Goal: Transaction & Acquisition: Obtain resource

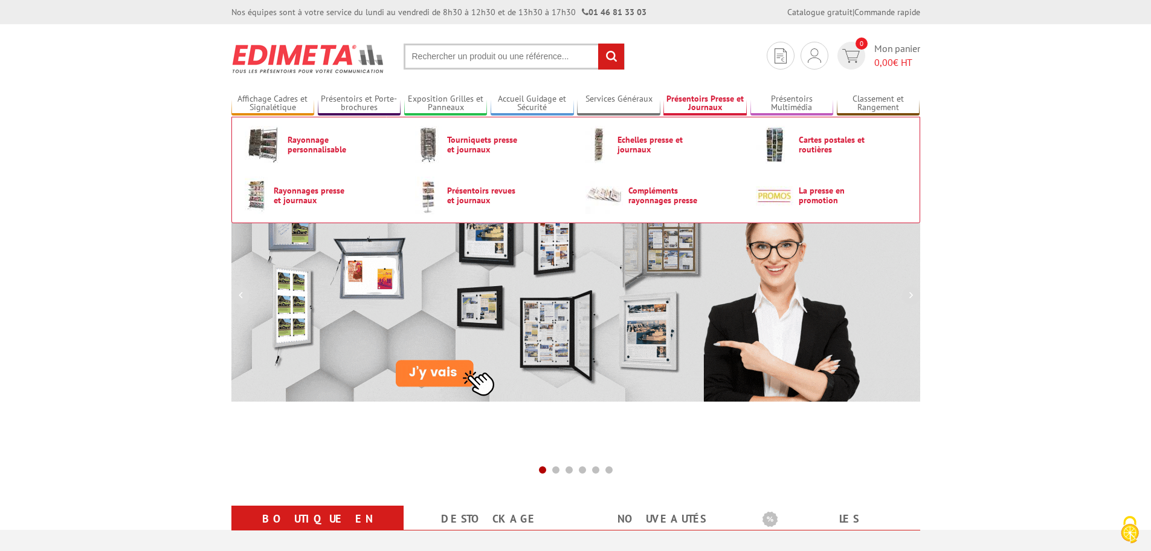
click at [708, 105] on link "Présentoirs Presse et Journaux" at bounding box center [705, 104] width 83 height 20
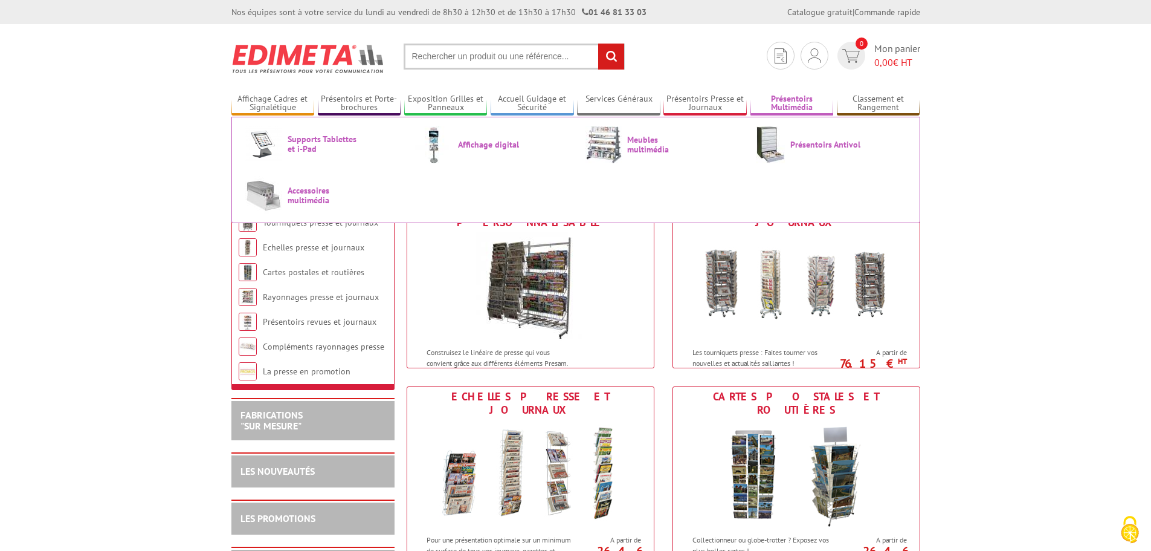
click at [787, 103] on link "Présentoirs Multimédia" at bounding box center [792, 104] width 83 height 20
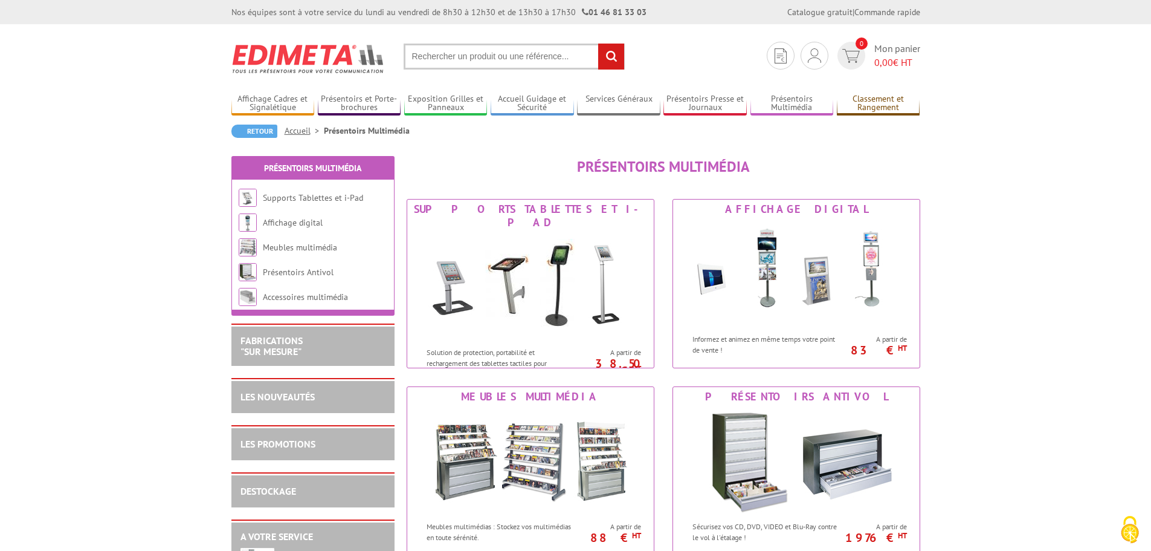
click at [870, 99] on link "Classement et Rangement" at bounding box center [878, 104] width 83 height 20
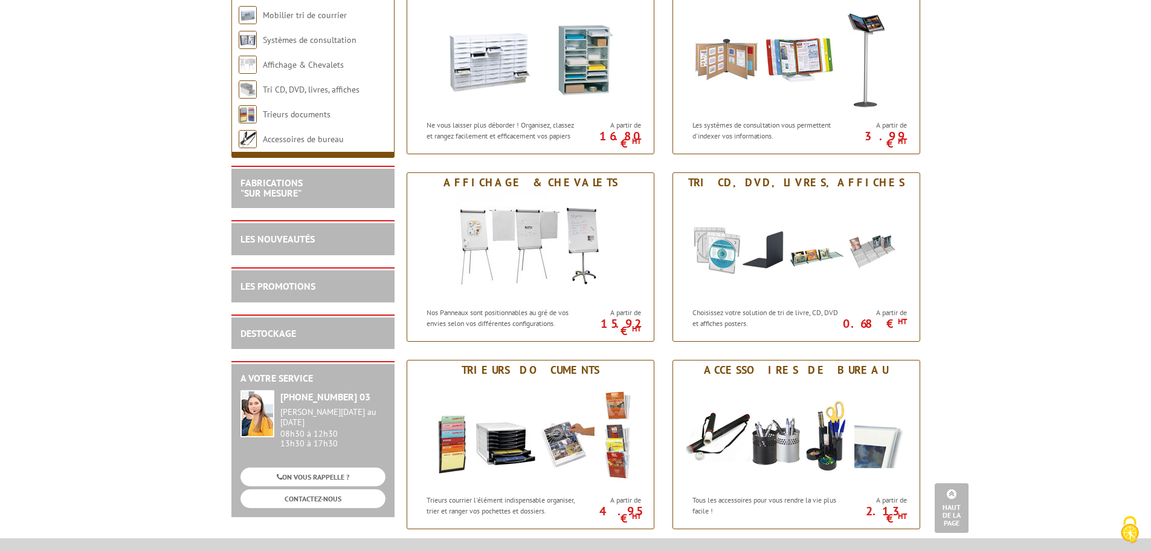
scroll to position [665, 0]
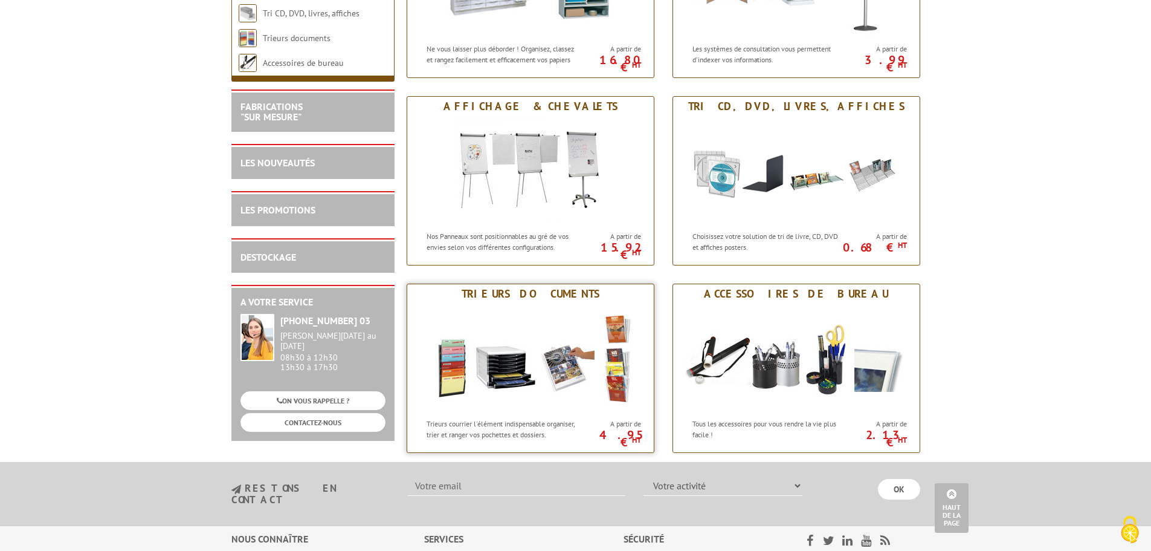
click at [497, 343] on img at bounding box center [531, 357] width 224 height 109
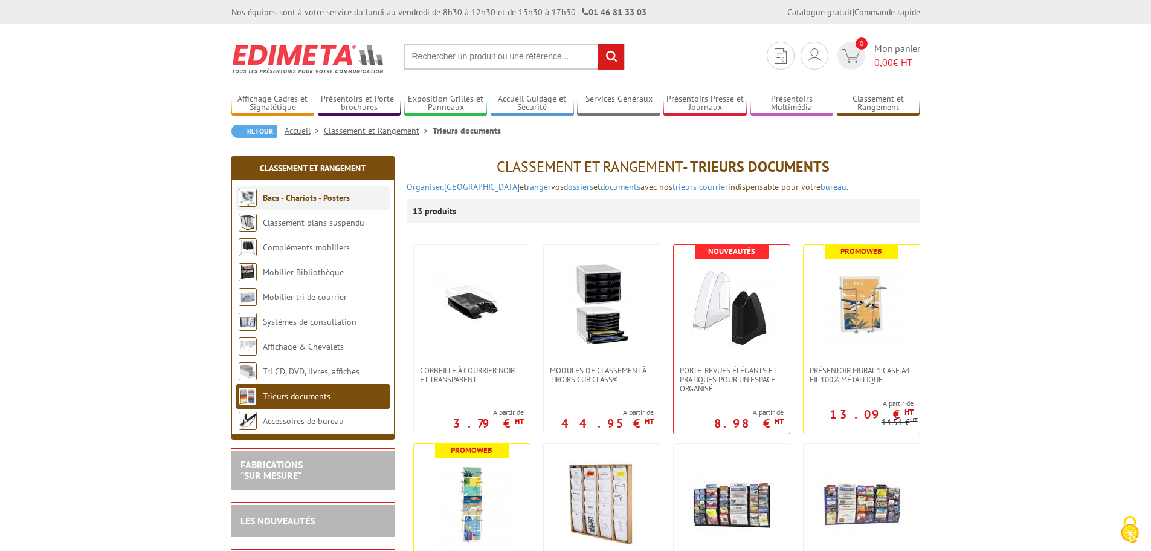
click at [304, 197] on link "Bacs - Chariots - Posters" at bounding box center [306, 197] width 87 height 11
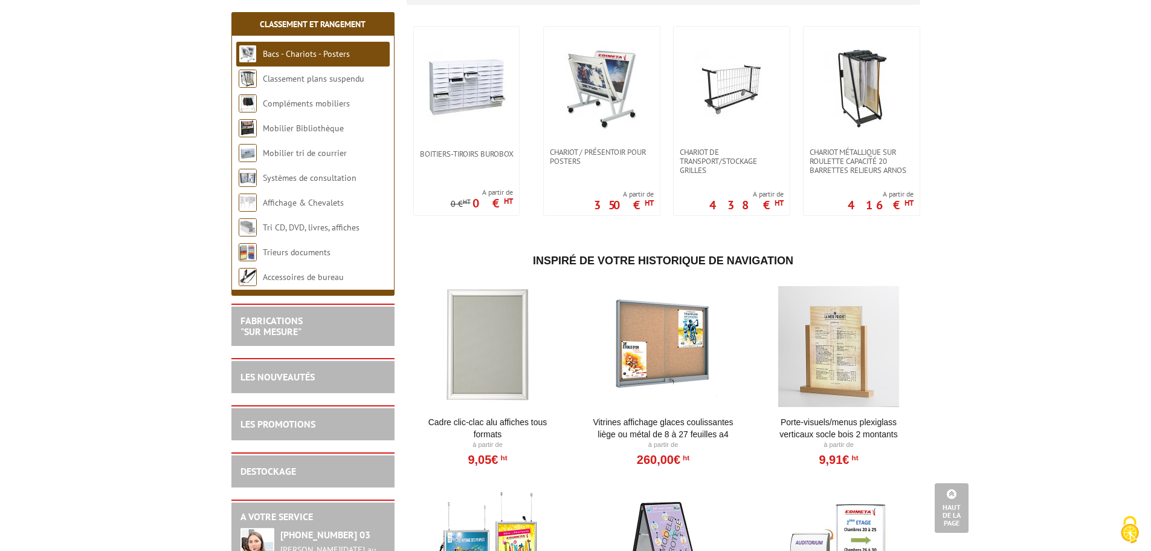
scroll to position [242, 0]
click at [294, 104] on link "Compléments mobiliers" at bounding box center [306, 103] width 86 height 11
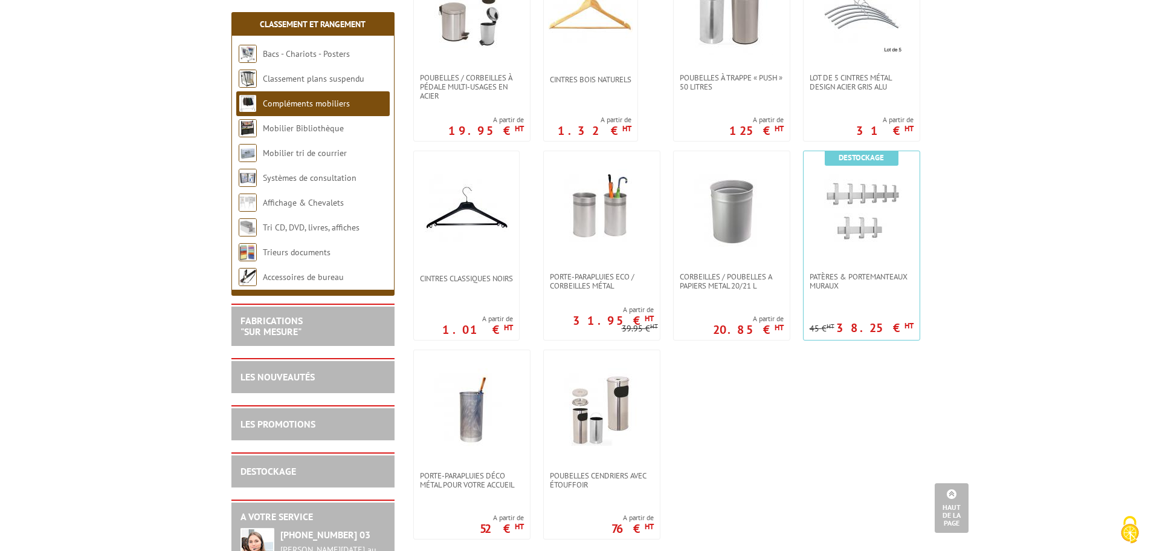
scroll to position [786, 0]
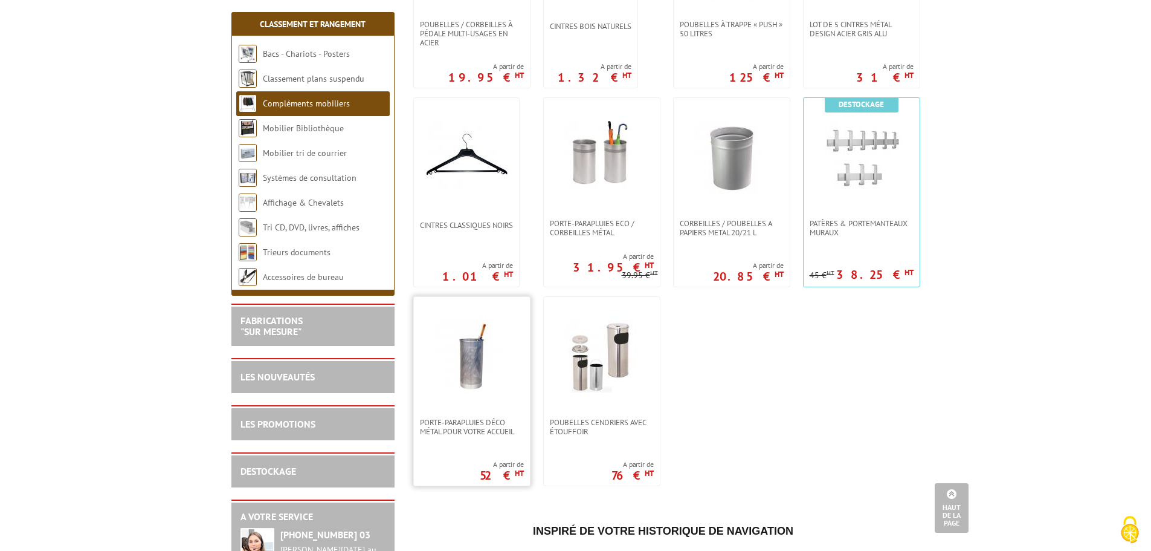
click at [457, 380] on img at bounding box center [472, 357] width 85 height 85
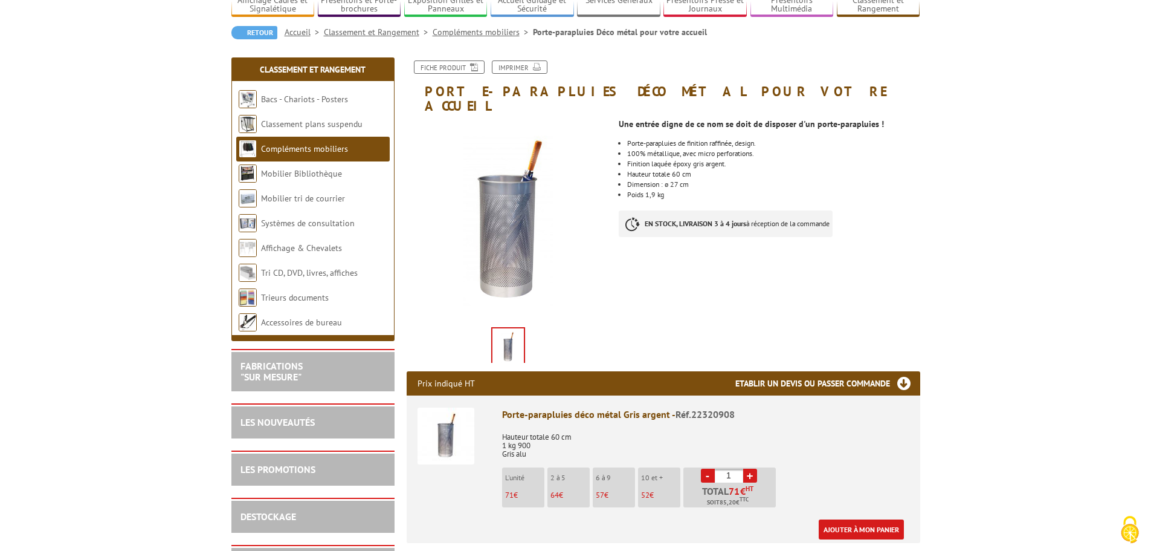
scroll to position [181, 0]
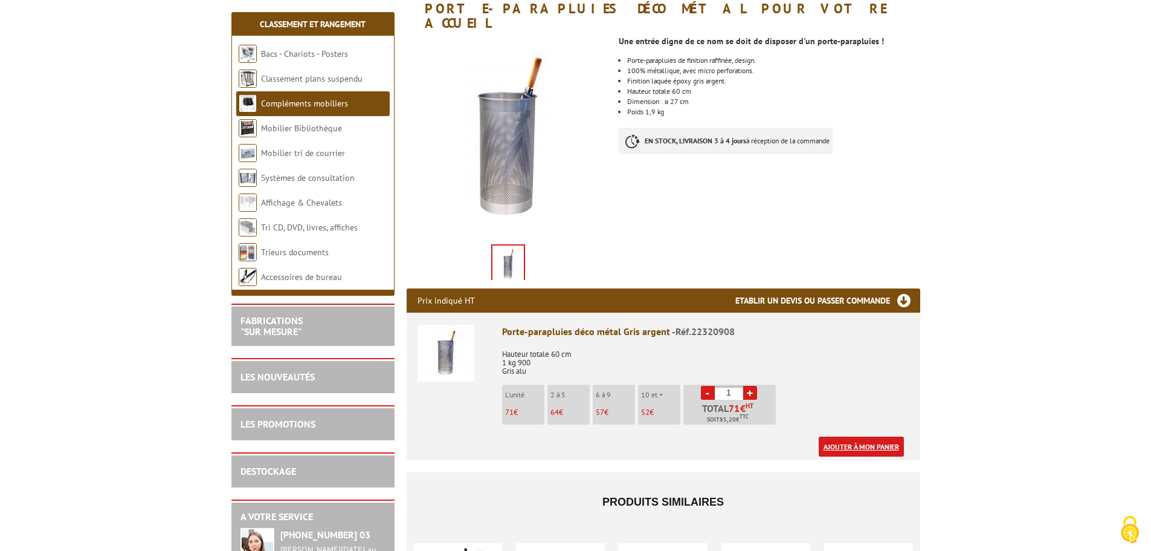
click at [850, 436] on link "Ajouter à mon panier" at bounding box center [861, 446] width 85 height 20
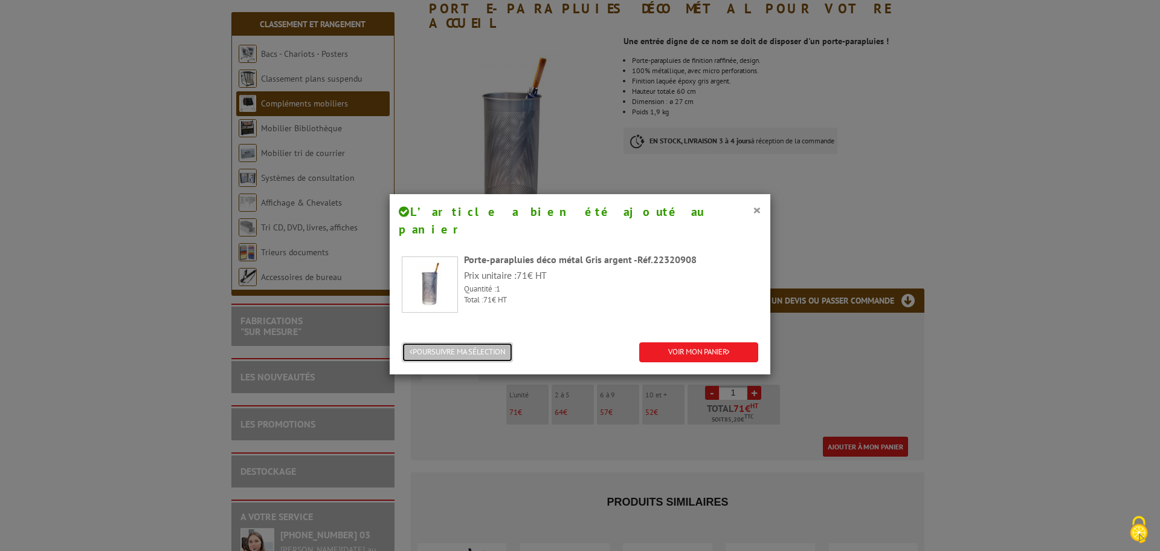
click at [488, 342] on button "POURSUIVRE MA SÉLECTION" at bounding box center [457, 352] width 111 height 20
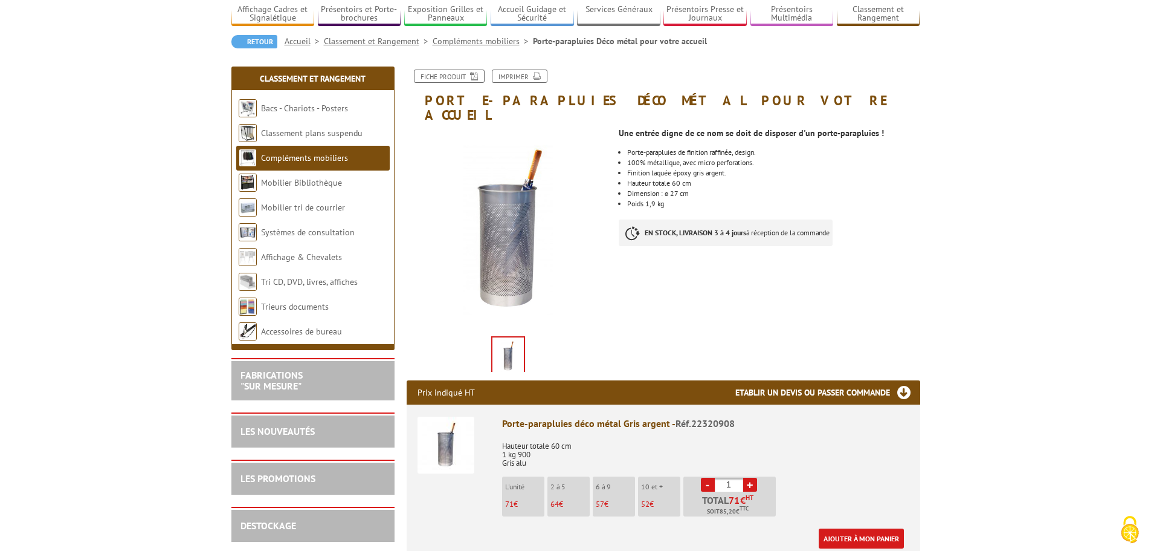
scroll to position [60, 0]
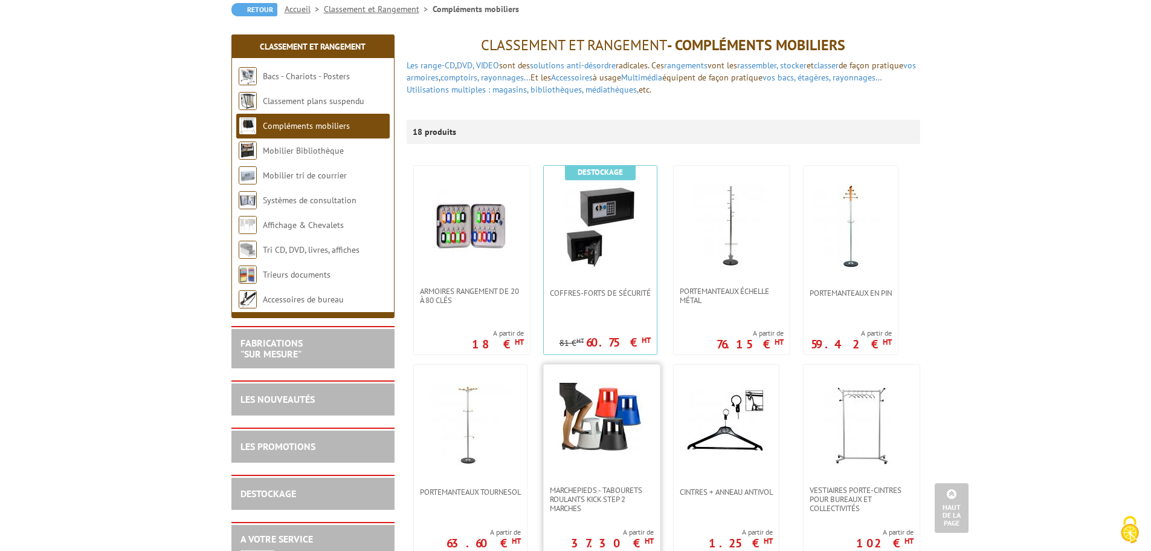
scroll to position [121, 0]
click at [330, 152] on link "Mobilier Bibliothèque" at bounding box center [303, 151] width 81 height 11
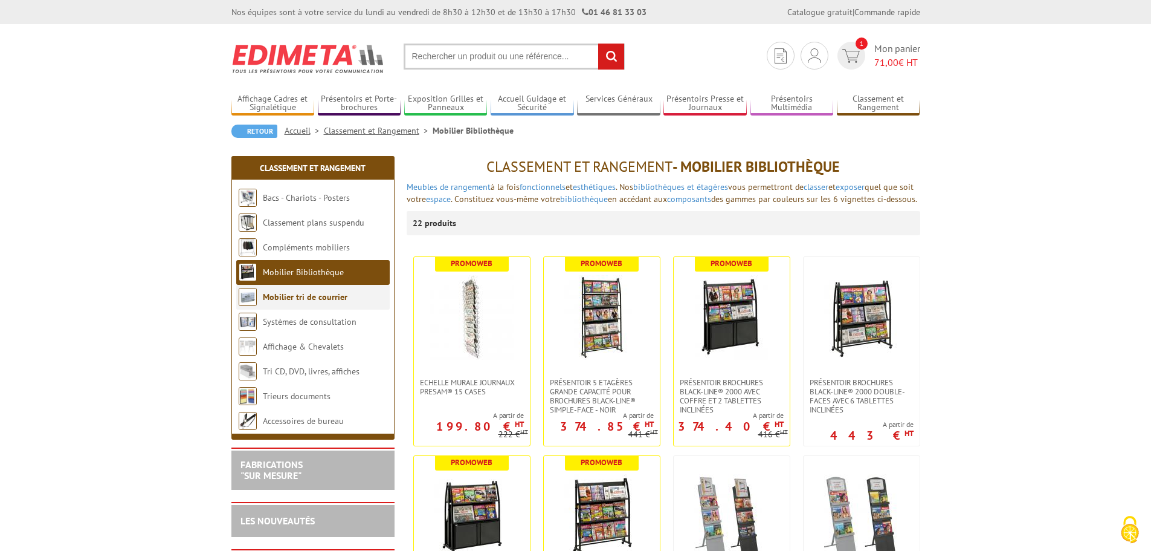
click at [318, 303] on li "Mobilier tri de courrier" at bounding box center [312, 297] width 153 height 25
click at [318, 297] on link "Mobilier tri de courrier" at bounding box center [305, 296] width 85 height 11
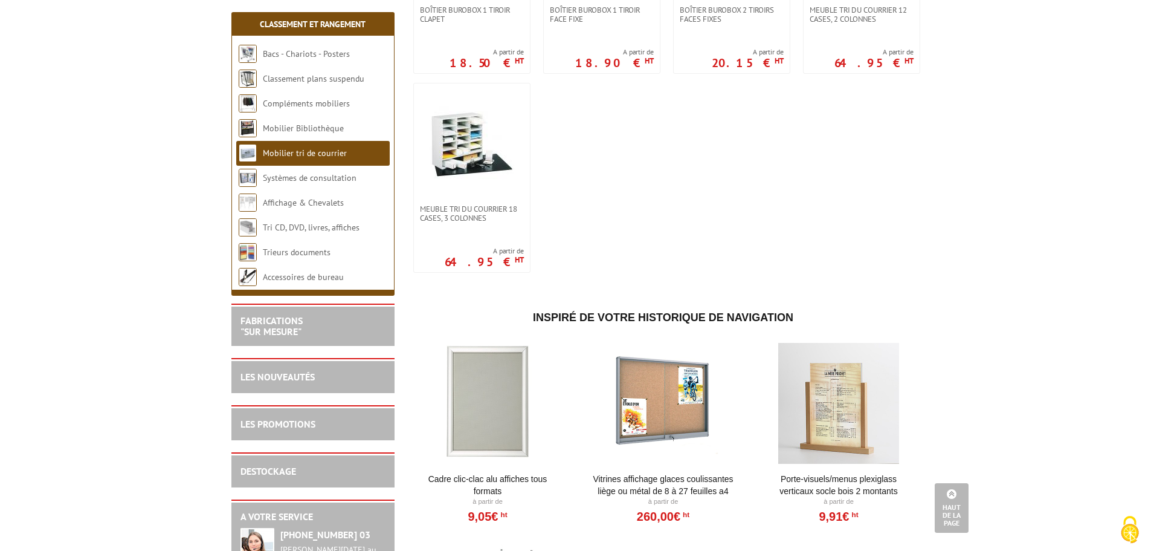
scroll to position [363, 0]
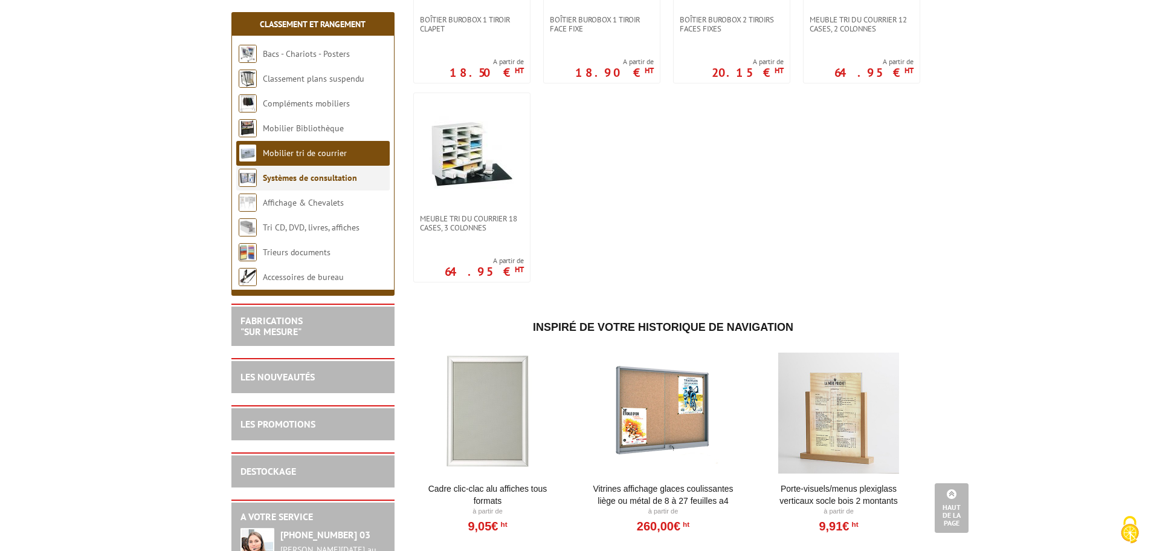
click at [335, 178] on link "Systèmes de consultation" at bounding box center [310, 177] width 94 height 11
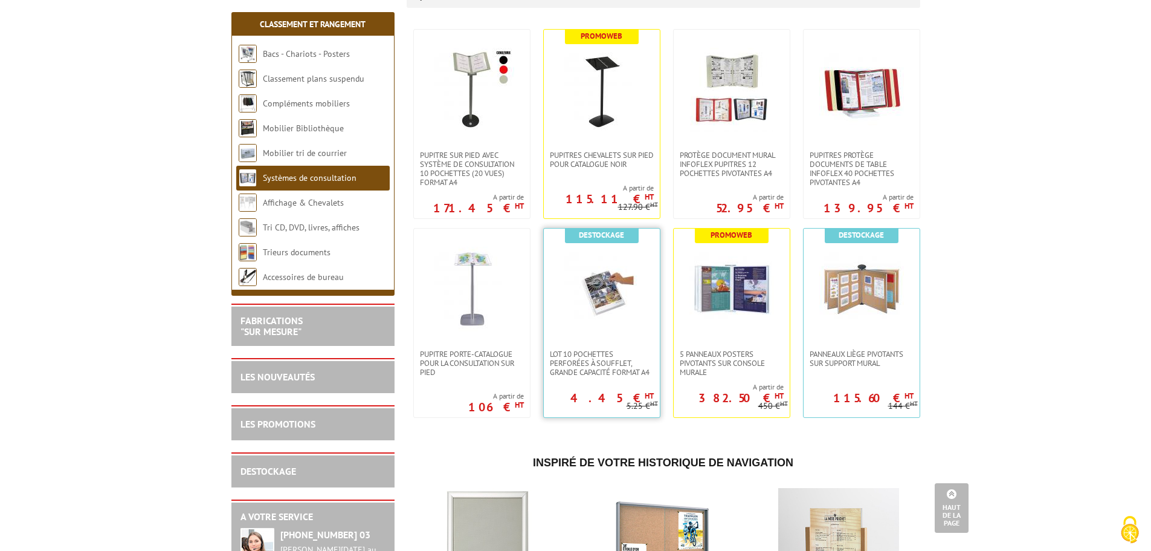
scroll to position [242, 0]
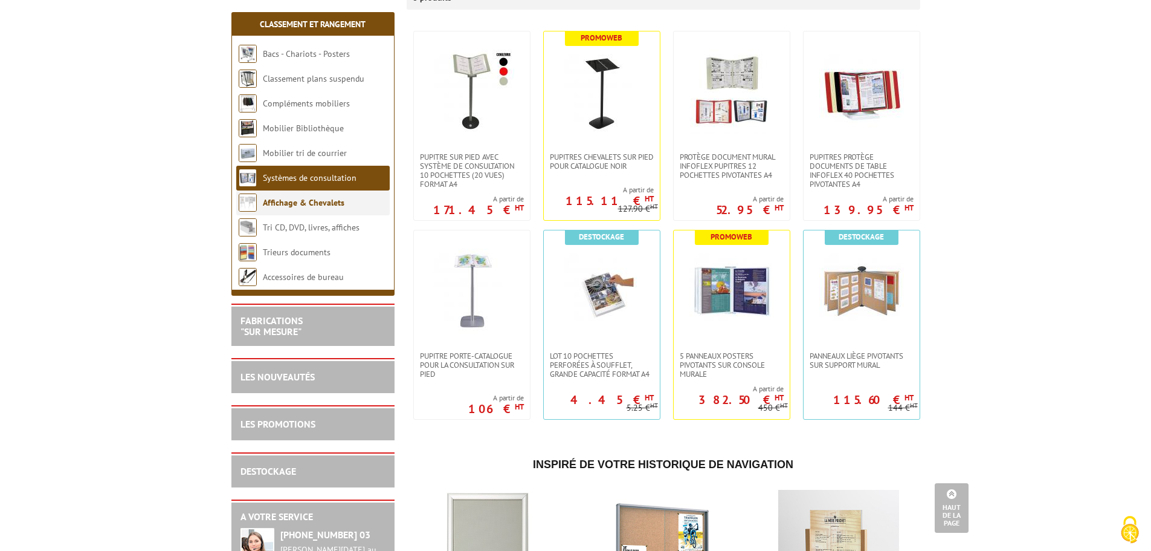
click at [319, 201] on link "Affichage & Chevalets" at bounding box center [304, 202] width 82 height 11
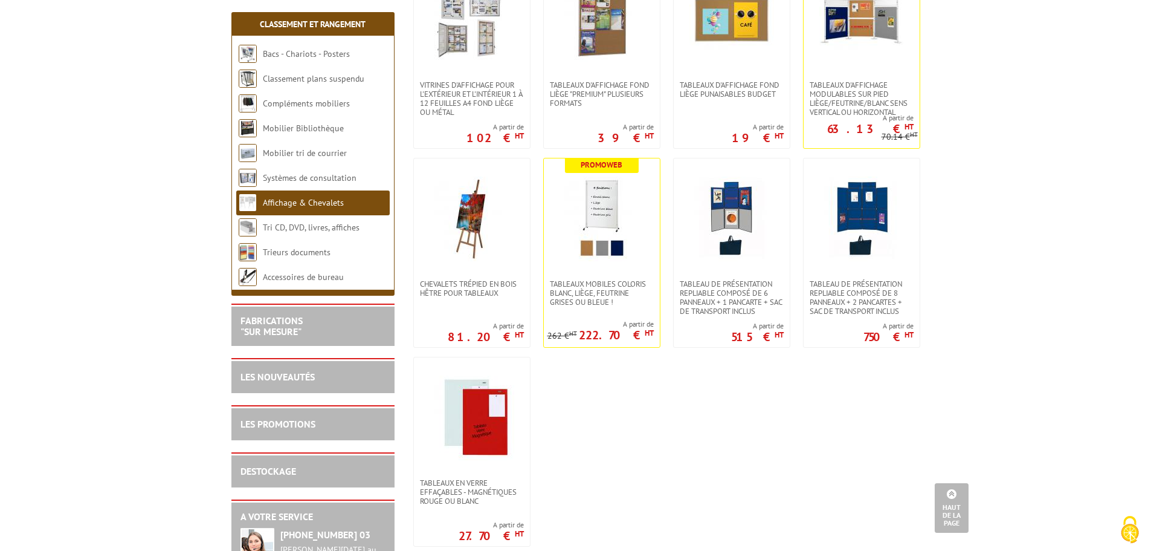
scroll to position [725, 0]
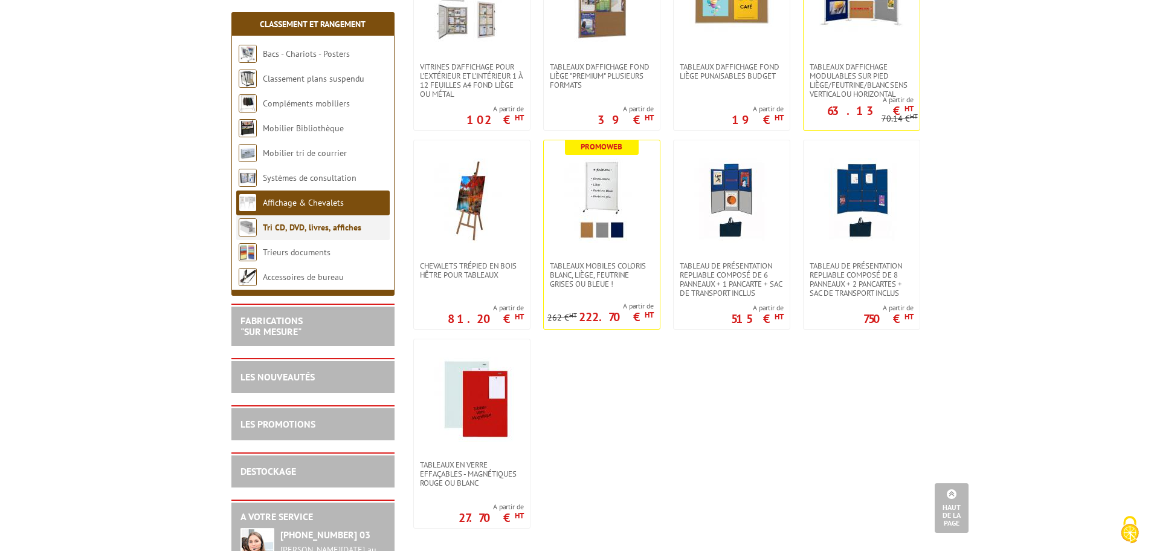
click at [340, 227] on link "Tri CD, DVD, livres, affiches" at bounding box center [312, 227] width 99 height 11
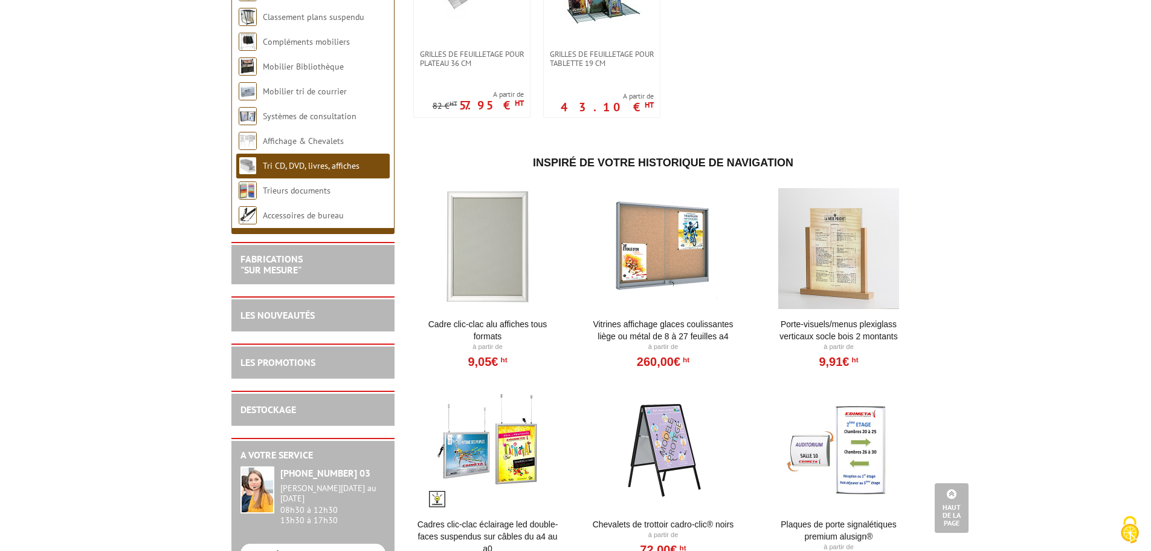
scroll to position [725, 0]
click at [282, 196] on link "Trieurs documents" at bounding box center [297, 191] width 68 height 11
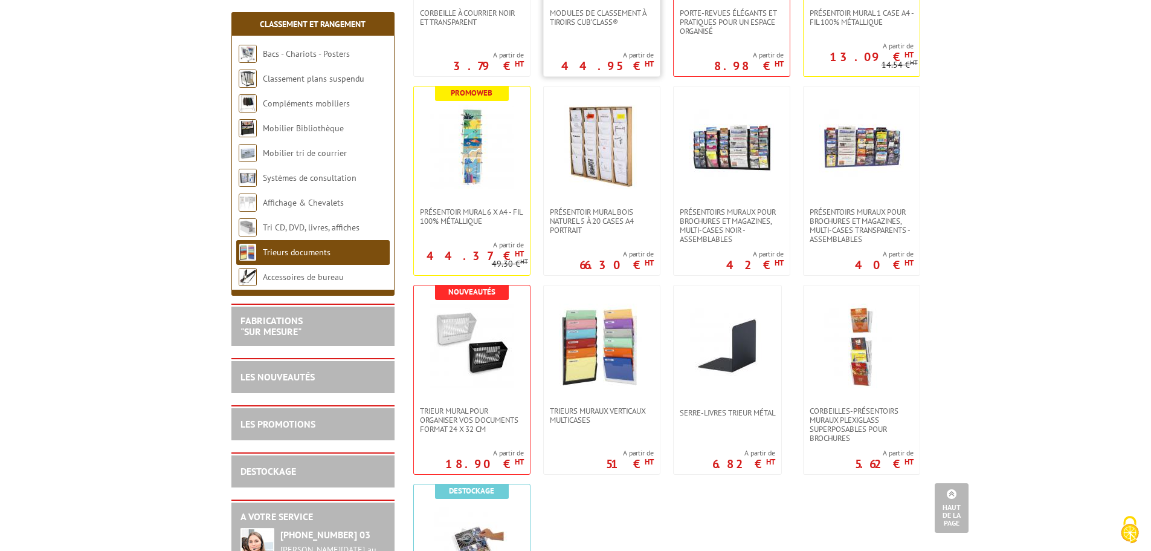
scroll to position [604, 0]
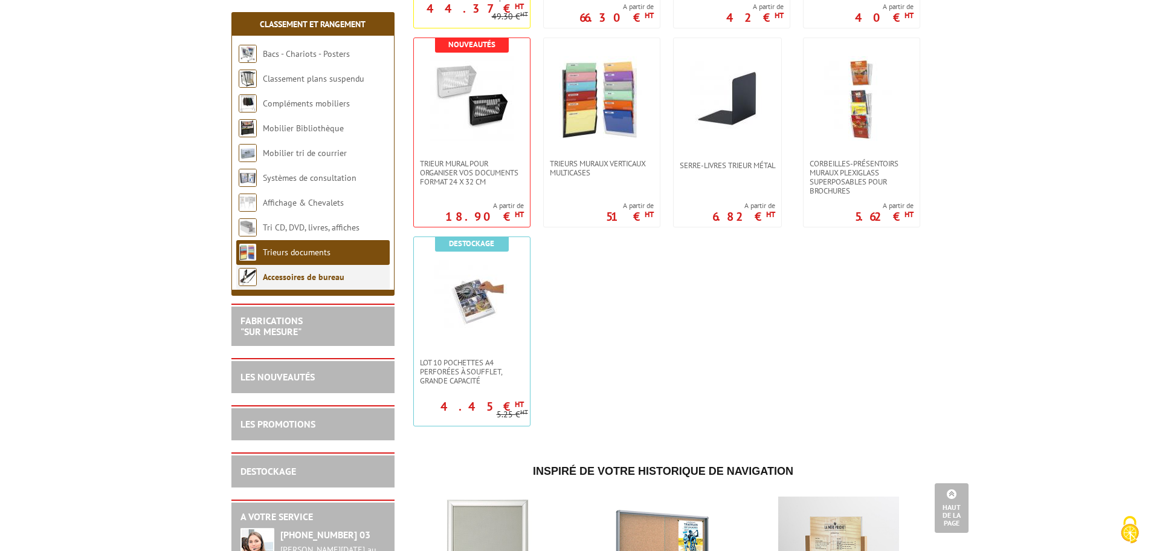
click at [296, 278] on link "Accessoires de bureau" at bounding box center [304, 276] width 82 height 11
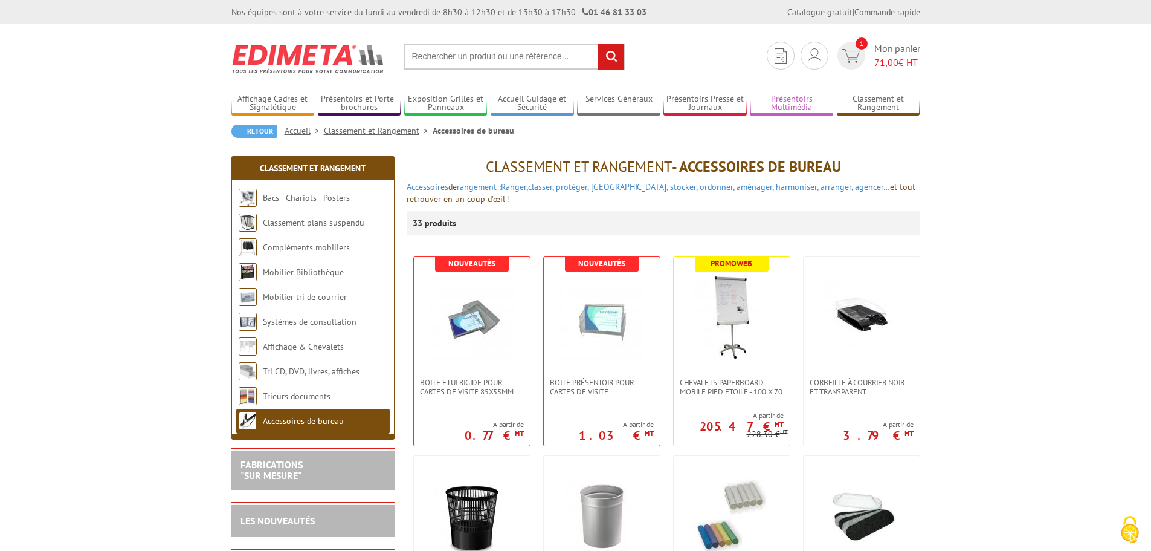
click at [785, 99] on link "Présentoirs Multimédia" at bounding box center [792, 104] width 83 height 20
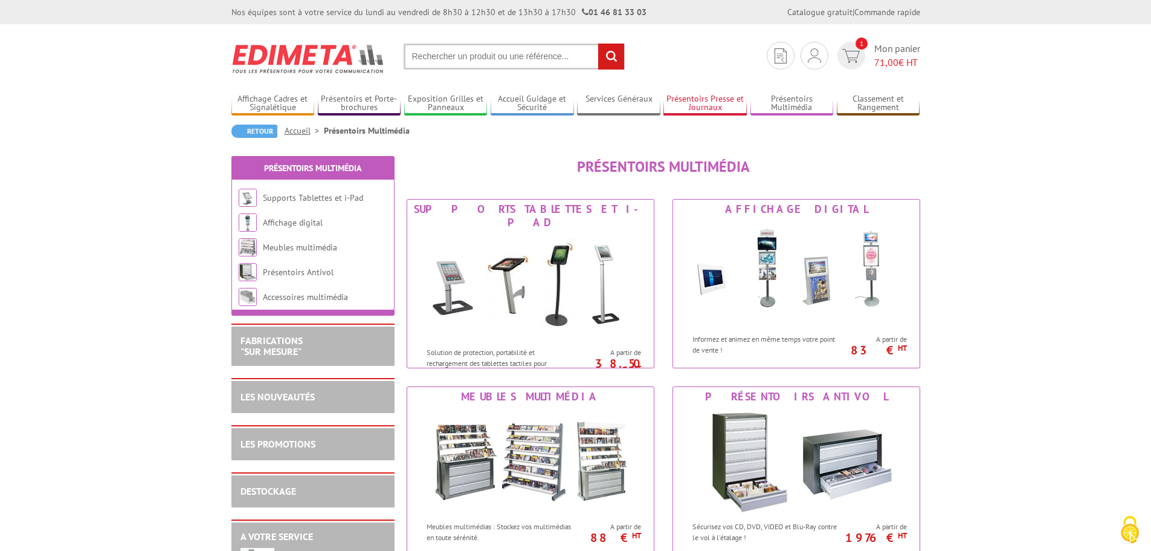
click at [701, 97] on link "Présentoirs Presse et Journaux" at bounding box center [705, 104] width 83 height 20
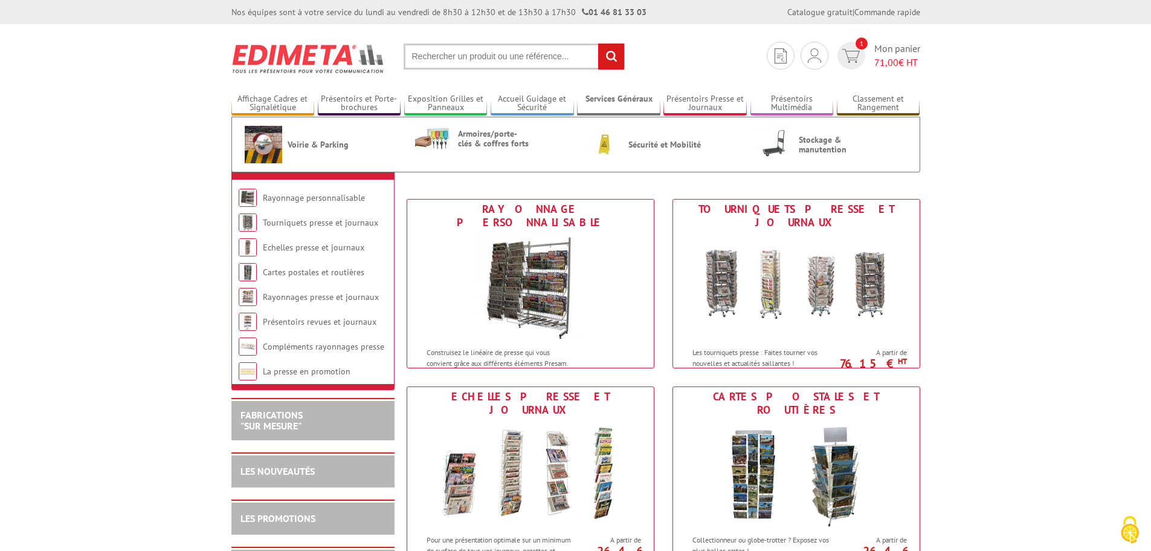
click at [628, 94] on link "Services Généraux" at bounding box center [618, 104] width 83 height 20
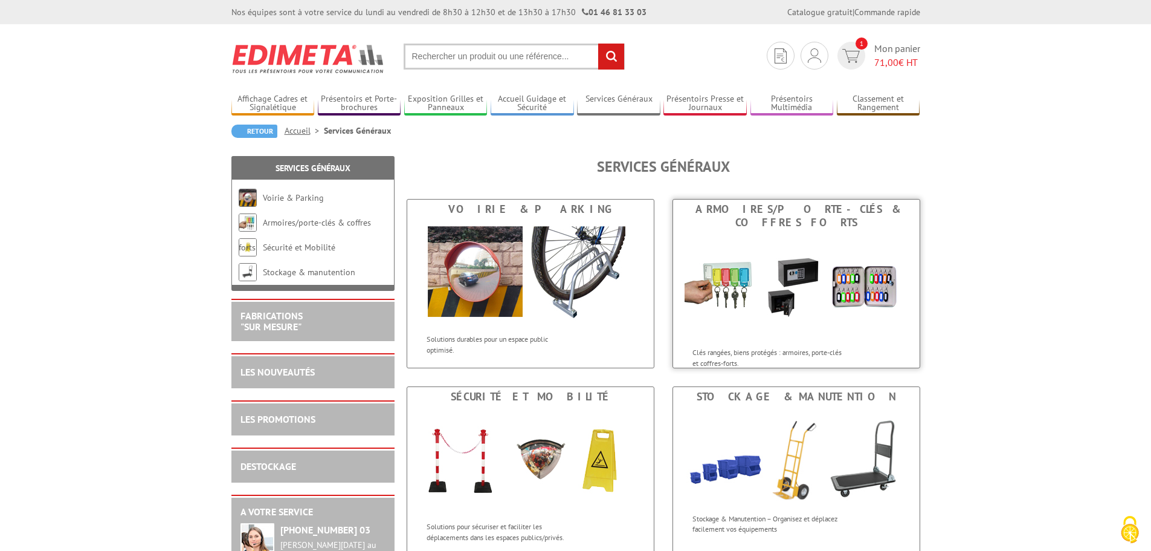
click at [744, 256] on img at bounding box center [797, 286] width 224 height 109
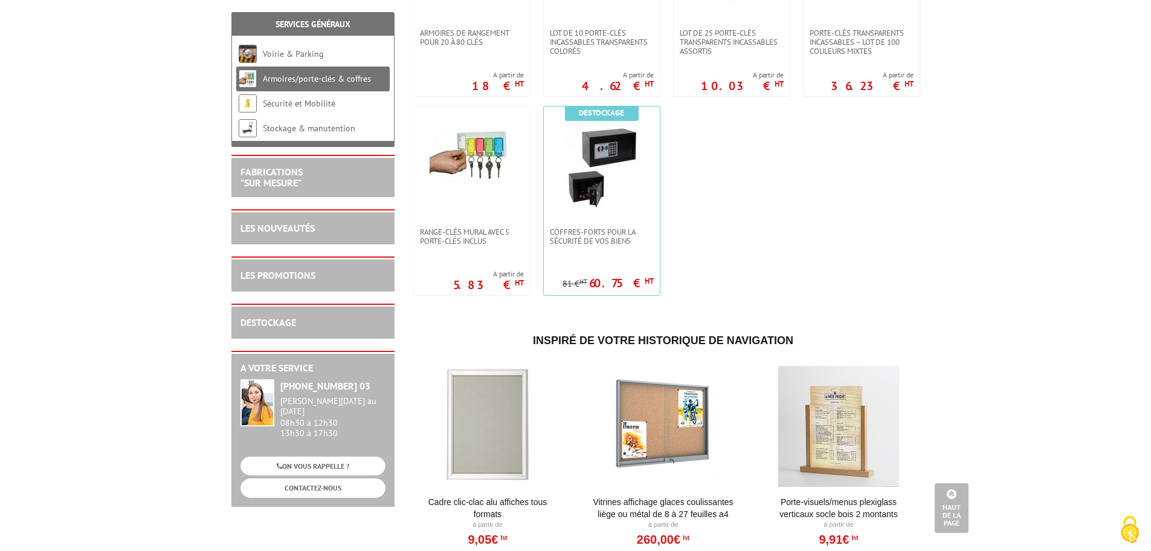
scroll to position [363, 0]
click at [621, 210] on link at bounding box center [602, 165] width 116 height 121
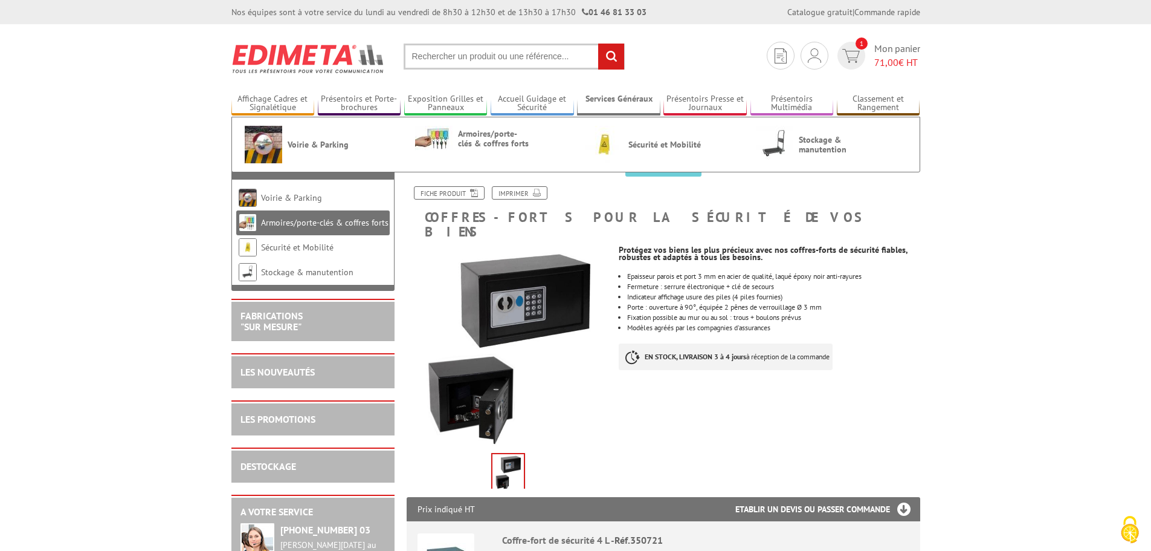
click at [627, 103] on link "Services Généraux" at bounding box center [618, 104] width 83 height 20
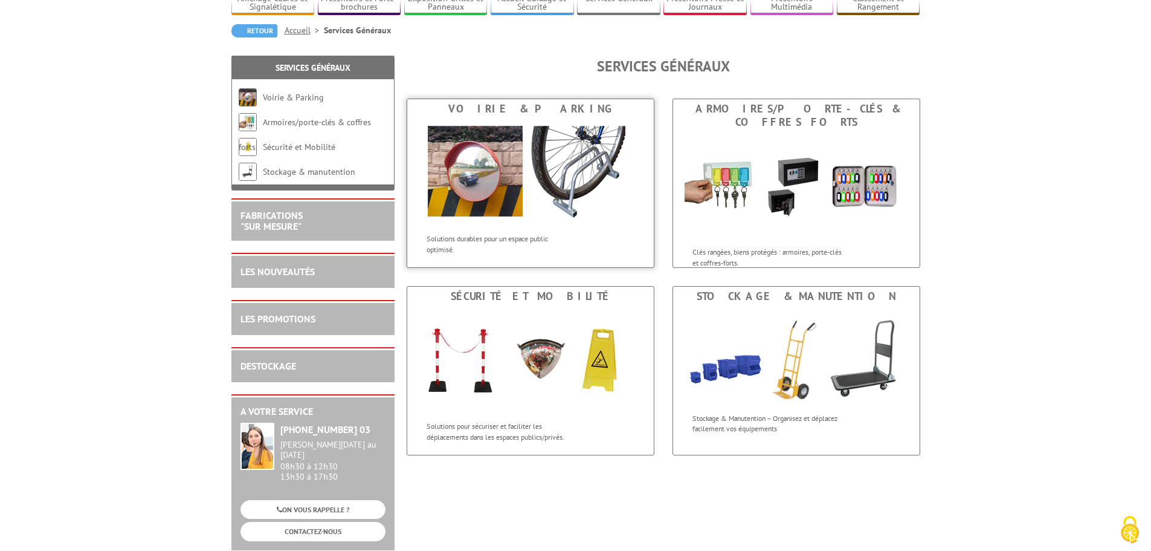
scroll to position [121, 0]
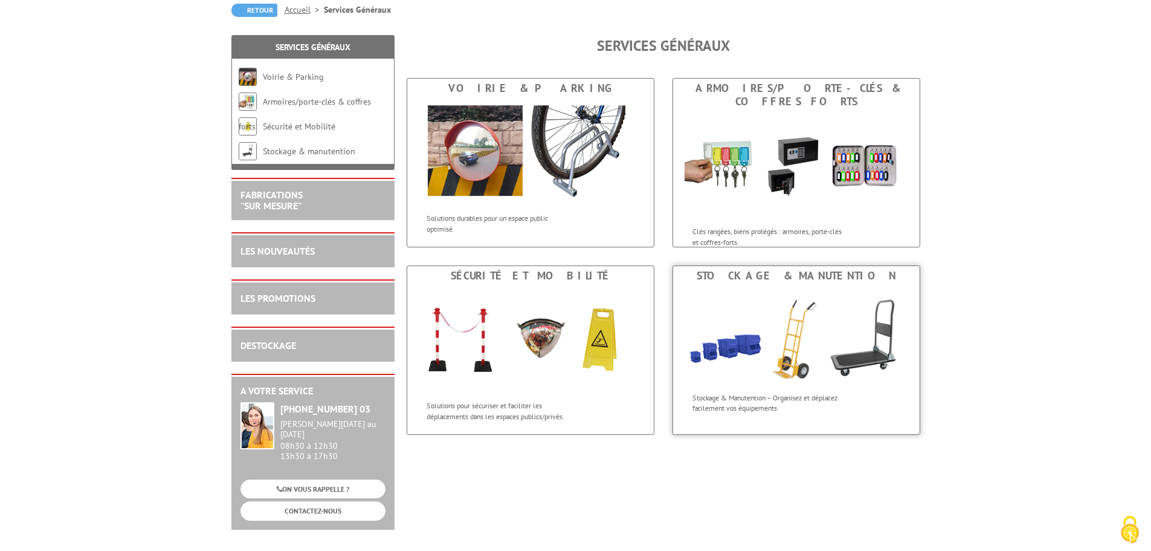
click at [740, 314] on img at bounding box center [796, 335] width 247 height 101
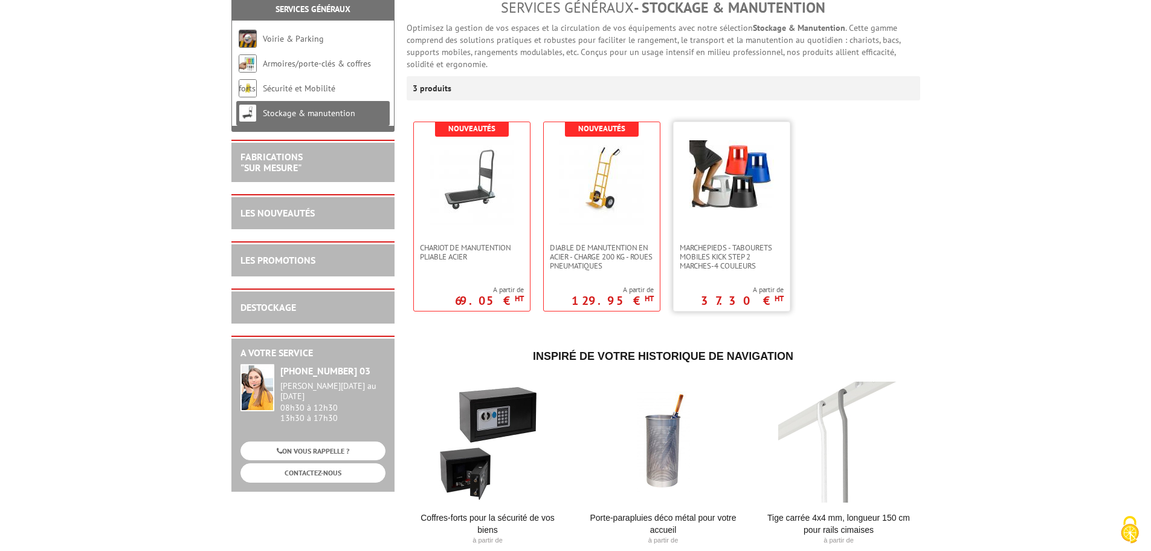
scroll to position [181, 0]
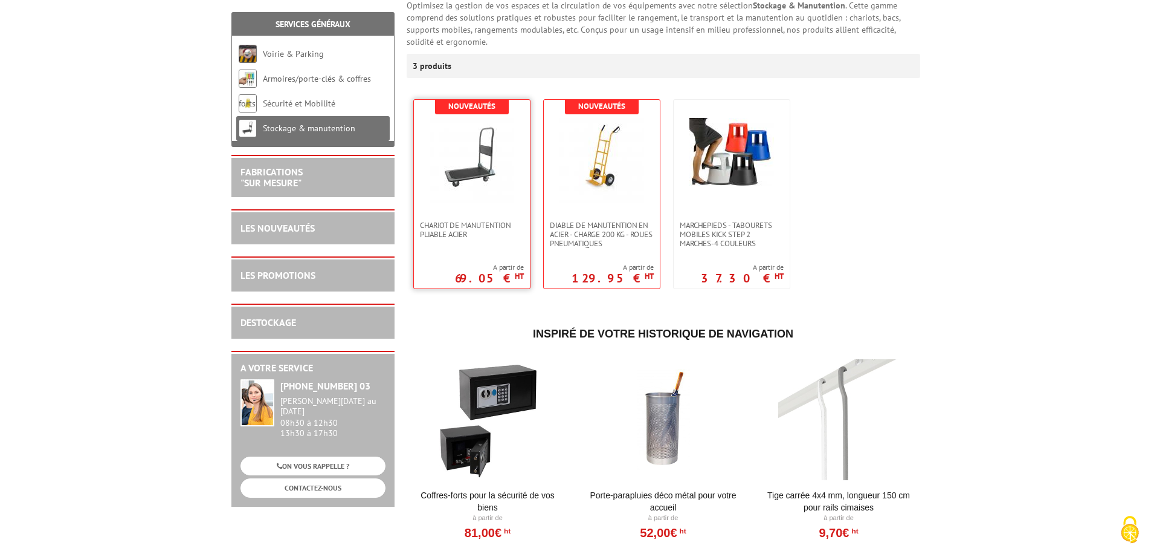
click at [508, 242] on div "Nouveautés Chariot de manutention pliable acier A partir de 69.05 € HT" at bounding box center [471, 194] width 117 height 190
click at [486, 229] on span "Chariot de manutention pliable acier" at bounding box center [472, 230] width 104 height 18
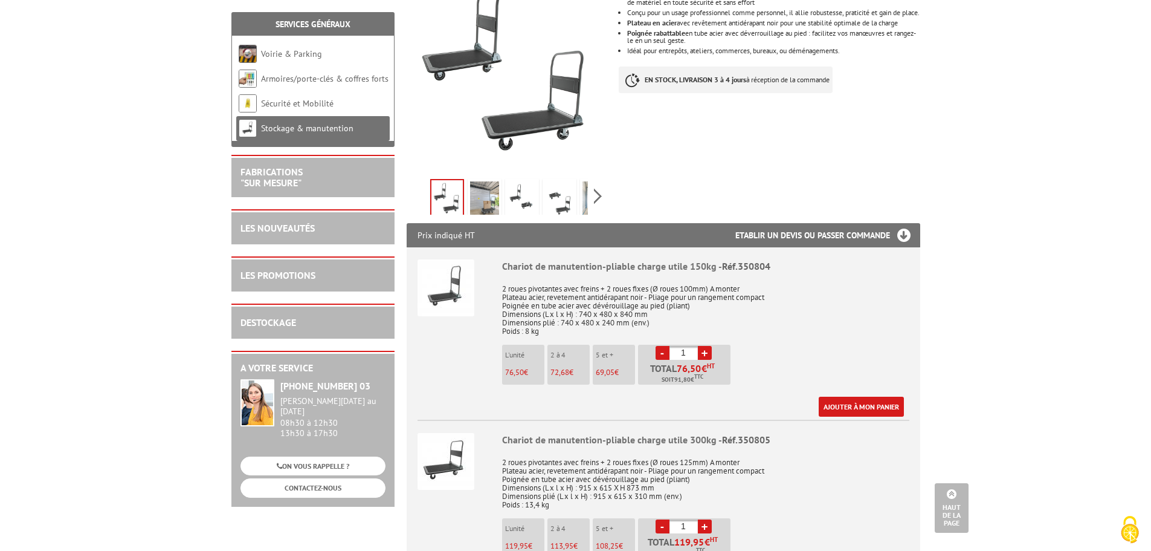
scroll to position [604, 0]
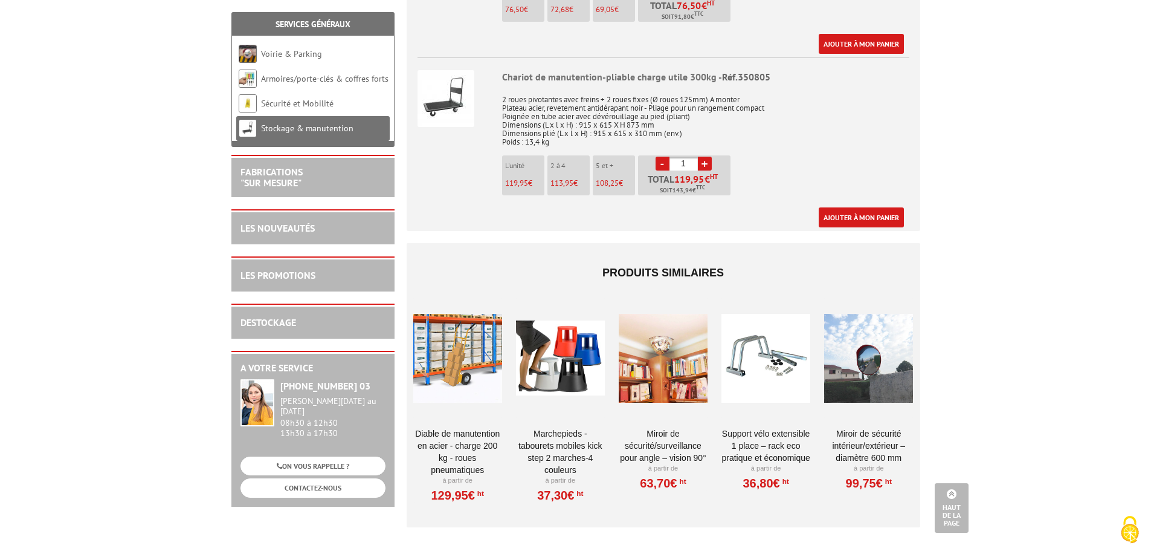
click at [577, 335] on div at bounding box center [560, 357] width 89 height 121
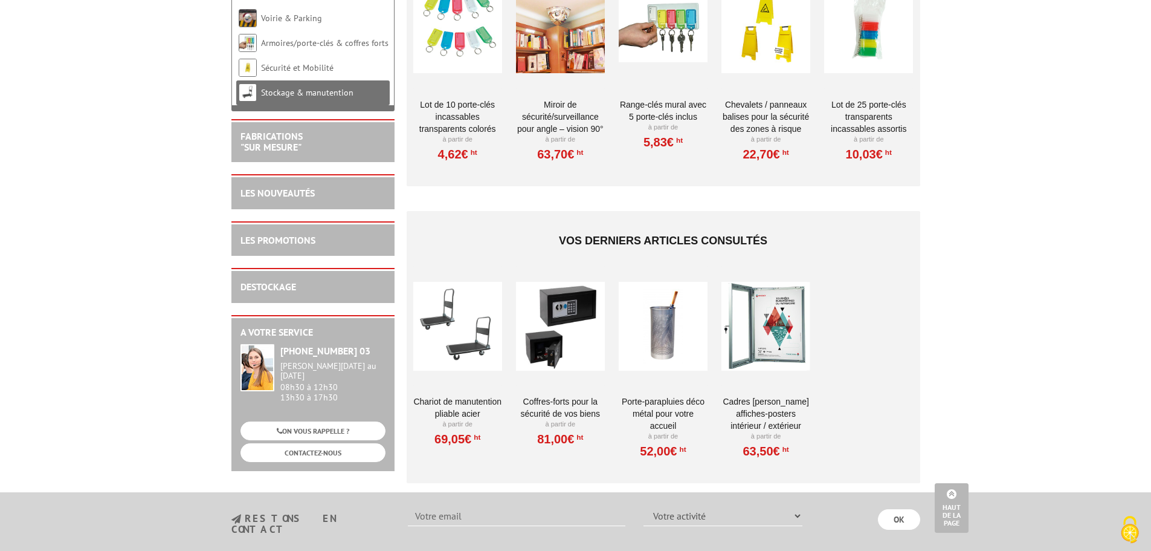
scroll to position [1382, 0]
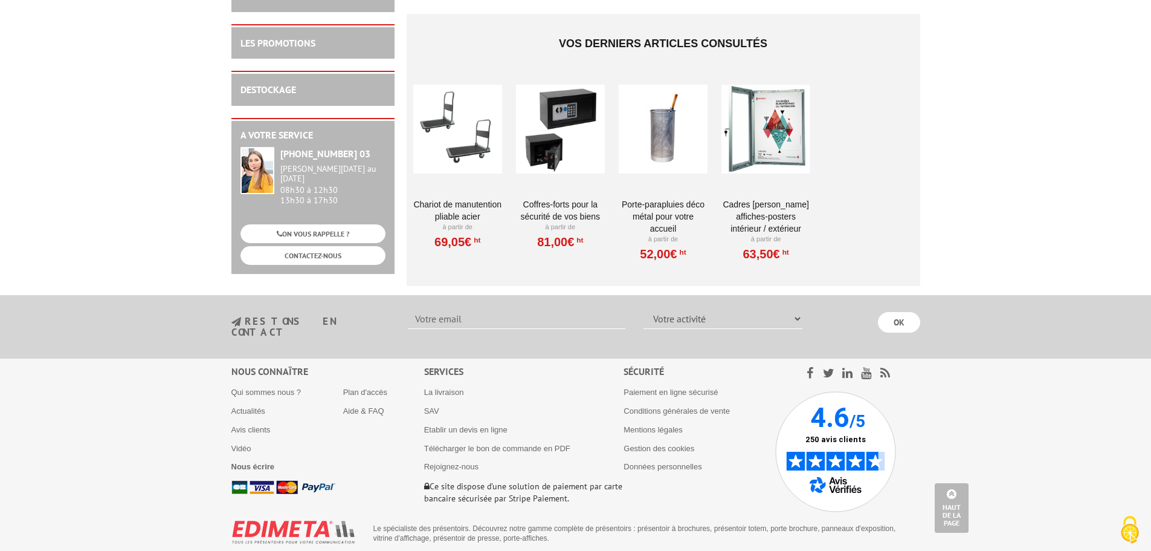
click at [770, 152] on div at bounding box center [766, 128] width 89 height 121
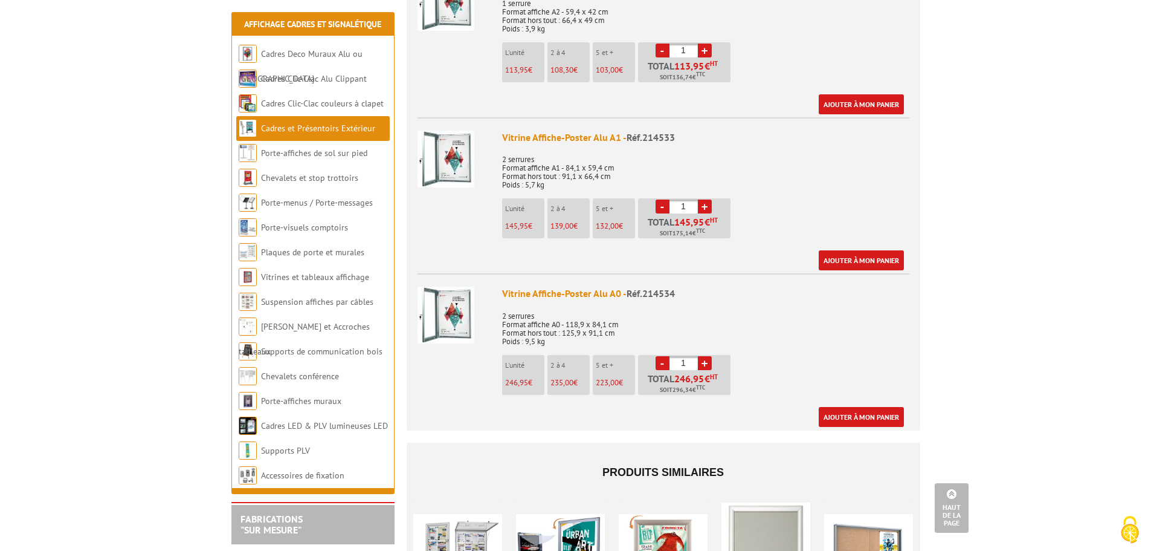
scroll to position [846, 0]
click at [849, 249] on link "Ajouter à mon panier" at bounding box center [861, 259] width 85 height 20
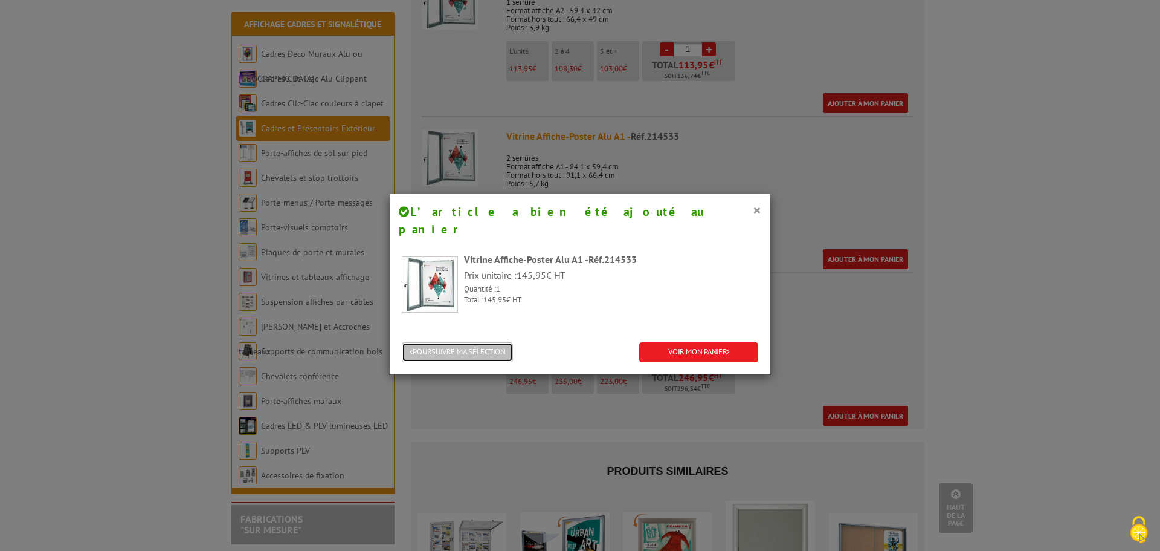
click at [478, 342] on button "POURSUIVRE MA SÉLECTION" at bounding box center [457, 352] width 111 height 20
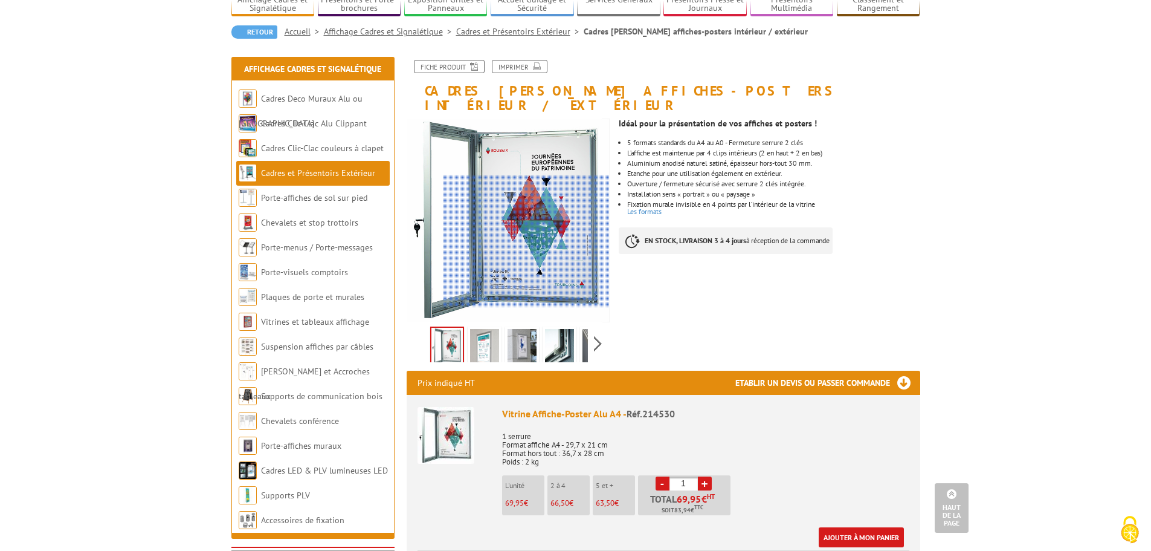
scroll to position [0, 0]
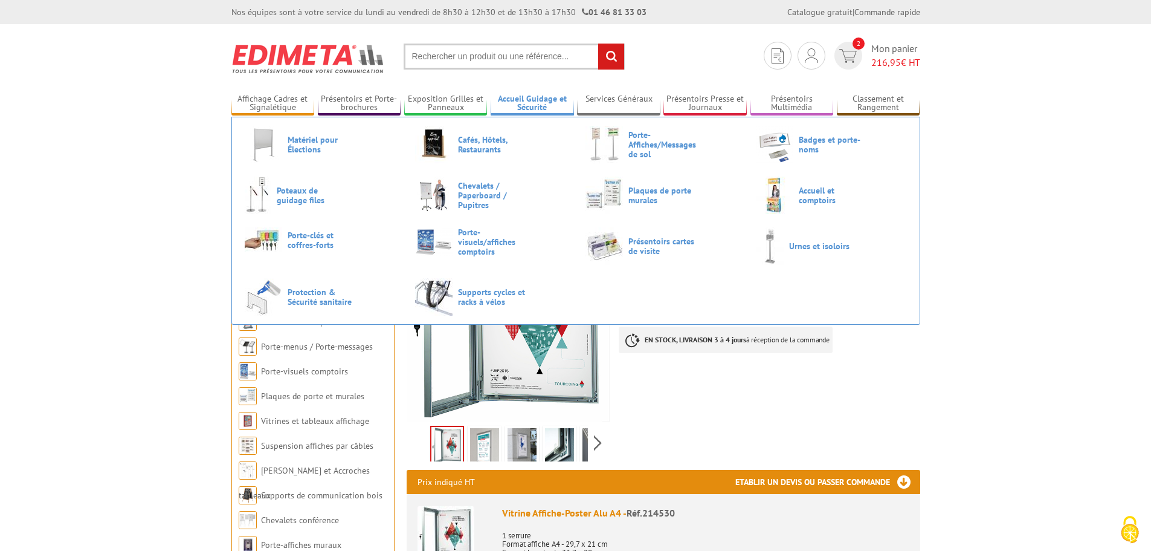
click at [524, 105] on link "Accueil Guidage et Sécurité" at bounding box center [532, 104] width 83 height 20
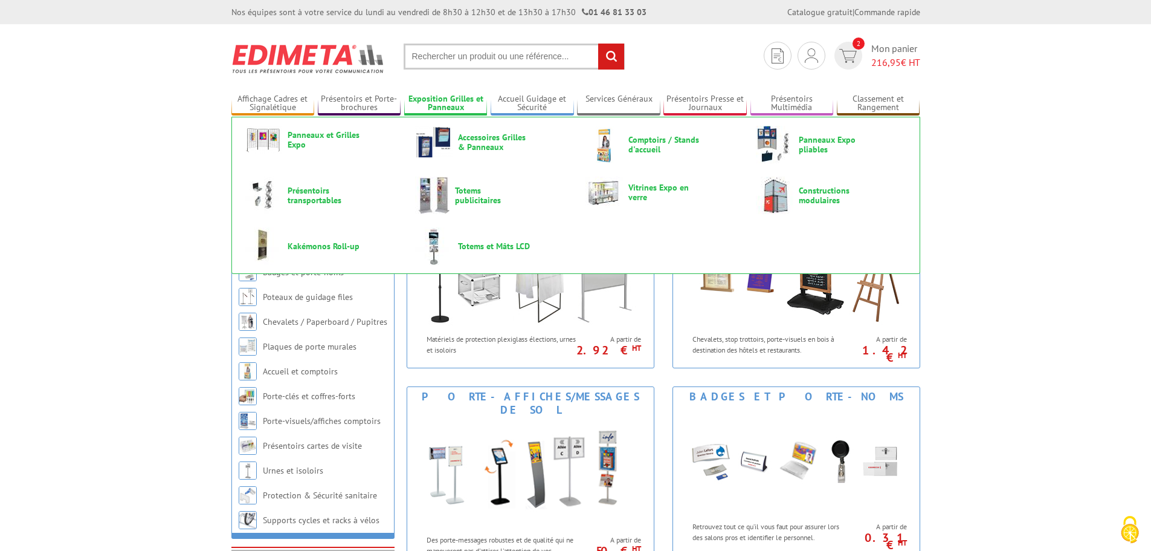
click at [452, 103] on link "Exposition Grilles et Panneaux" at bounding box center [445, 104] width 83 height 20
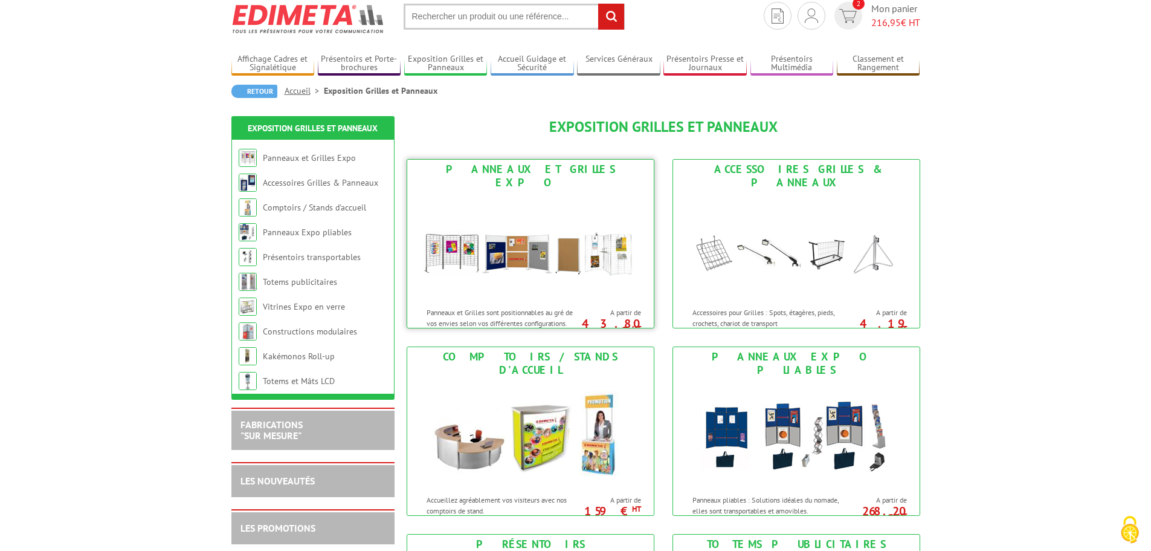
scroll to position [60, 0]
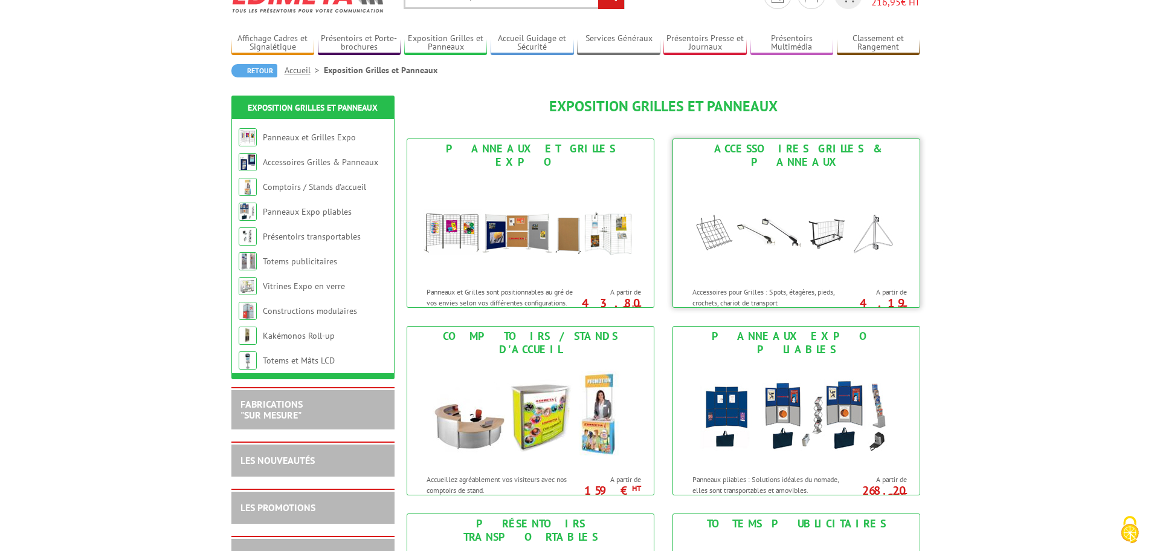
click at [700, 236] on img at bounding box center [797, 226] width 224 height 109
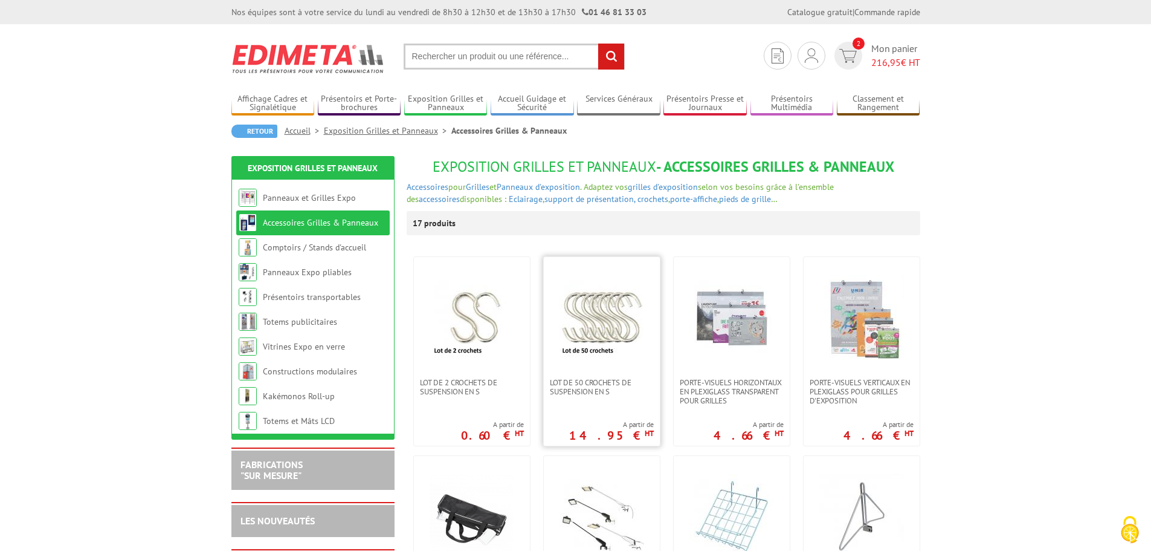
click at [596, 339] on img at bounding box center [602, 317] width 85 height 85
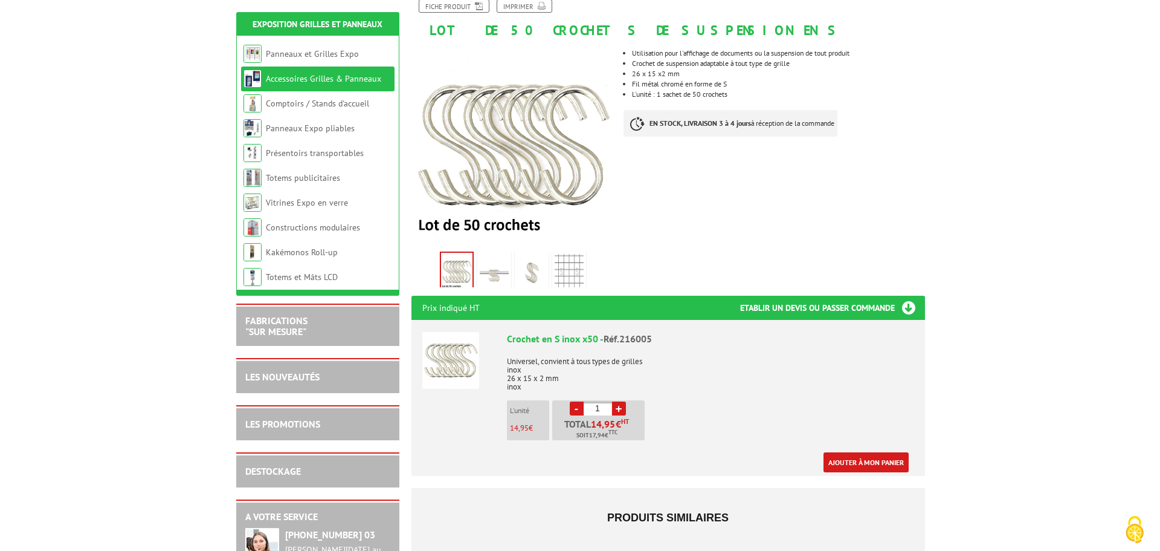
scroll to position [181, 0]
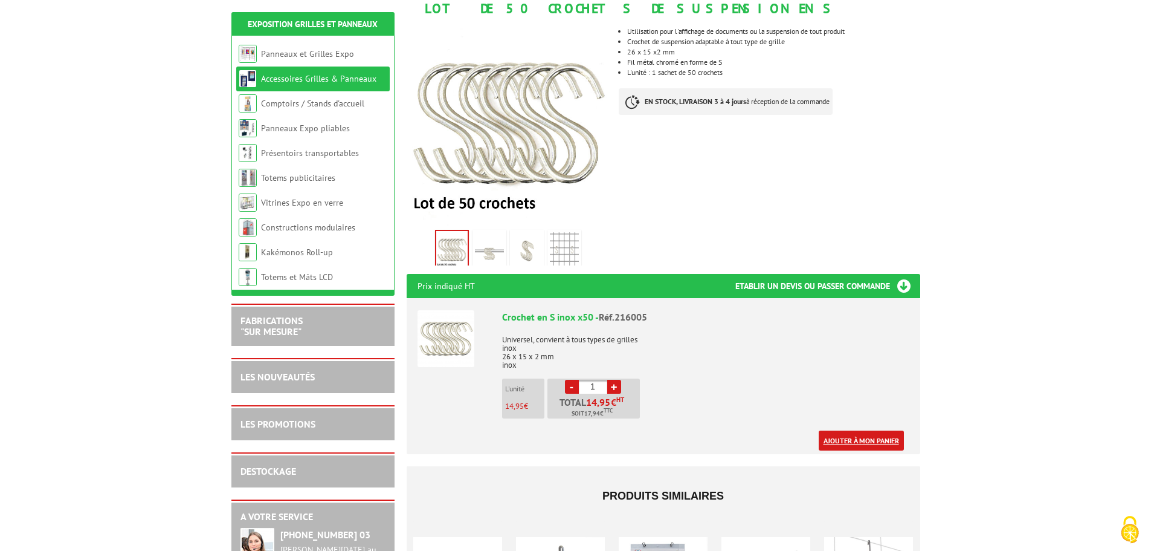
click at [827, 439] on link "Ajouter à mon panier" at bounding box center [861, 440] width 85 height 20
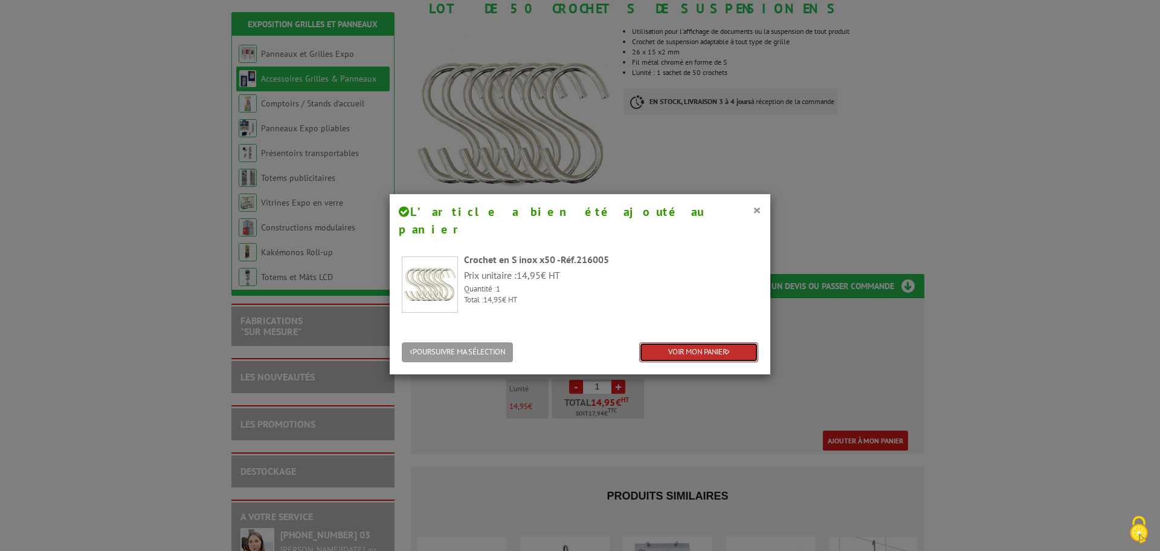
click at [688, 342] on link "VOIR MON PANIER" at bounding box center [698, 352] width 119 height 20
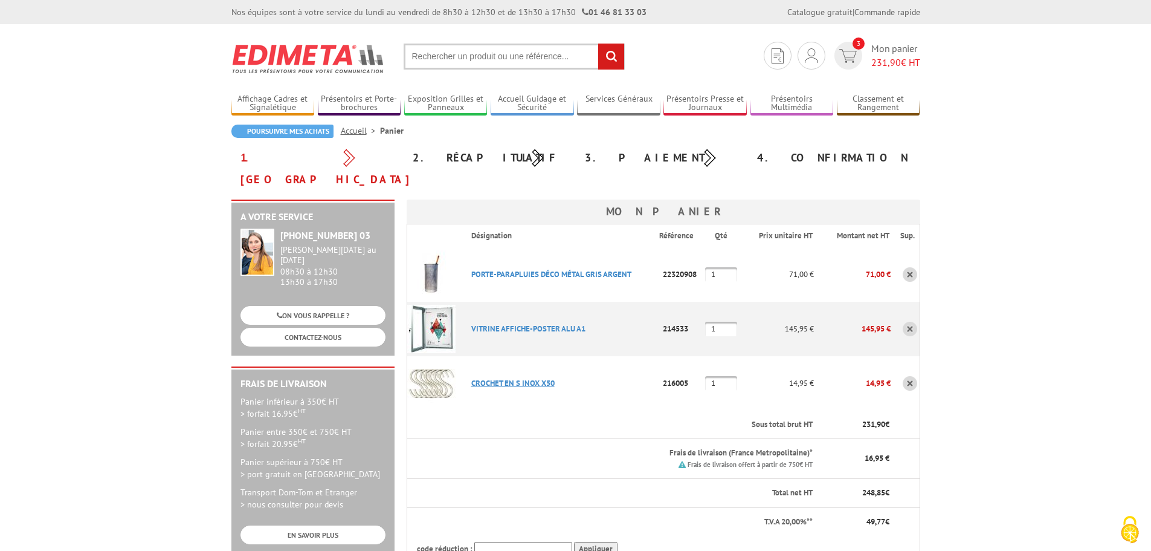
click at [508, 378] on link "CROCHET EN S INOX X50" at bounding box center [512, 383] width 83 height 10
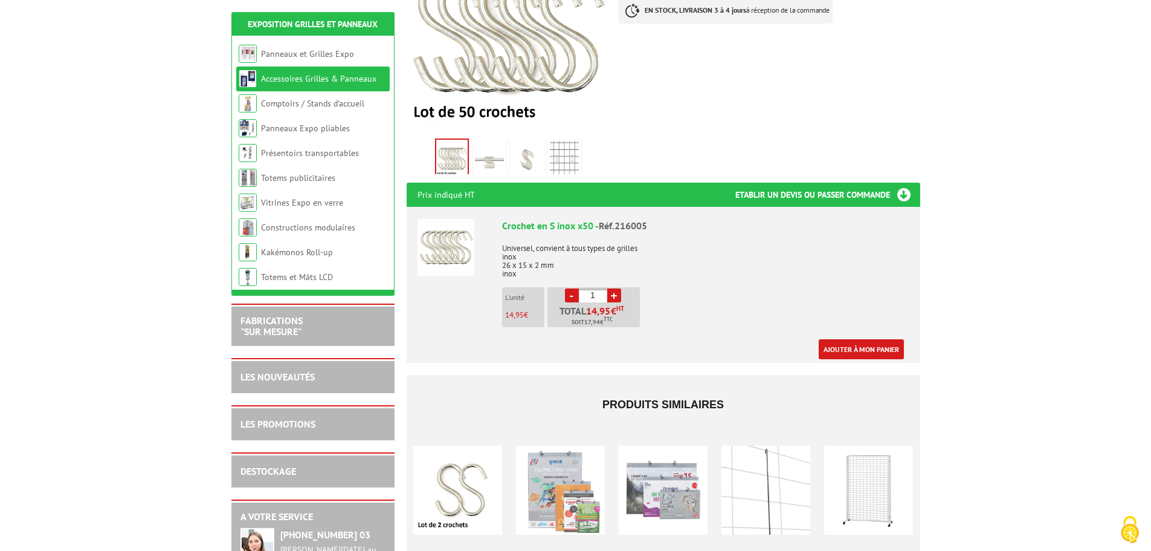
scroll to position [302, 0]
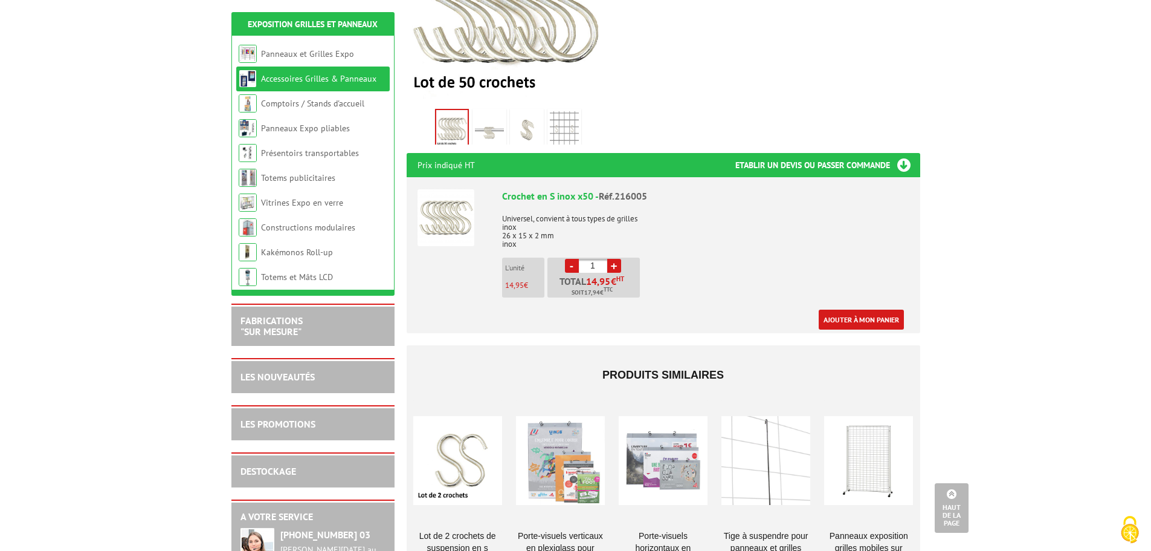
click at [615, 267] on link "+" at bounding box center [614, 266] width 14 height 14
type input "2"
click at [845, 318] on link "Ajouter à mon panier" at bounding box center [861, 319] width 85 height 20
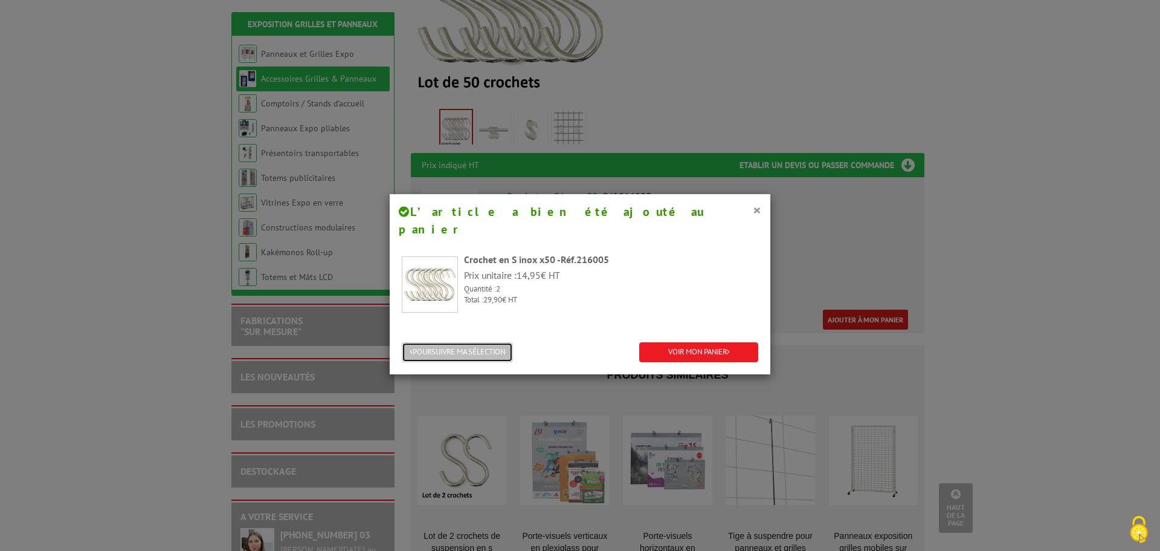
click at [493, 342] on button "POURSUIVRE MA SÉLECTION" at bounding box center [457, 352] width 111 height 20
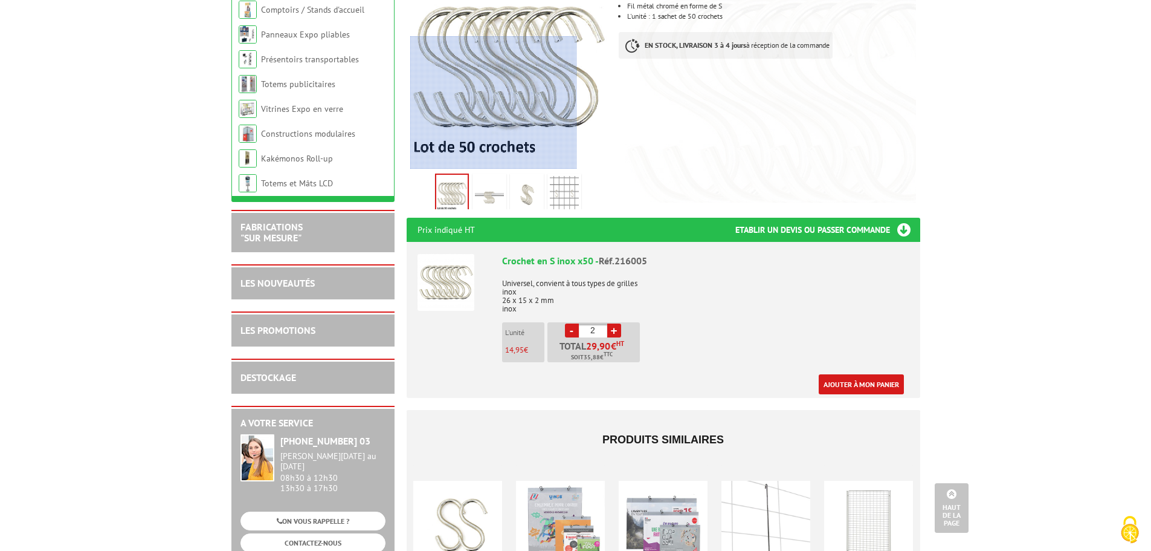
scroll to position [0, 0]
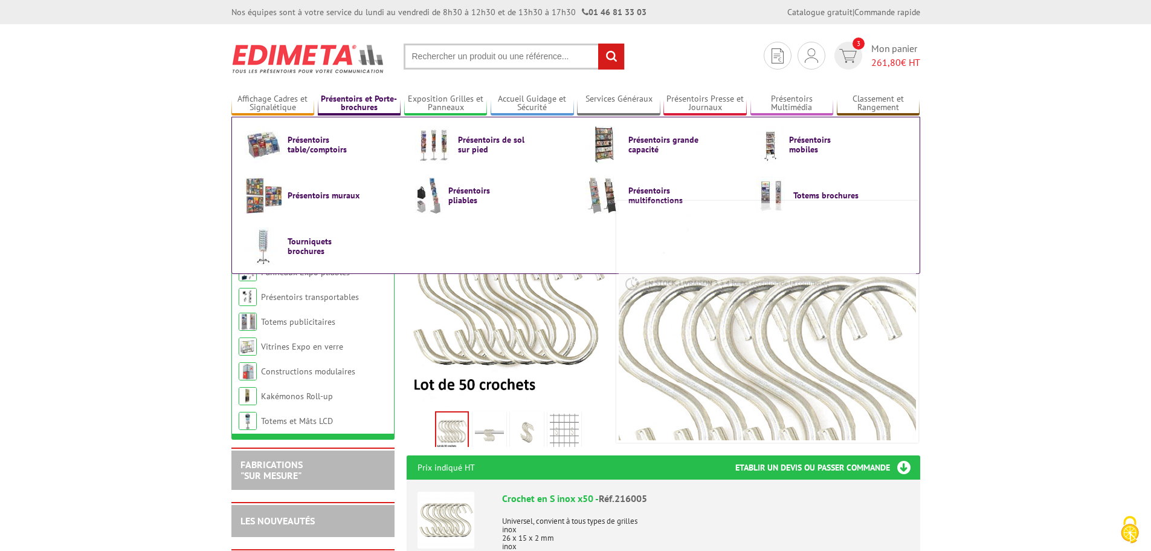
click at [348, 101] on link "Présentoirs et Porte-brochures" at bounding box center [359, 104] width 83 height 20
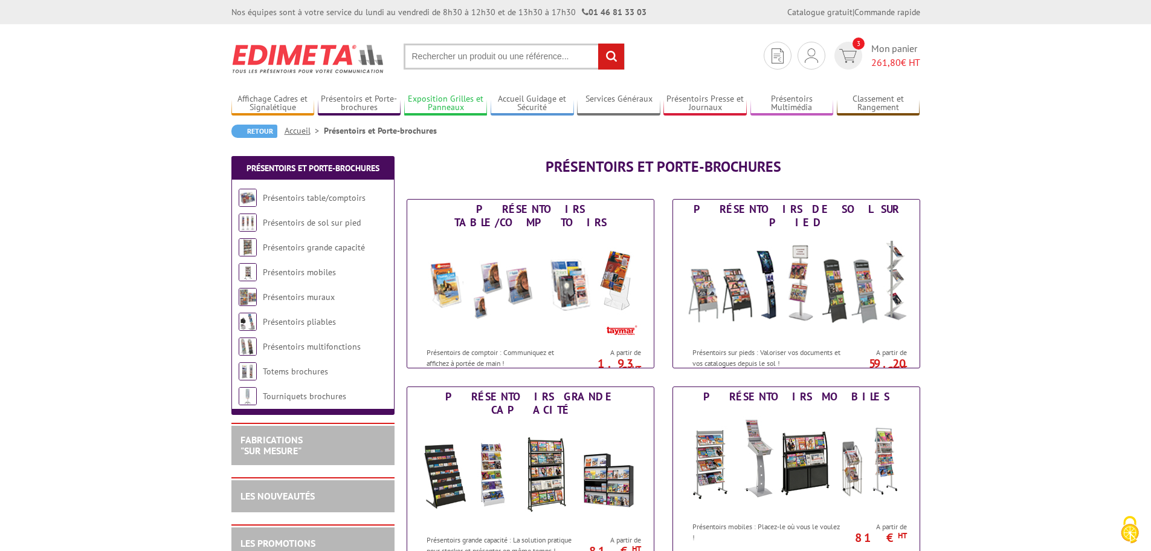
click at [436, 106] on link "Exposition Grilles et Panneaux" at bounding box center [445, 104] width 83 height 20
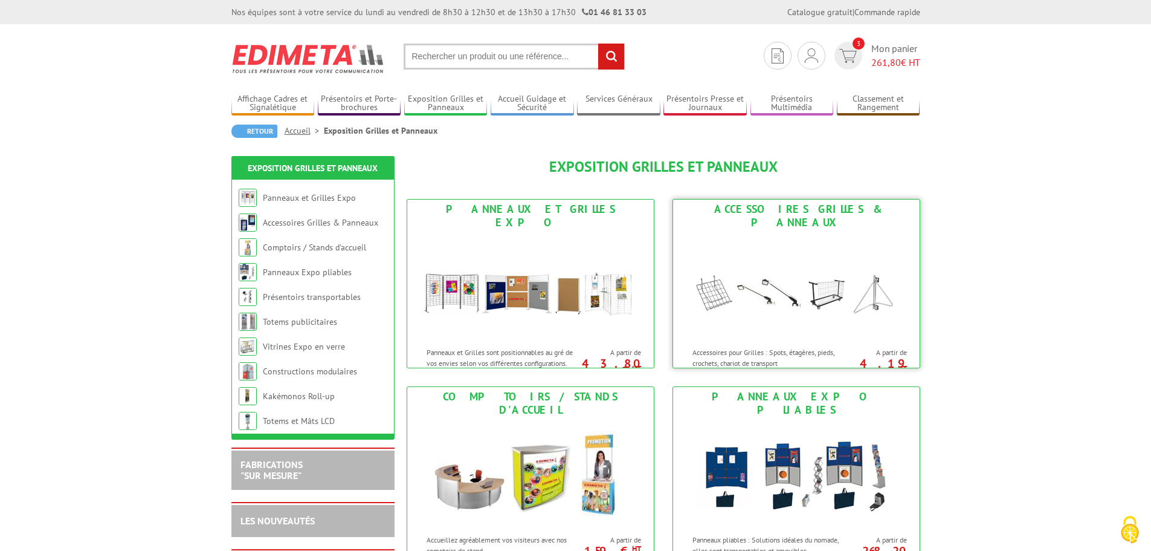
click at [762, 276] on img at bounding box center [797, 286] width 224 height 109
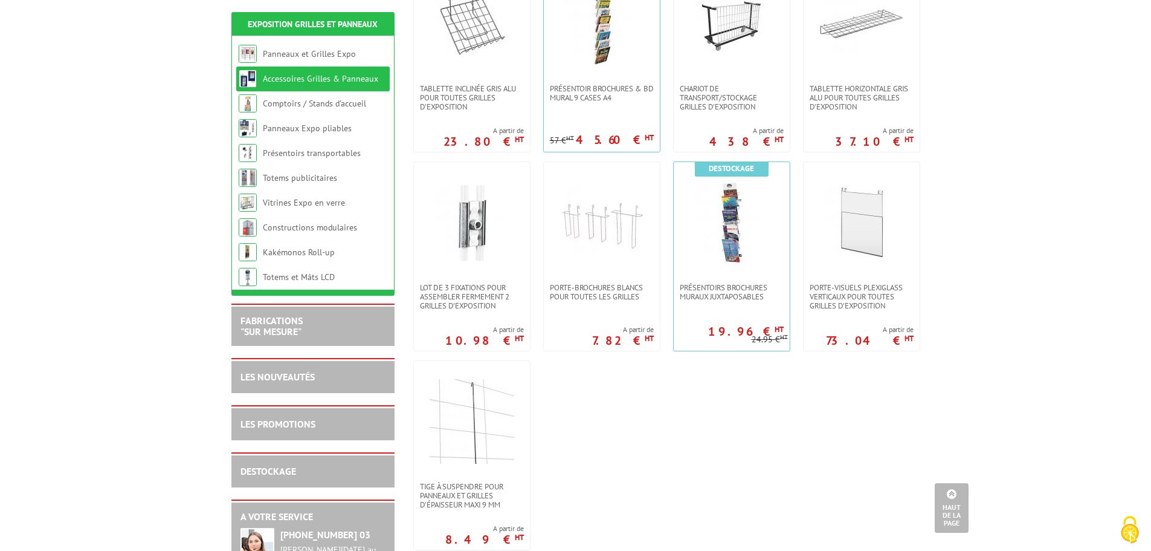
scroll to position [725, 0]
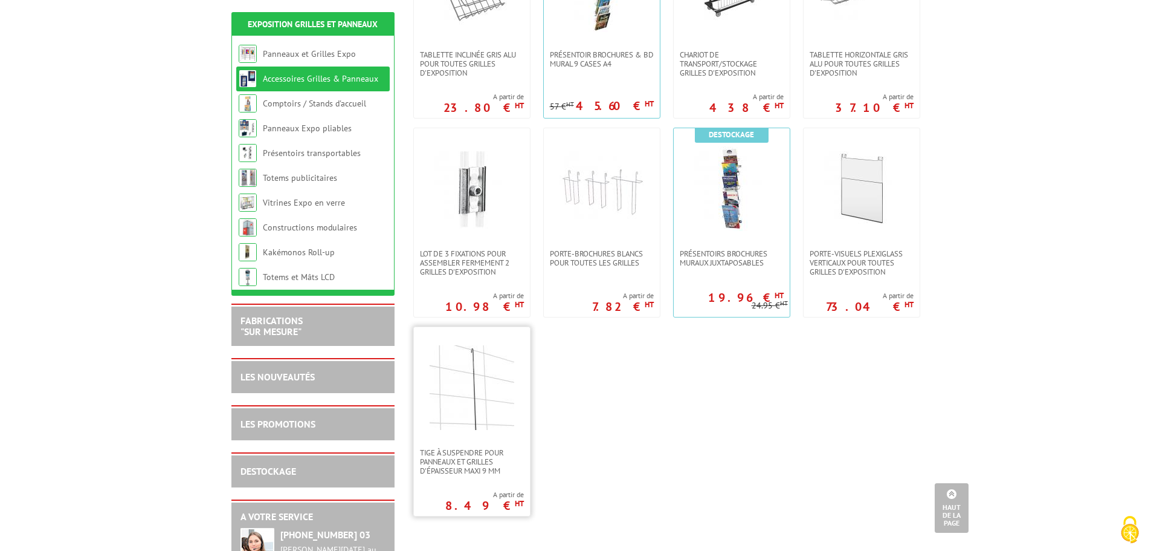
click at [453, 447] on link at bounding box center [472, 387] width 116 height 121
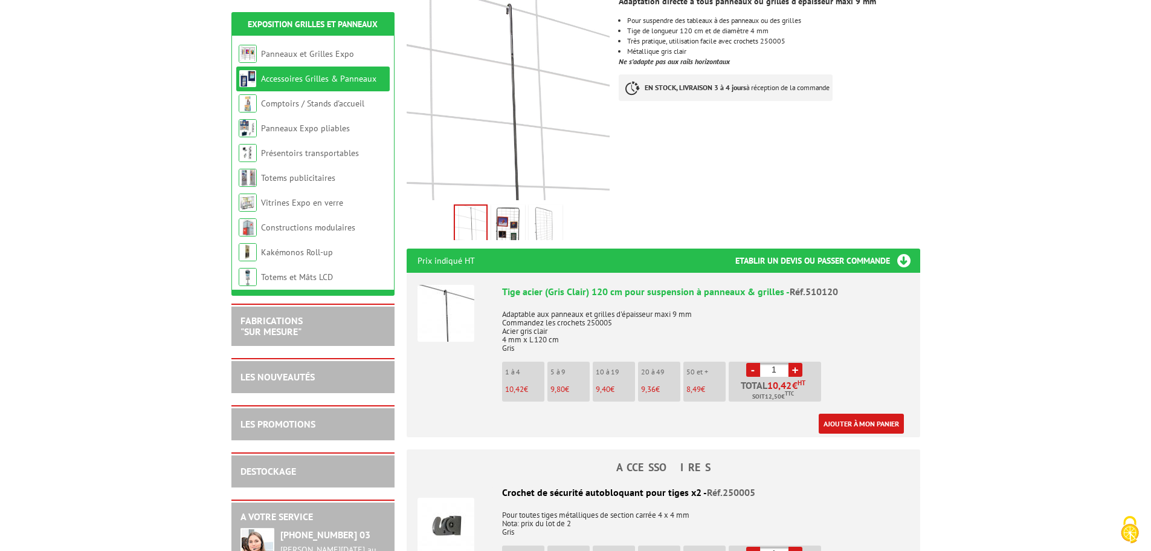
scroll to position [242, 0]
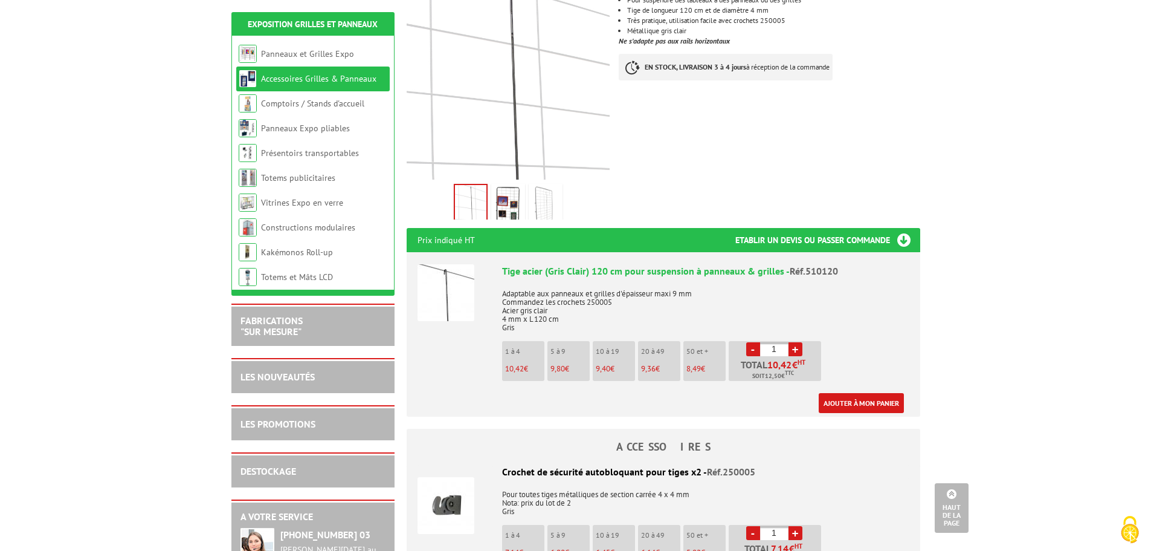
drag, startPoint x: 779, startPoint y: 336, endPoint x: 748, endPoint y: 340, distance: 31.7
click at [743, 341] on li "- 1 + Total 10,42 € HT Soit 12,50 € TTC" at bounding box center [775, 361] width 92 height 40
type input "20"
click at [849, 343] on div "Tige acier (Gris Clair) 120 cm pour suspension à panneaux & grilles - Réf.51012…" at bounding box center [705, 338] width 407 height 149
click at [854, 393] on link "Ajouter à mon panier" at bounding box center [861, 403] width 85 height 20
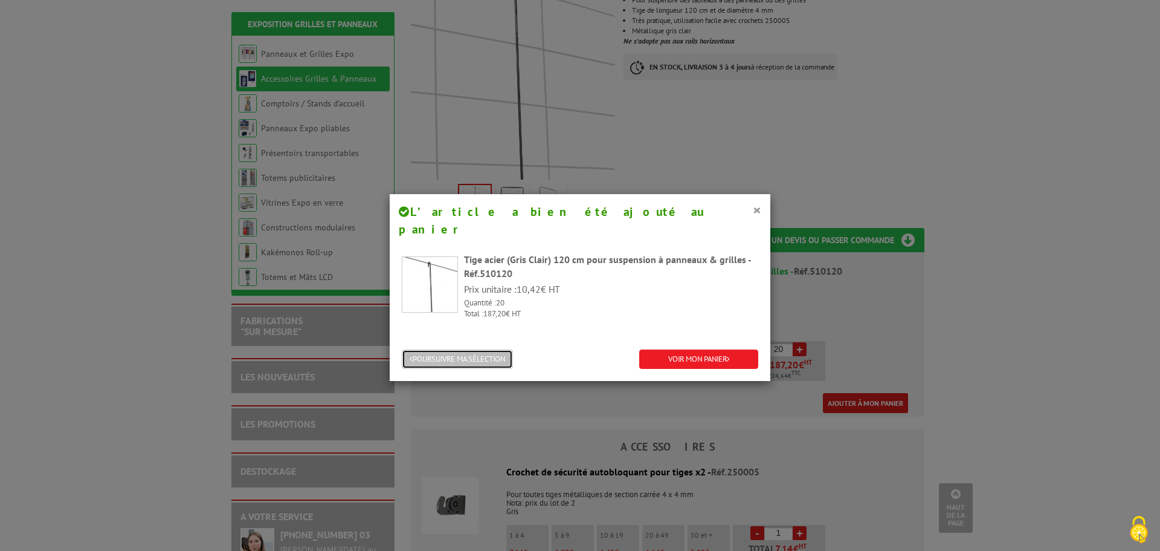
click at [484, 349] on button "POURSUIVRE MA SÉLECTION" at bounding box center [457, 359] width 111 height 20
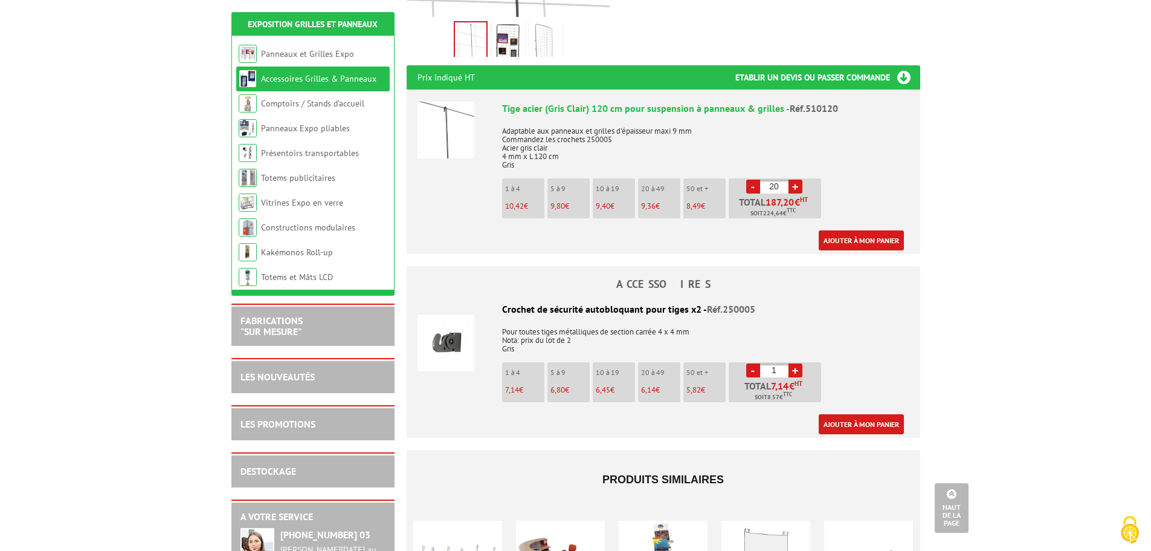
scroll to position [423, 0]
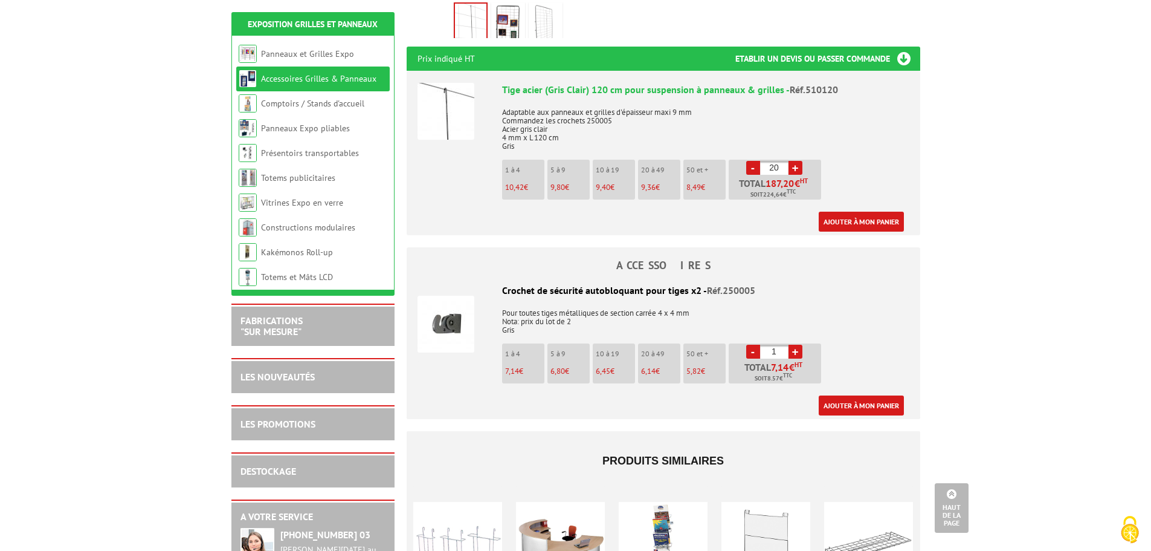
drag, startPoint x: 780, startPoint y: 335, endPoint x: 767, endPoint y: 337, distance: 13.3
click at [766, 344] on input "1" at bounding box center [774, 351] width 28 height 14
type input "10"
click at [828, 395] on link "Ajouter à mon panier" at bounding box center [861, 405] width 85 height 20
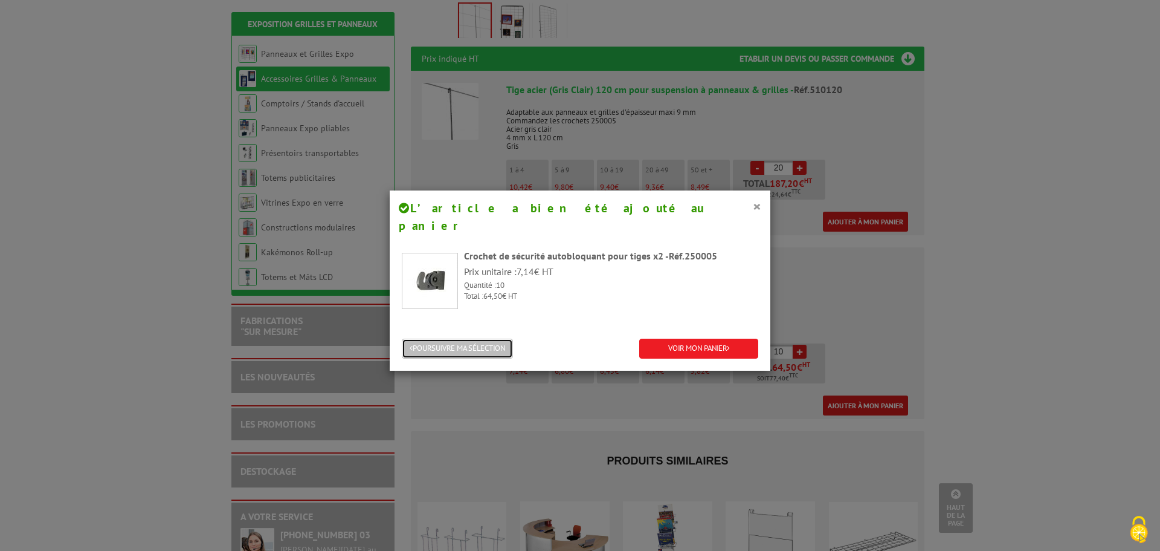
click at [418, 338] on button "POURSUIVRE MA SÉLECTION" at bounding box center [457, 348] width 111 height 20
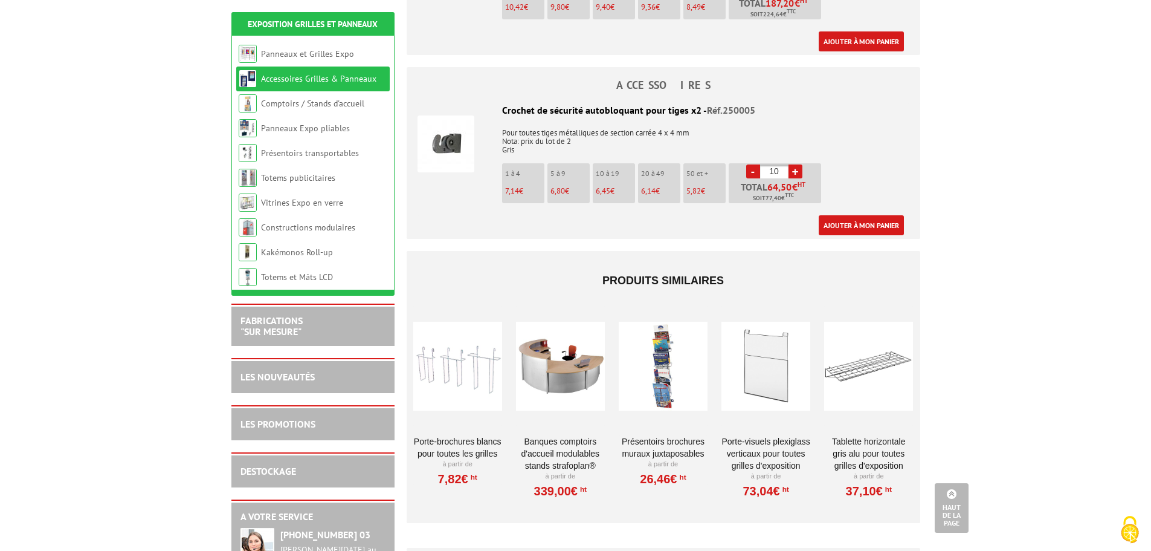
scroll to position [604, 0]
click at [761, 364] on div at bounding box center [766, 364] width 89 height 121
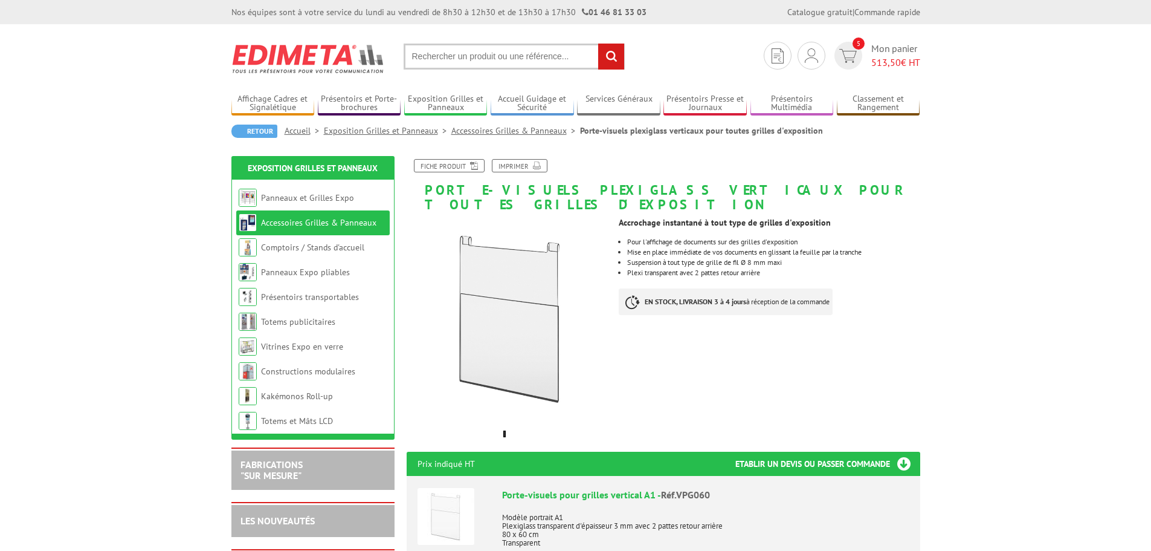
click at [449, 488] on img at bounding box center [446, 516] width 57 height 57
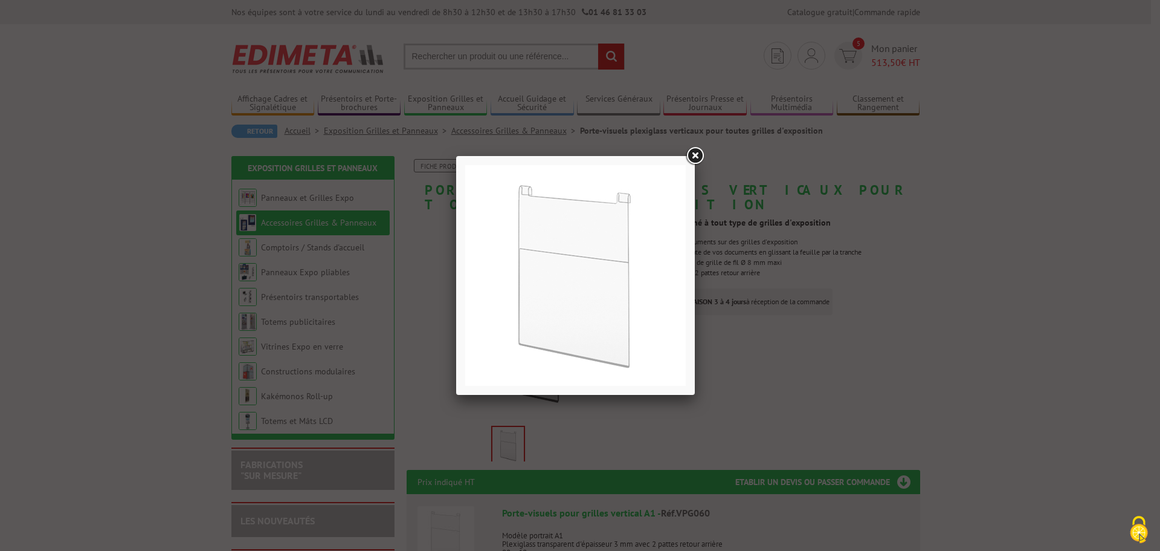
click at [702, 157] on link at bounding box center [695, 156] width 22 height 22
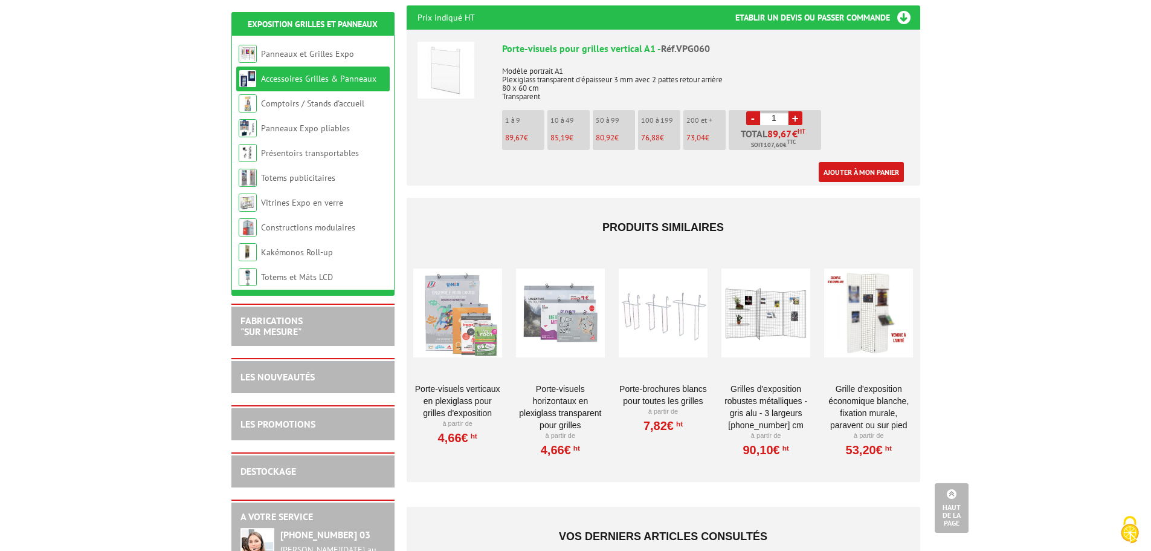
scroll to position [483, 0]
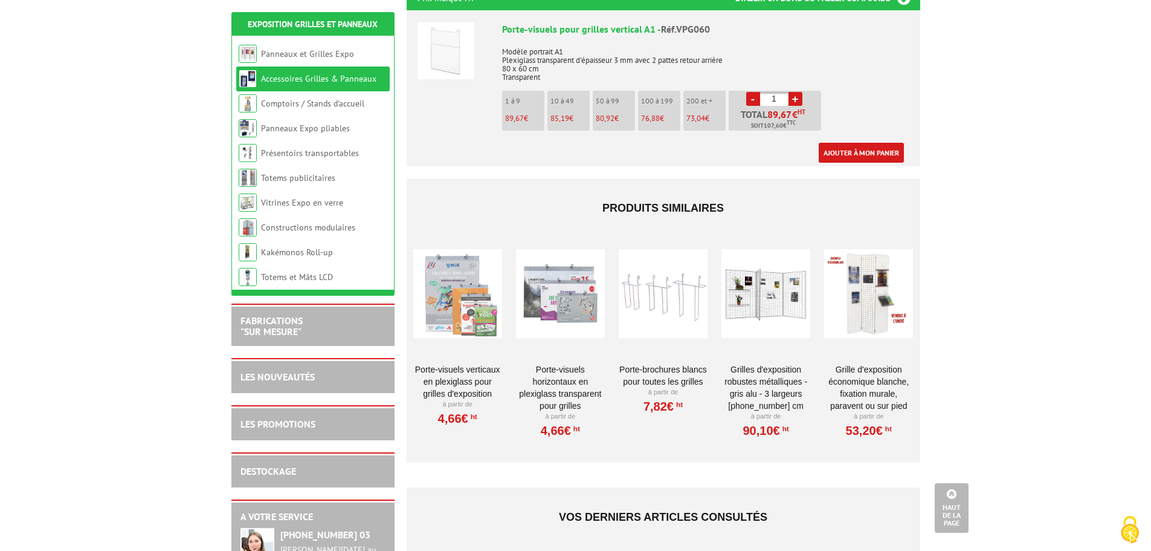
click at [755, 269] on div at bounding box center [766, 293] width 89 height 121
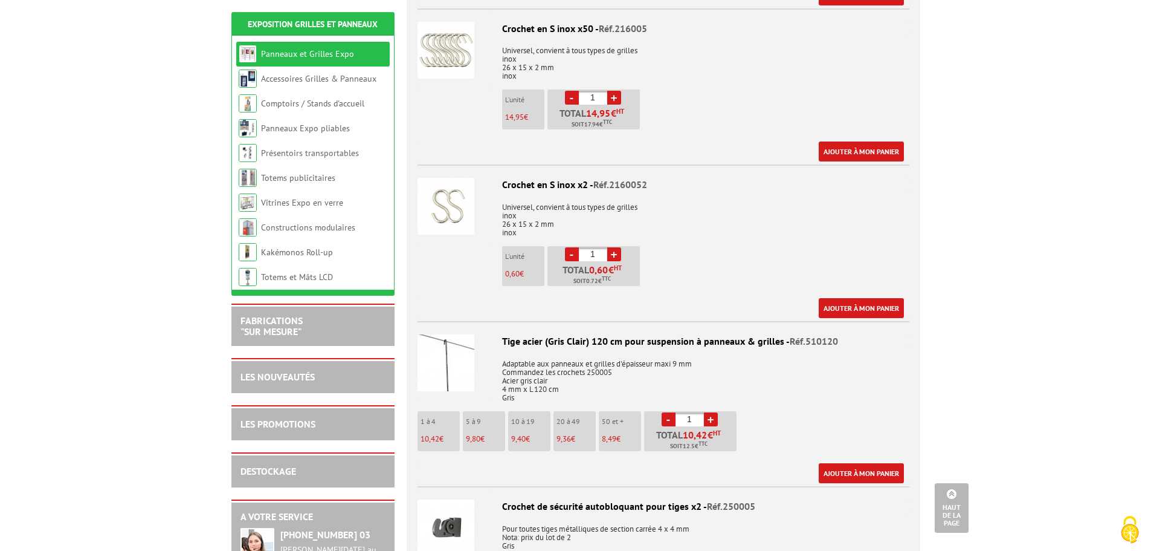
scroll to position [1752, 0]
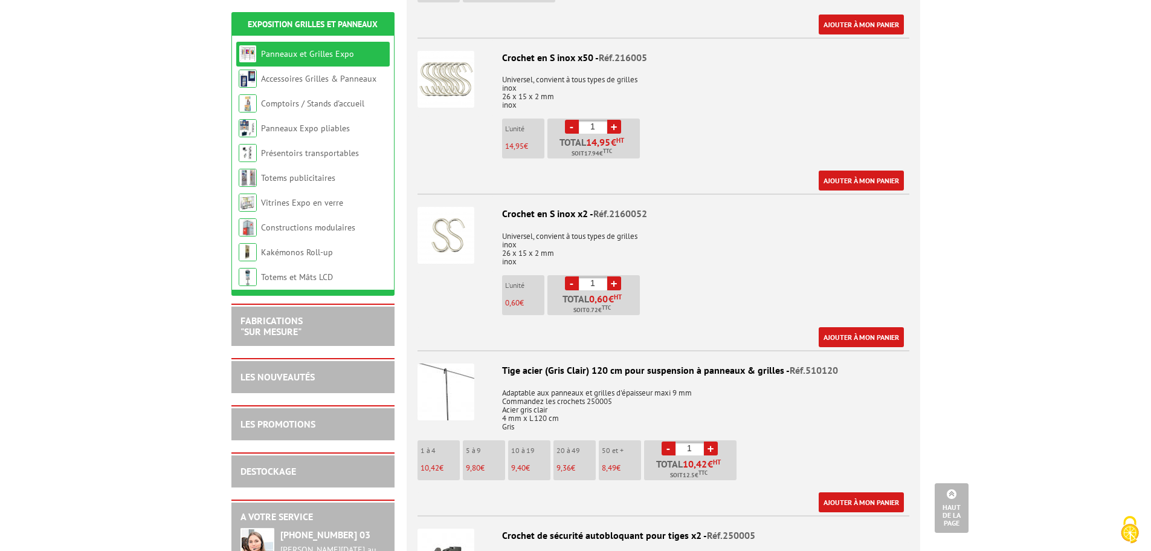
drag, startPoint x: 595, startPoint y: 290, endPoint x: 589, endPoint y: 290, distance: 6.6
click at [589, 290] on input "1" at bounding box center [593, 283] width 28 height 14
type input "25"
click at [691, 300] on div "Crochet en S inox x2 - Réf.2160052 Universel, convient à tous types de grilles …" at bounding box center [664, 277] width 492 height 140
drag, startPoint x: 602, startPoint y: 291, endPoint x: 561, endPoint y: 288, distance: 41.2
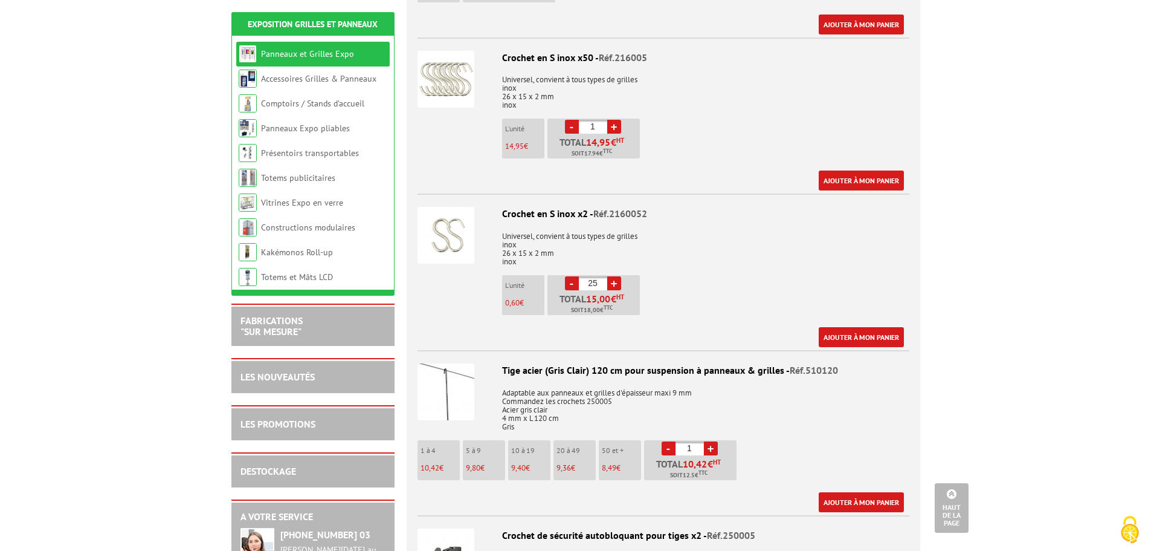
click at [561, 288] on li "- 25 + Total 15,00 € HT Soit 18,00 € TTC" at bounding box center [593, 295] width 92 height 40
click at [664, 266] on p "Universel, convient à tous types de grilles inox 26 x 15 x 2 mm inox" at bounding box center [664, 245] width 492 height 42
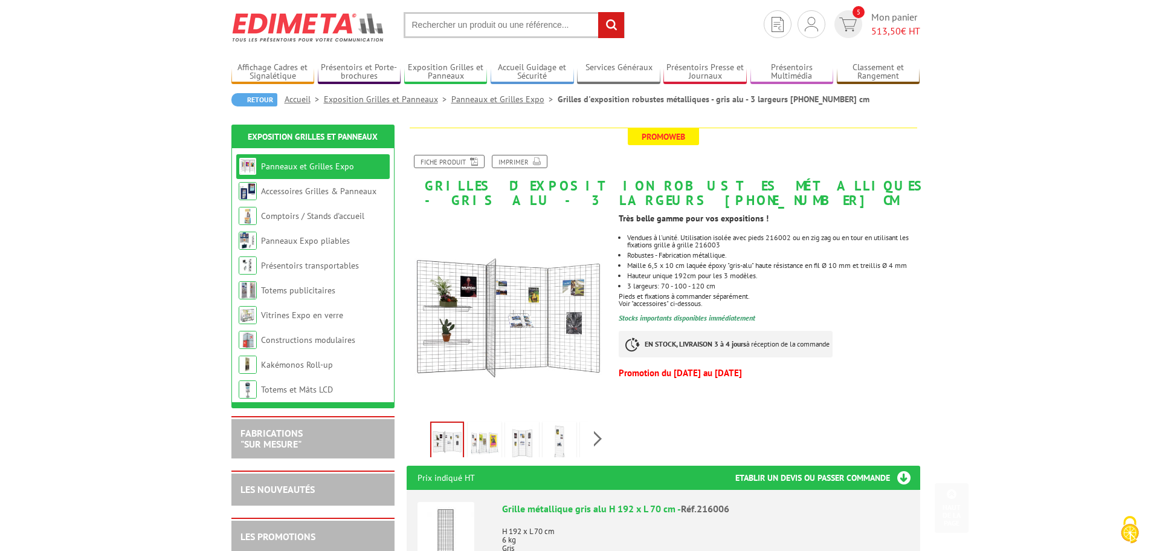
scroll to position [0, 0]
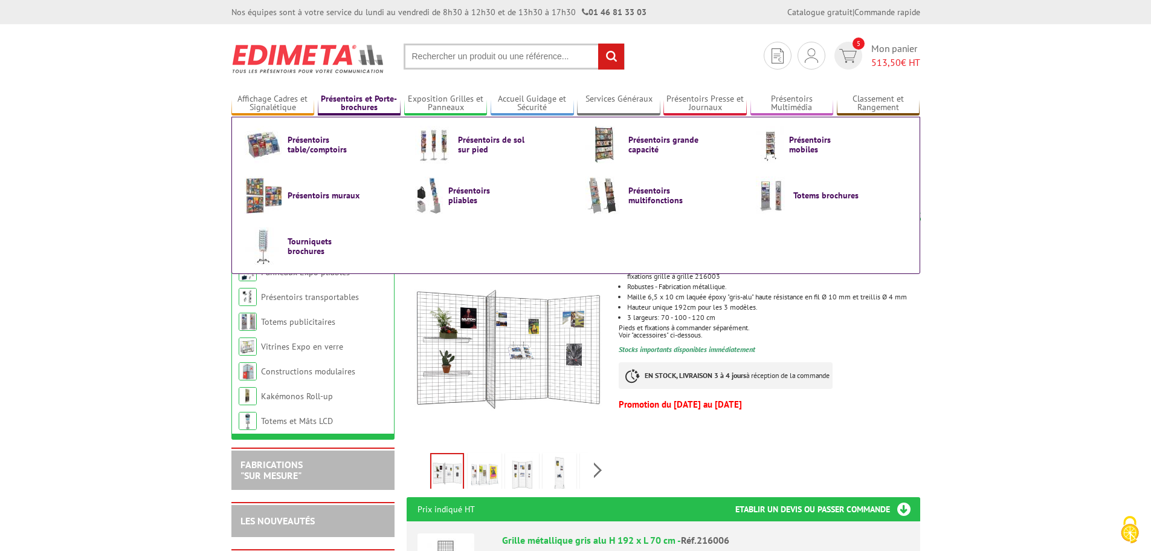
click at [352, 104] on link "Présentoirs et Porte-brochures" at bounding box center [359, 104] width 83 height 20
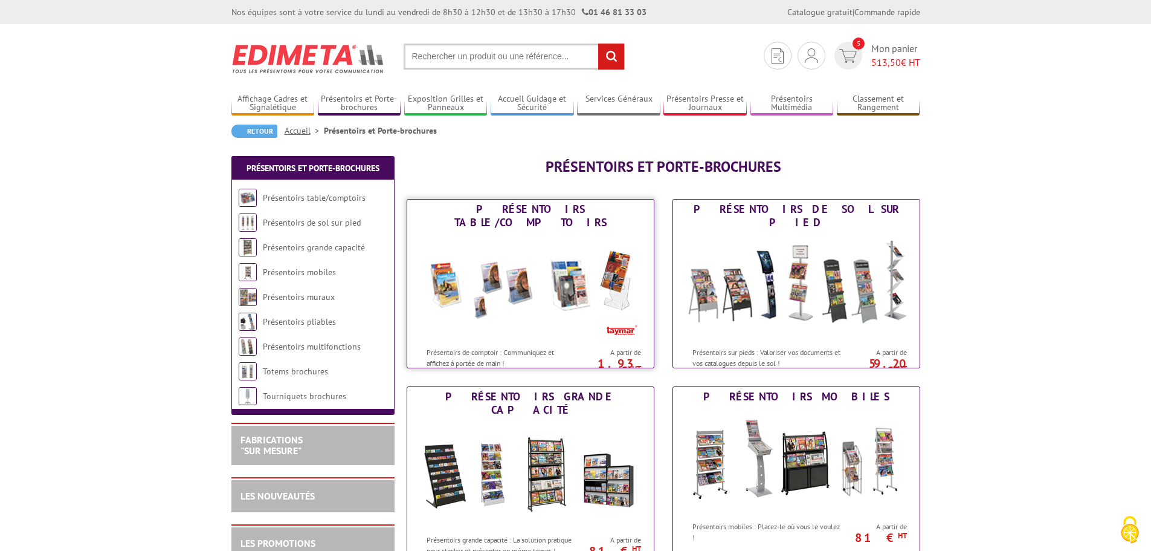
click at [538, 309] on img at bounding box center [531, 286] width 224 height 109
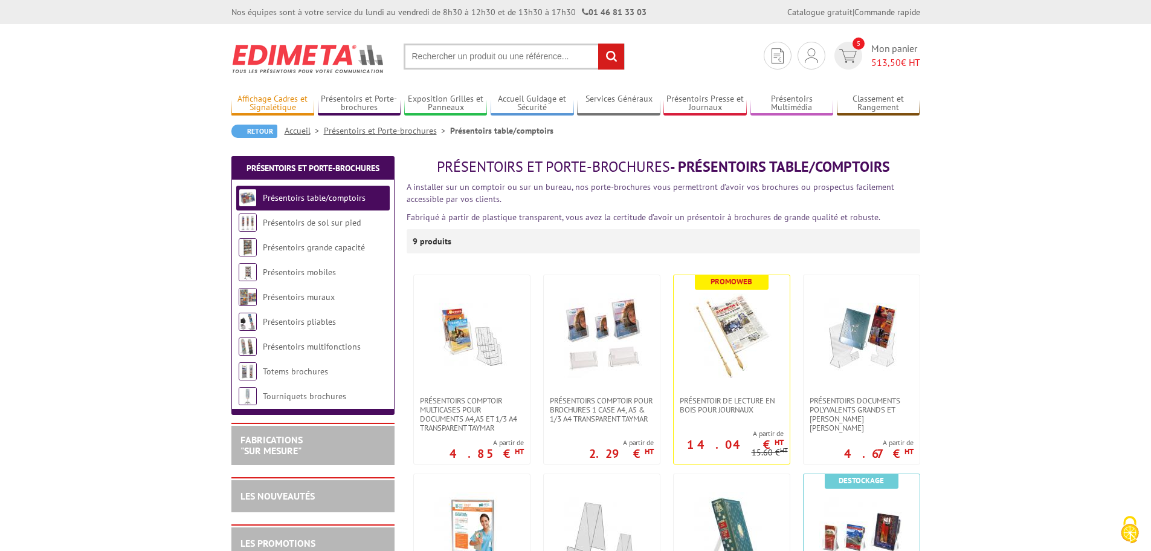
click at [291, 100] on link "Affichage Cadres et Signalétique" at bounding box center [272, 104] width 83 height 20
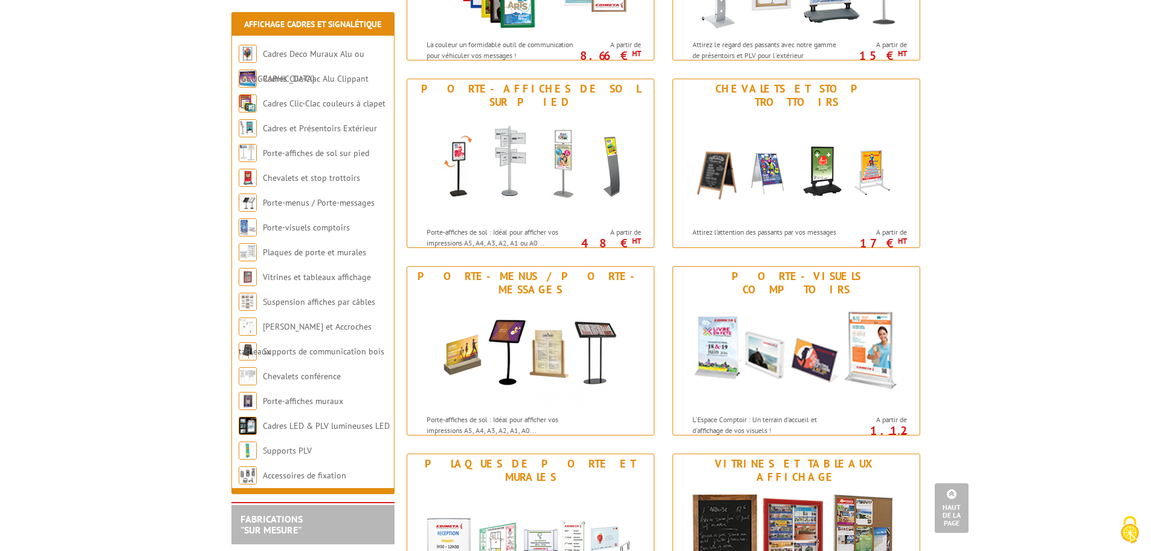
scroll to position [544, 0]
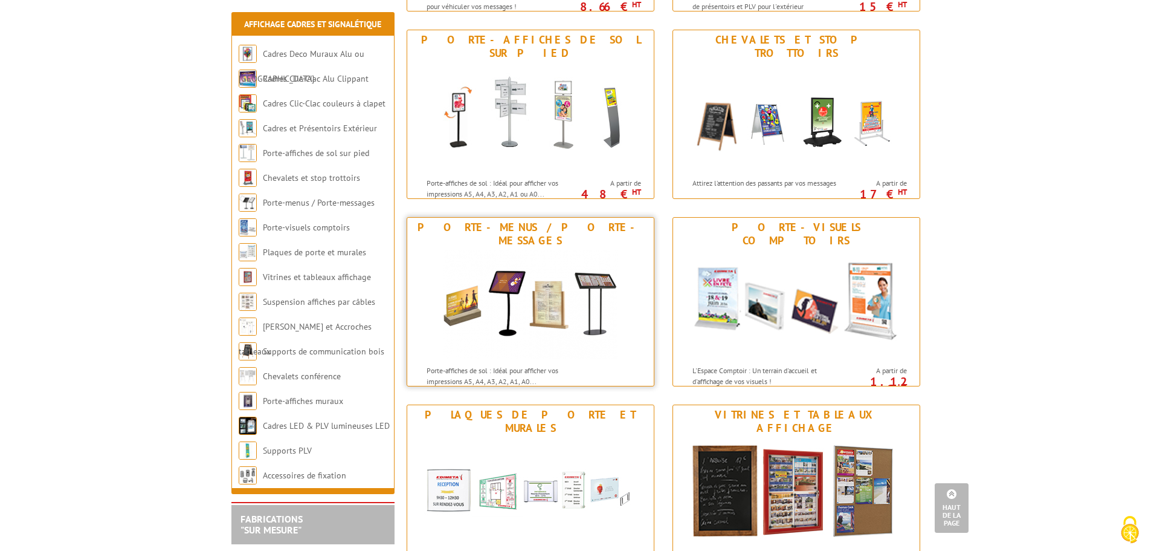
click at [558, 311] on img at bounding box center [530, 304] width 175 height 109
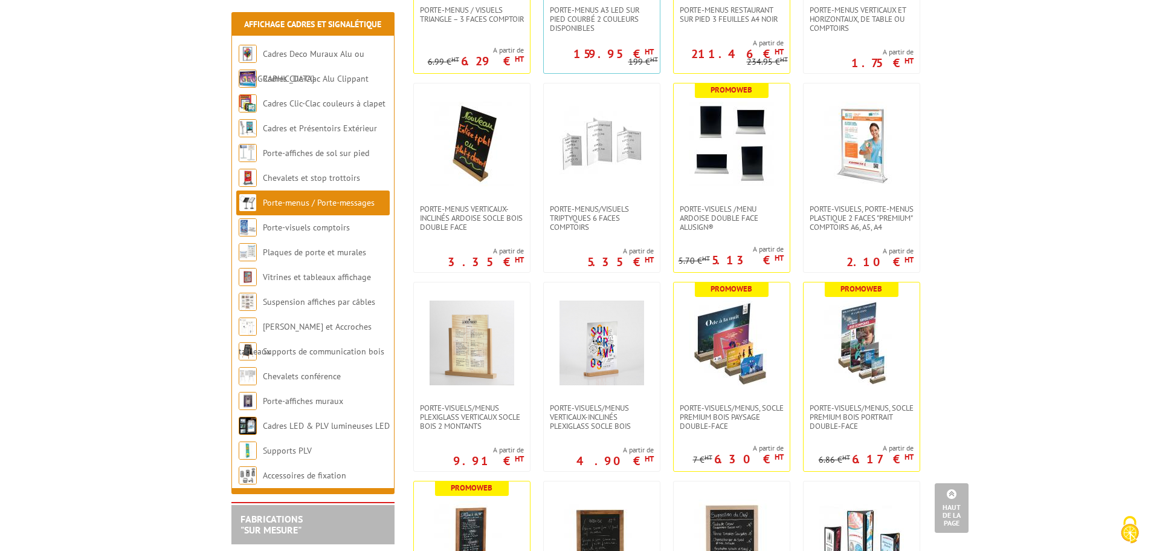
scroll to position [1390, 0]
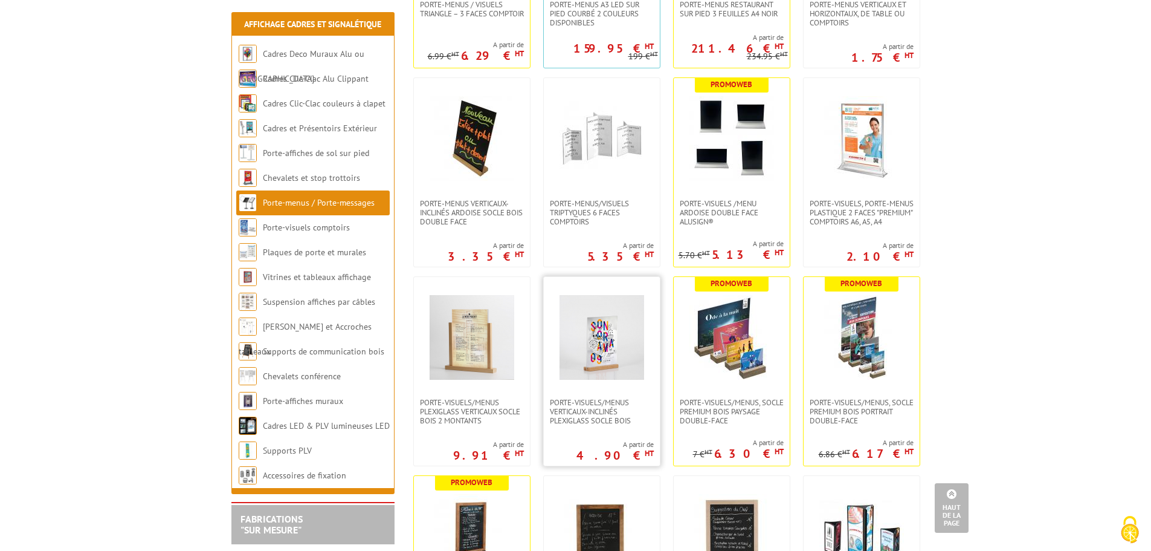
click at [599, 383] on link at bounding box center [602, 337] width 116 height 121
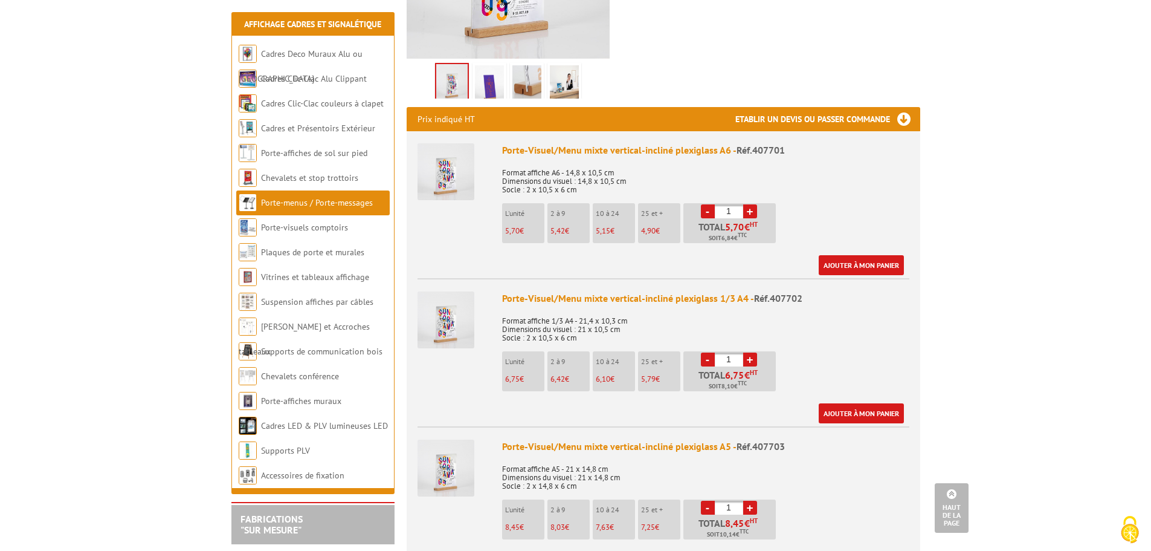
scroll to position [121, 0]
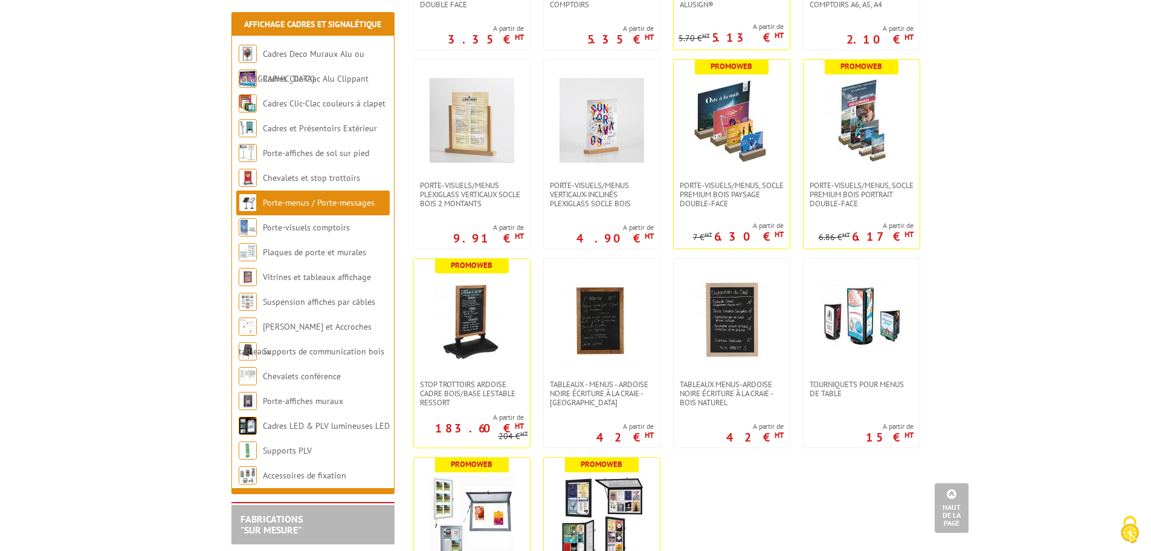
scroll to position [1390, 0]
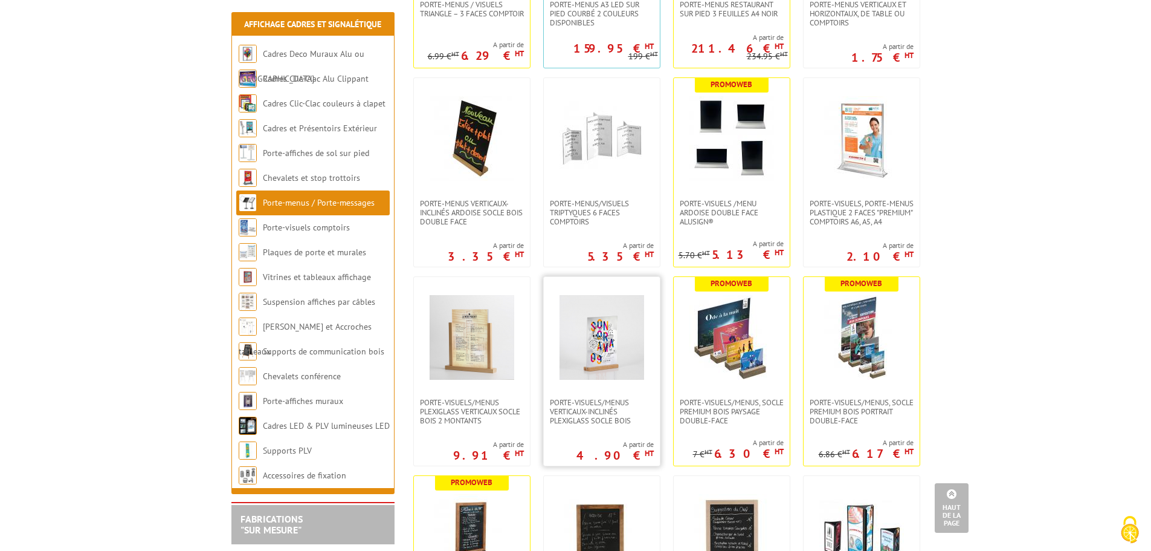
click at [597, 366] on img at bounding box center [602, 337] width 85 height 85
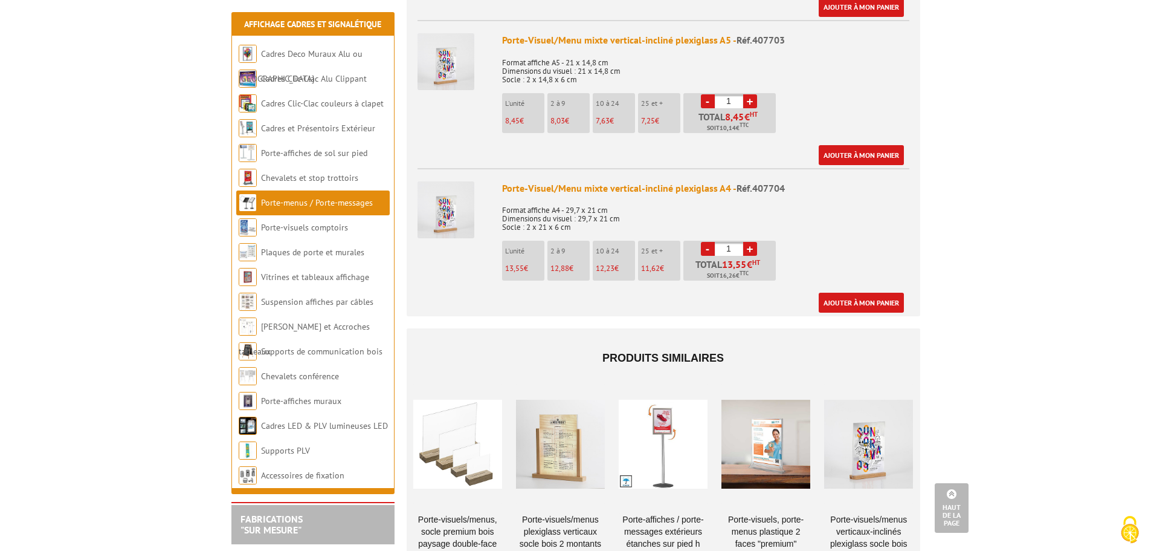
scroll to position [725, 0]
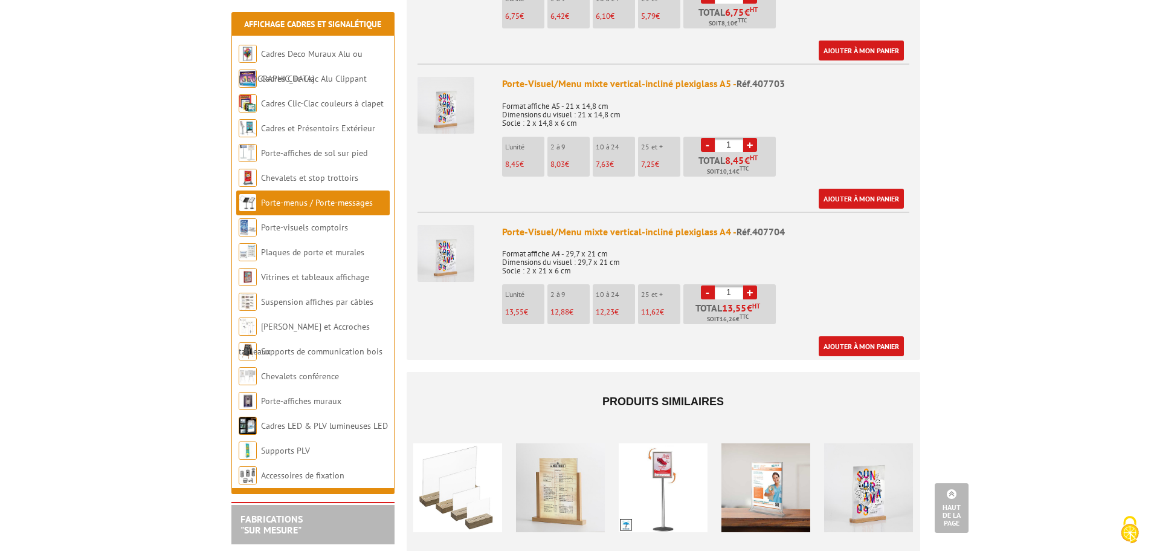
drag, startPoint x: 731, startPoint y: 278, endPoint x: 722, endPoint y: 279, distance: 9.7
click at [722, 285] on input "1" at bounding box center [729, 292] width 28 height 14
type input "3"
click at [868, 336] on link "Ajouter à mon panier" at bounding box center [861, 346] width 85 height 20
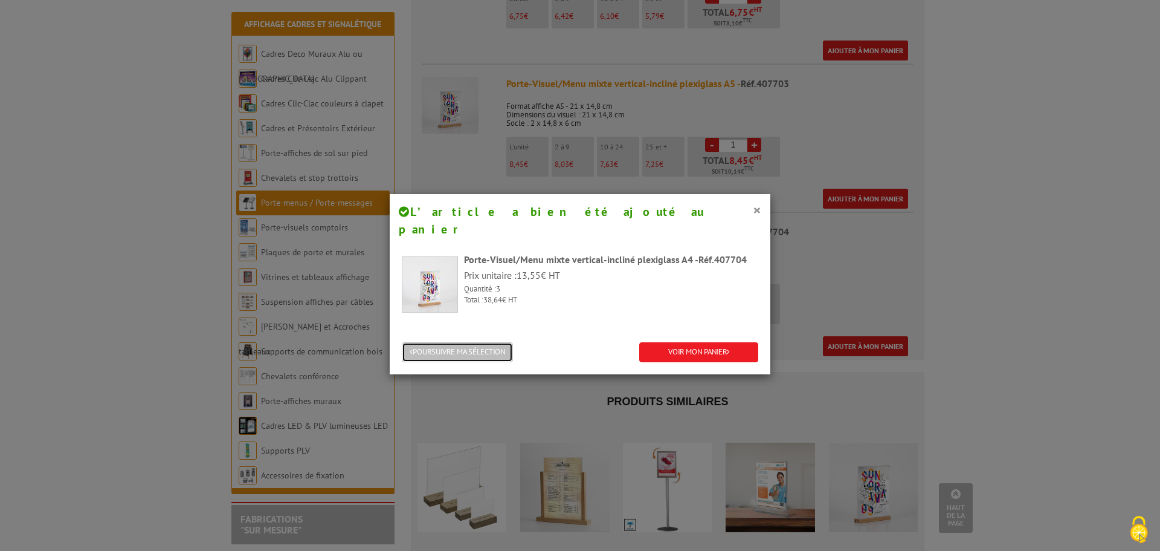
click at [476, 342] on button "POURSUIVRE MA SÉLECTION" at bounding box center [457, 352] width 111 height 20
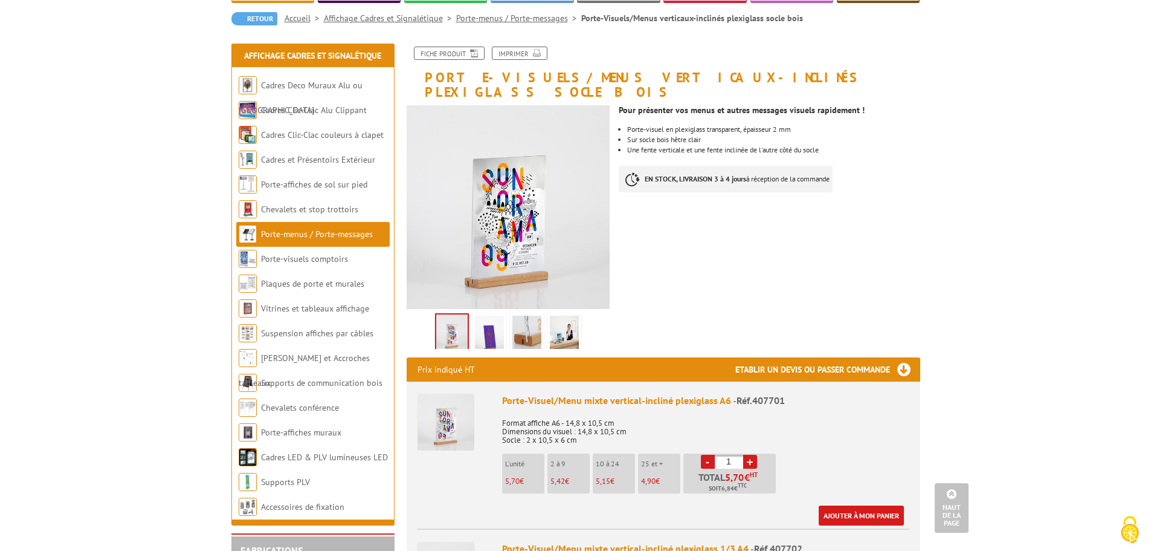
scroll to position [0, 0]
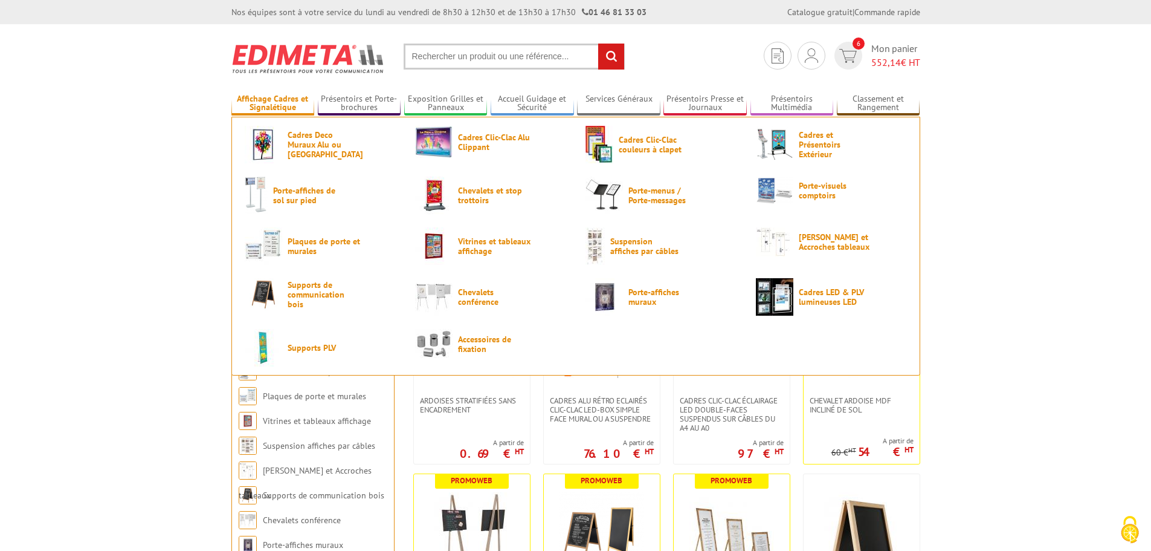
click at [271, 103] on link "Affichage Cadres et Signalétique" at bounding box center [272, 104] width 83 height 20
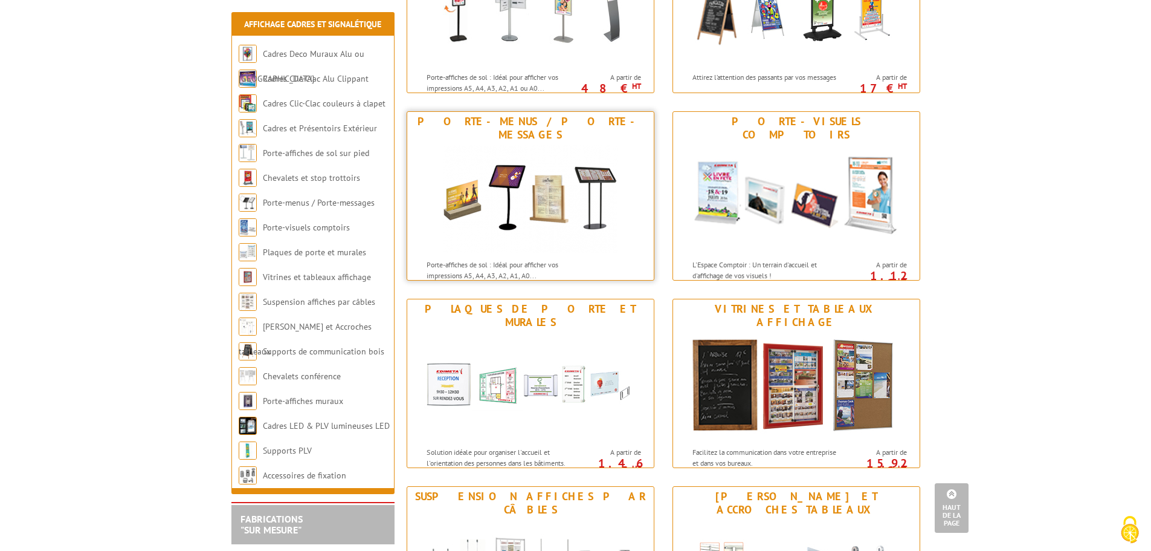
scroll to position [628, 0]
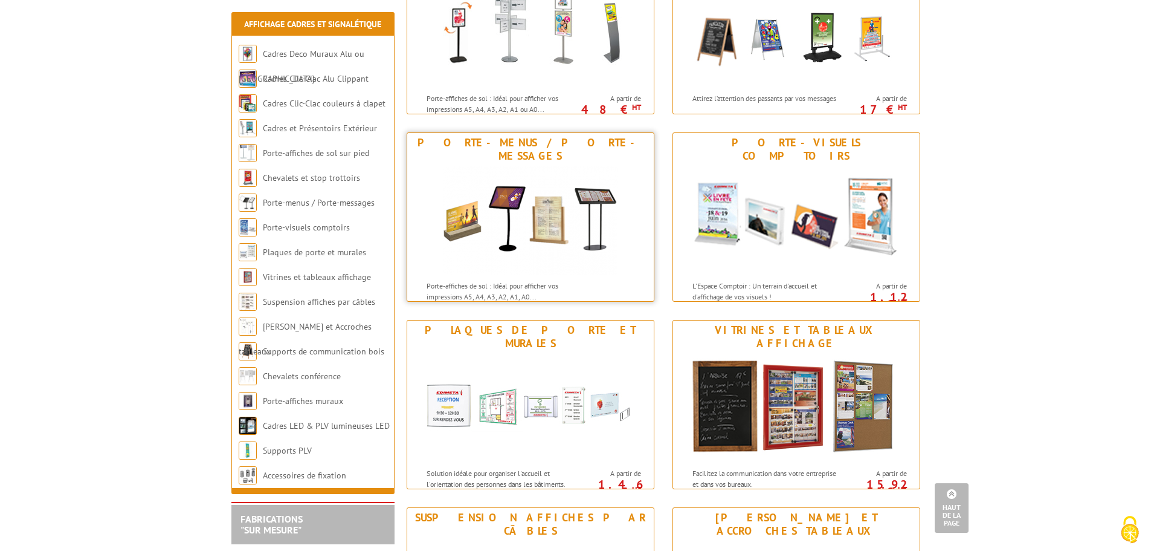
click at [561, 193] on img at bounding box center [530, 220] width 175 height 109
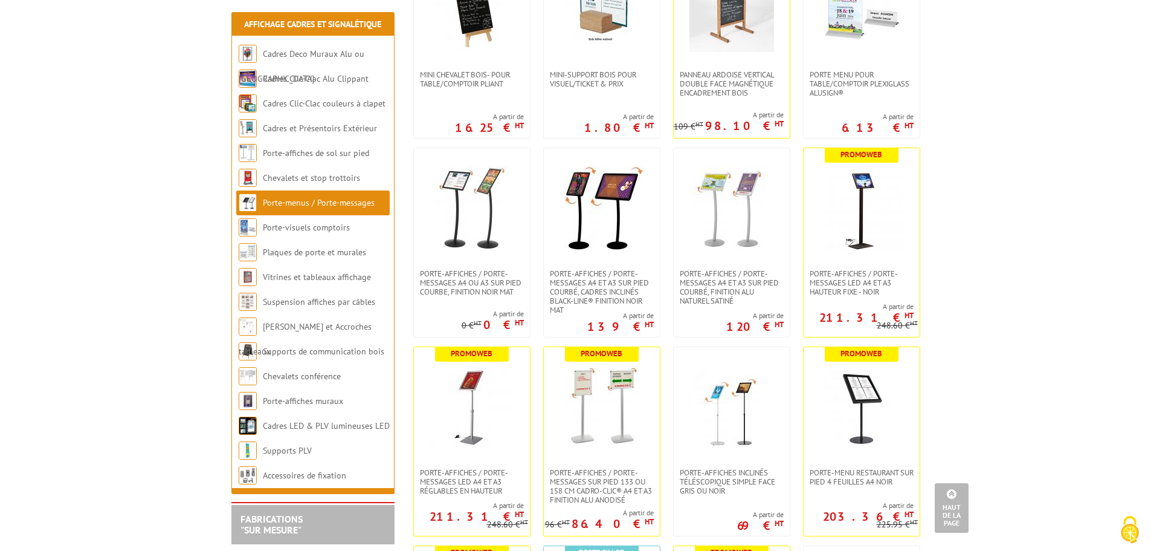
scroll to position [665, 0]
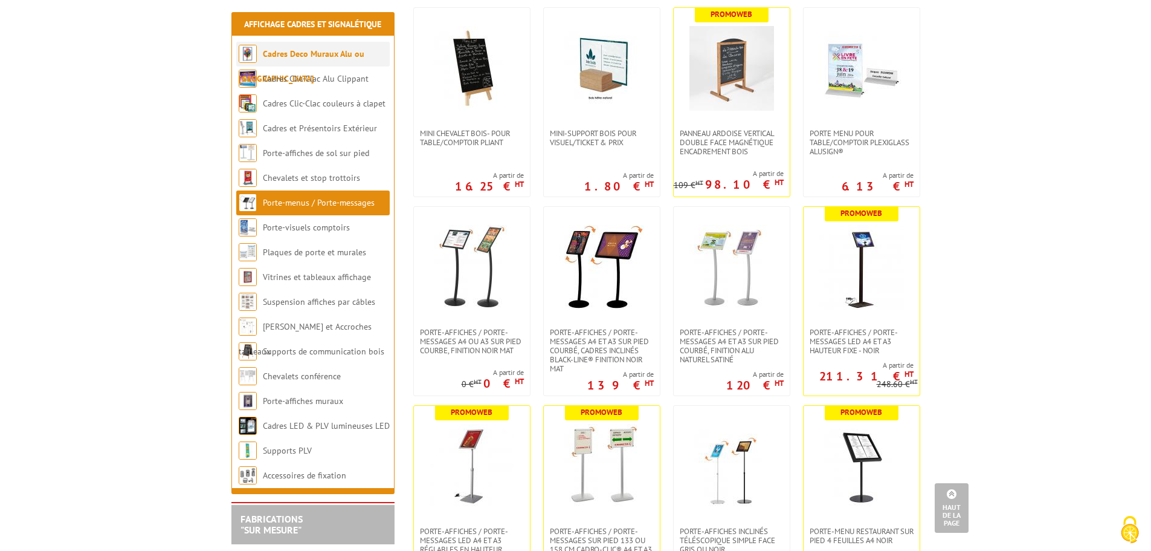
click at [305, 58] on link "Cadres Deco Muraux Alu ou [GEOGRAPHIC_DATA]" at bounding box center [302, 66] width 126 height 36
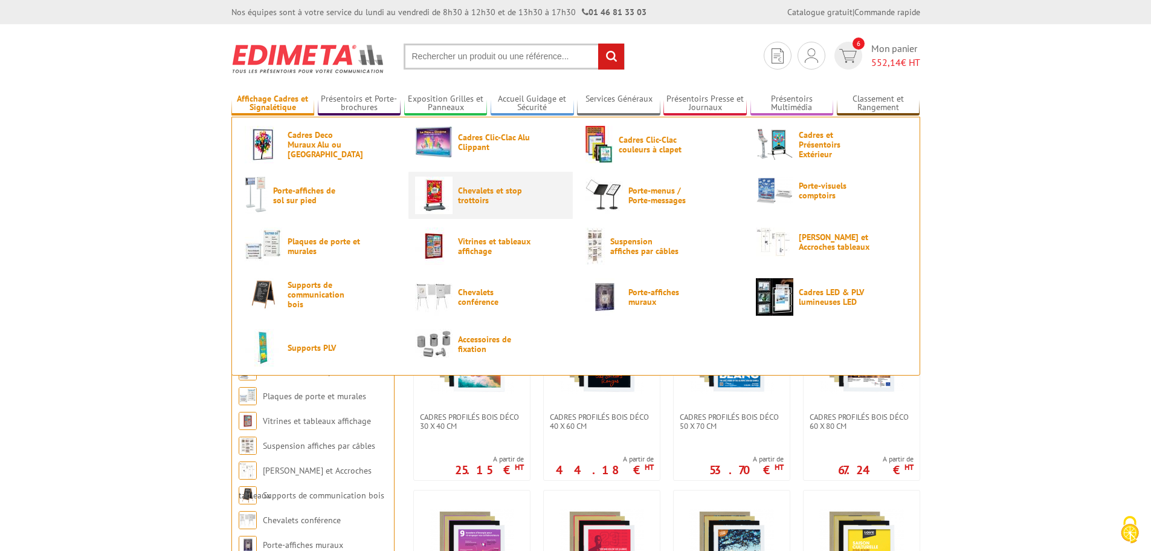
click at [470, 201] on span "Chevalets et stop trottoirs" at bounding box center [494, 195] width 73 height 19
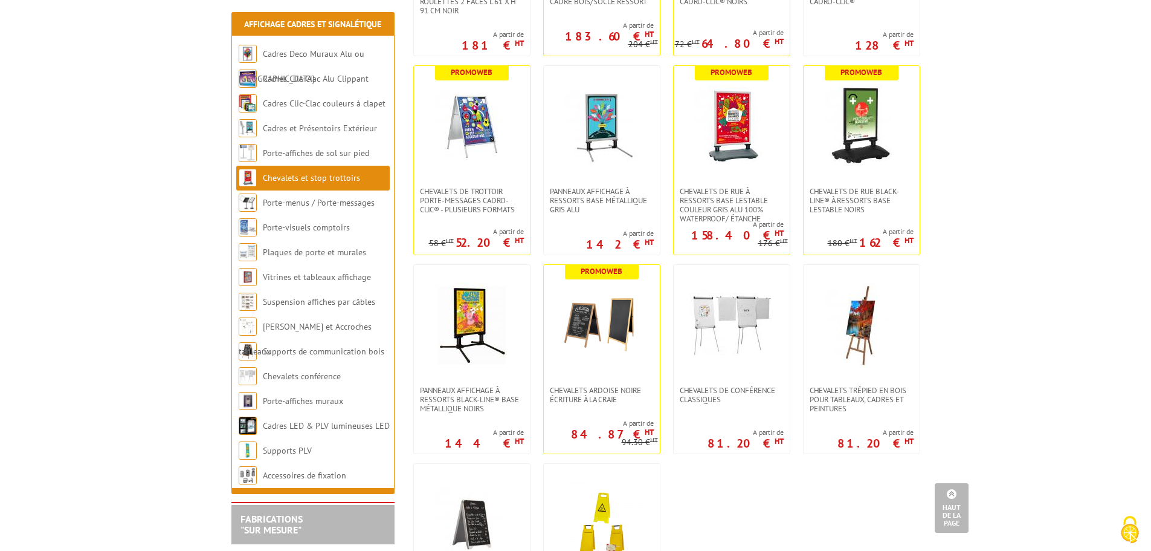
scroll to position [1027, 0]
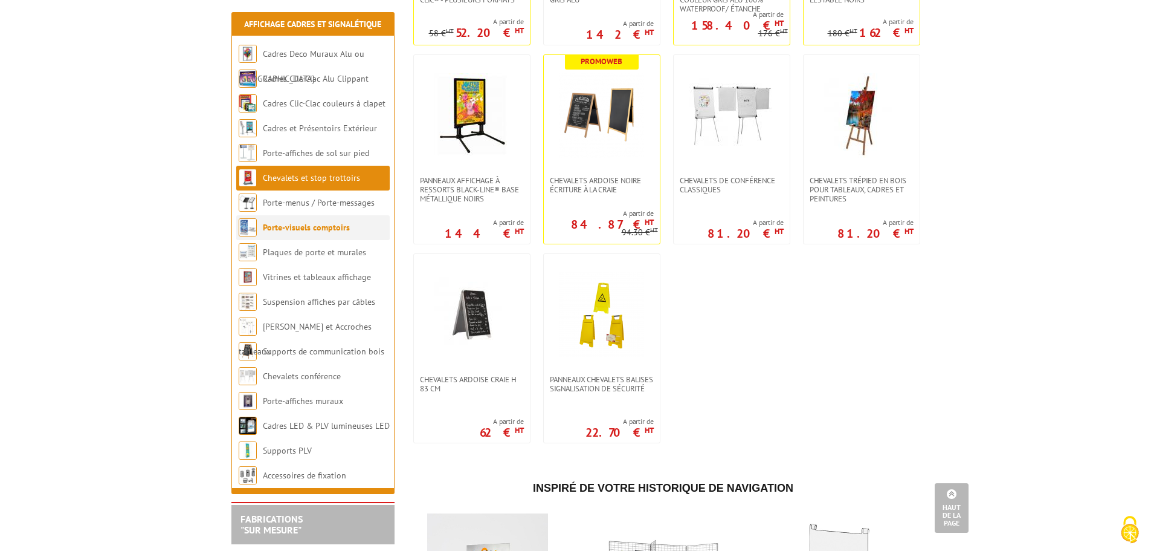
click at [312, 230] on link "Porte-visuels comptoirs" at bounding box center [306, 227] width 87 height 11
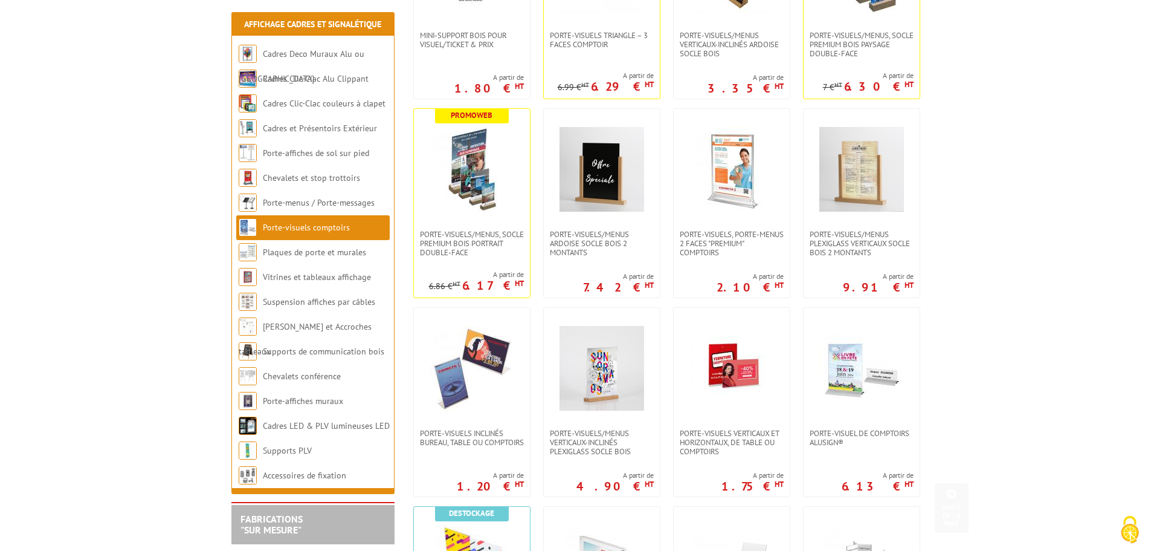
scroll to position [363, 0]
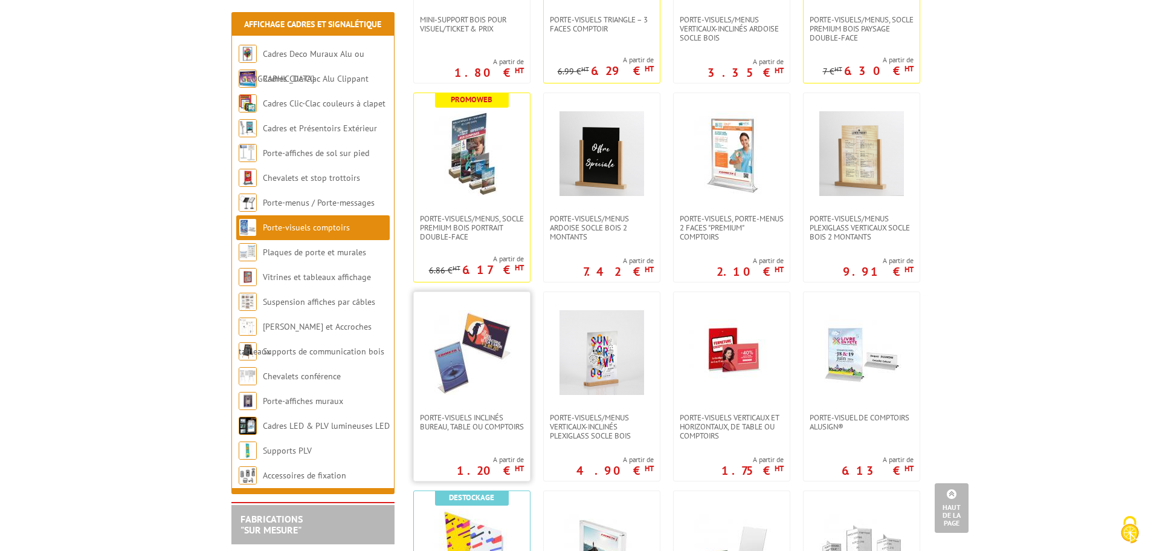
click at [461, 379] on img at bounding box center [472, 352] width 85 height 85
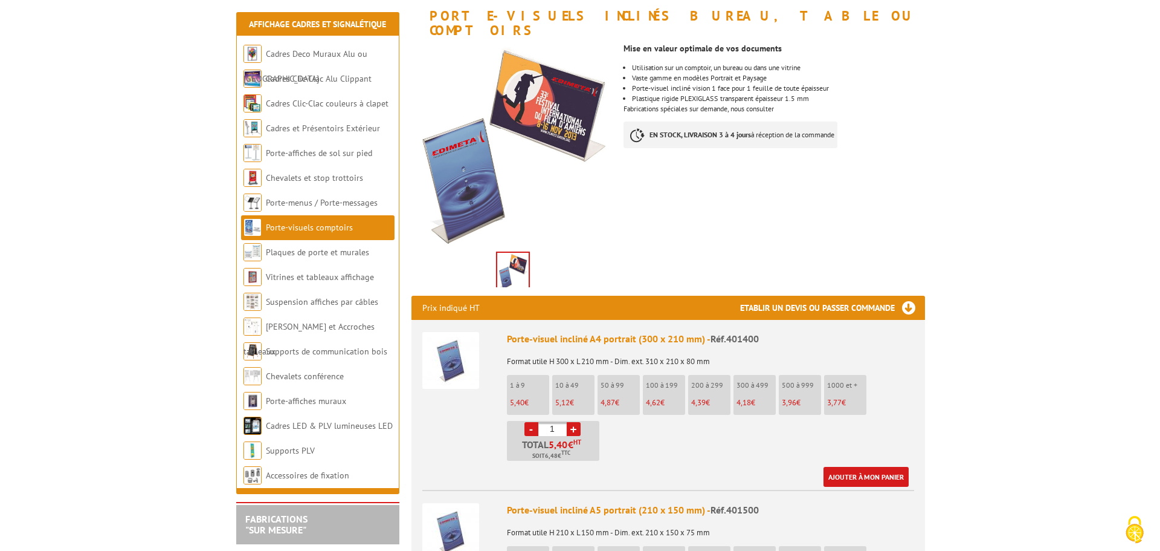
scroll to position [242, 0]
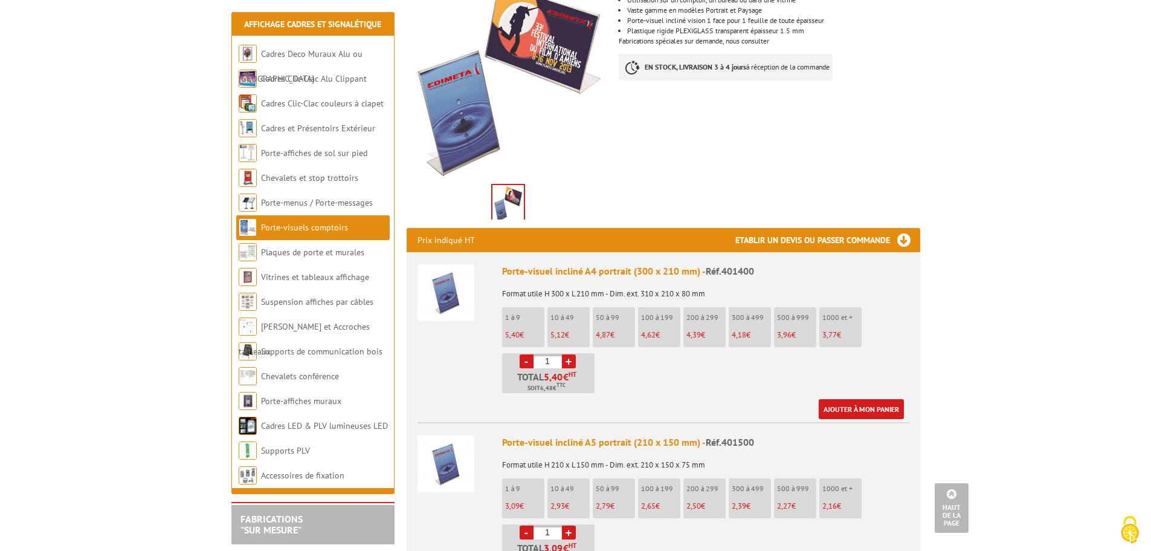
drag, startPoint x: 551, startPoint y: 346, endPoint x: 535, endPoint y: 346, distance: 15.1
click at [535, 354] on input "1" at bounding box center [548, 361] width 28 height 14
type input "2"
click at [649, 371] on ul "1 à 9 5,40 € 10 à 49 5,12 € 50 à 99 4,87 € 100 à 199 4,62 € 200 à 299 -" at bounding box center [705, 350] width 407 height 86
click at [856, 399] on link "Ajouter à mon panier" at bounding box center [861, 409] width 85 height 20
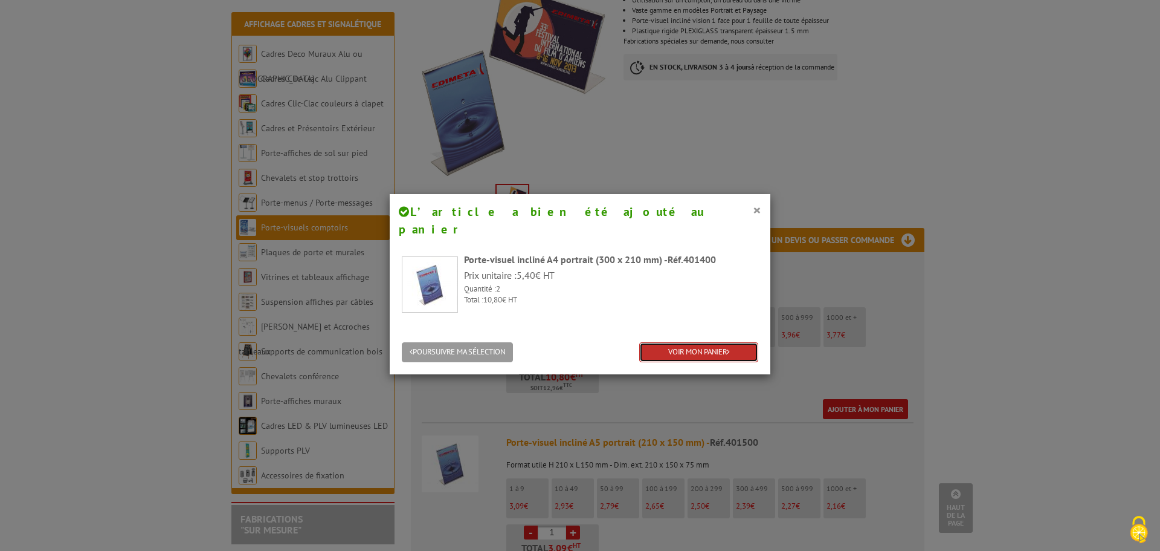
click at [700, 342] on link "VOIR MON PANIER" at bounding box center [698, 352] width 119 height 20
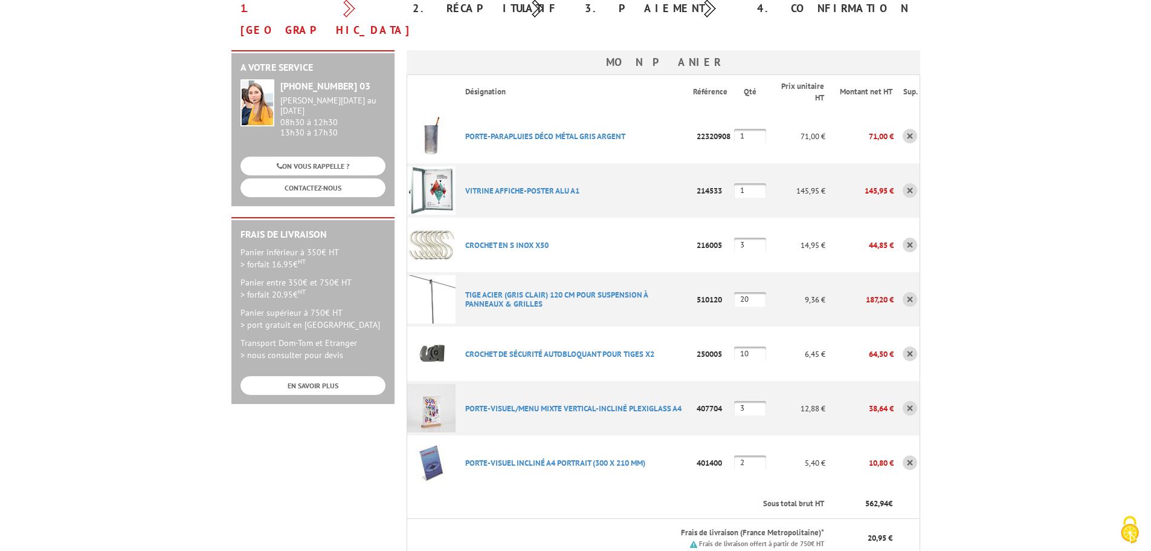
scroll to position [121, 0]
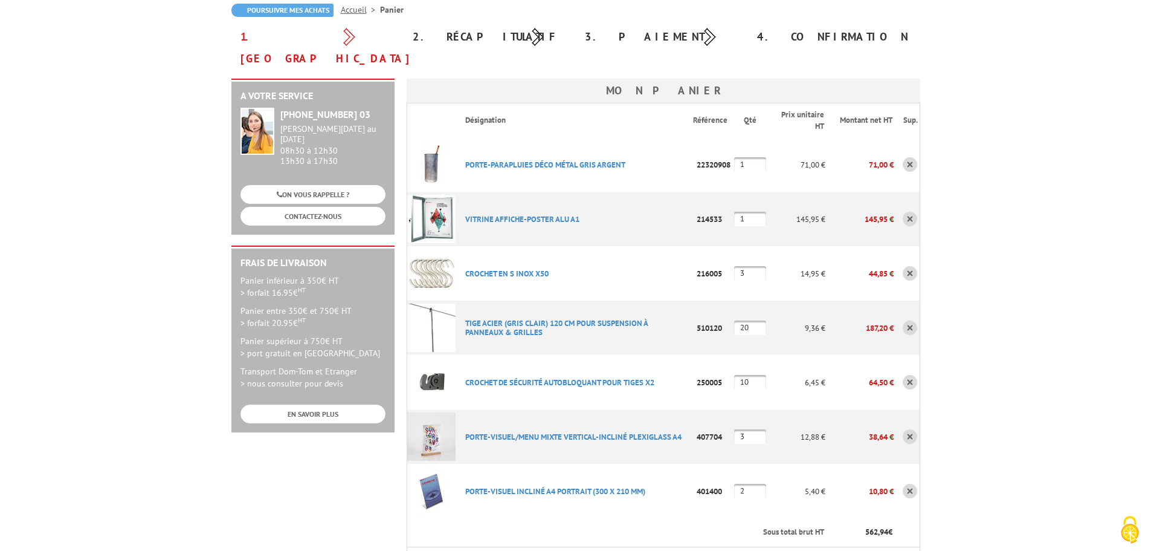
click at [909, 157] on link at bounding box center [910, 164] width 15 height 15
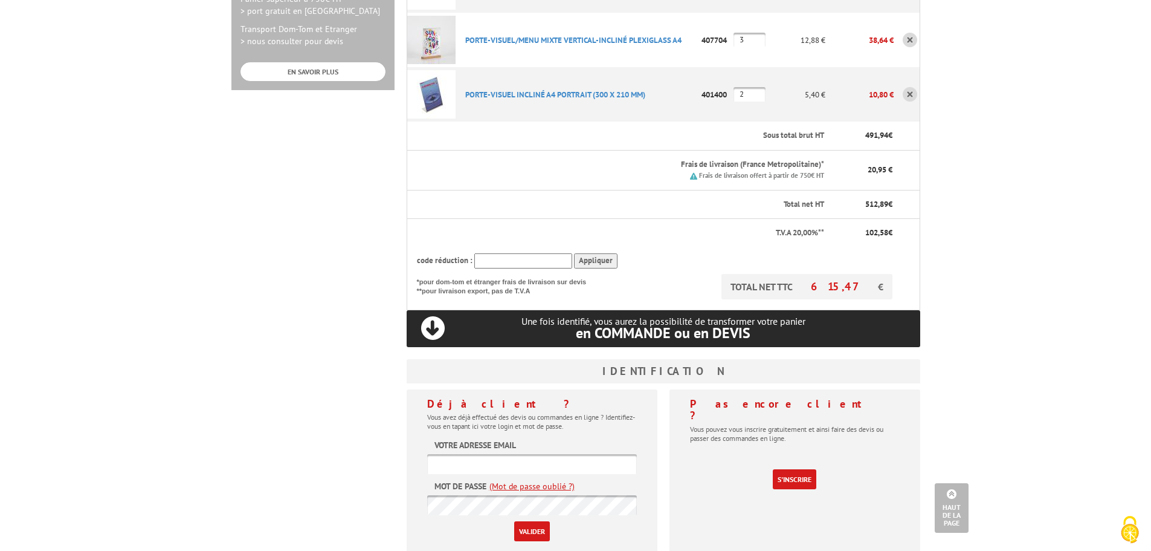
scroll to position [483, 0]
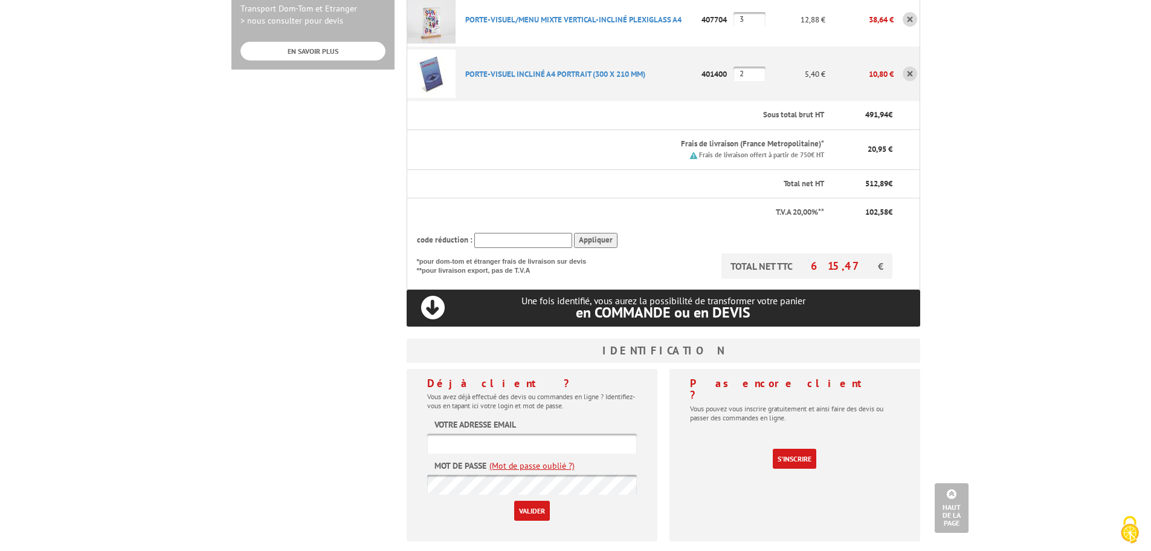
click at [513, 433] on input "text" at bounding box center [532, 443] width 210 height 20
type input "[PERSON_NAME][EMAIL_ADDRESS][DOMAIN_NAME]"
click at [514, 500] on input "Valider" at bounding box center [532, 510] width 36 height 20
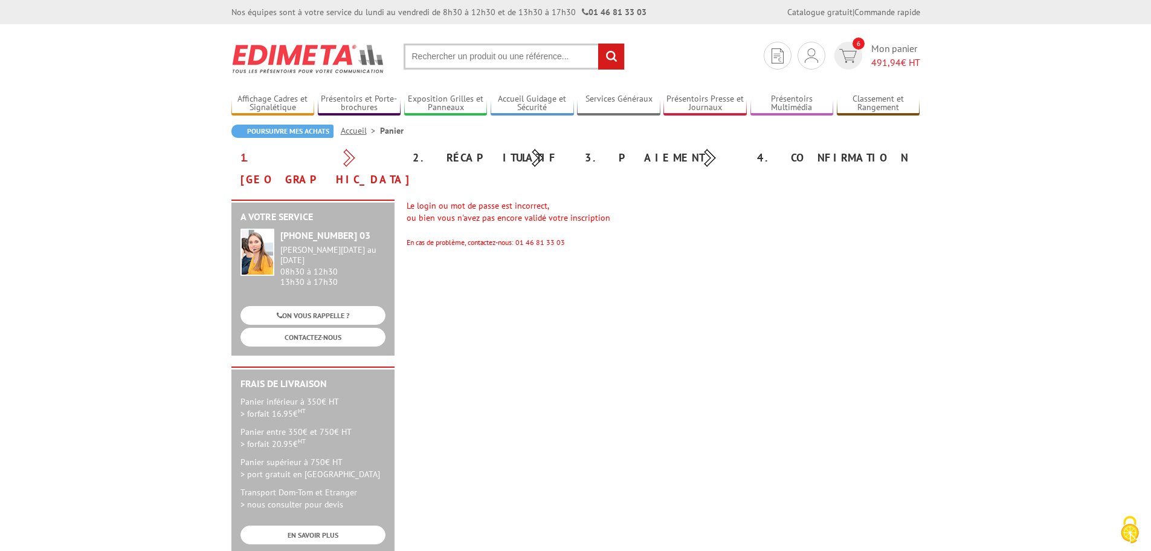
click at [830, 233] on div "A votre service +33 (0)1 46 81 33 03 Du Lundi au Vendredi 08h30 à 12h30 13h30 à…" at bounding box center [575, 382] width 701 height 366
click at [851, 51] on img at bounding box center [848, 56] width 18 height 14
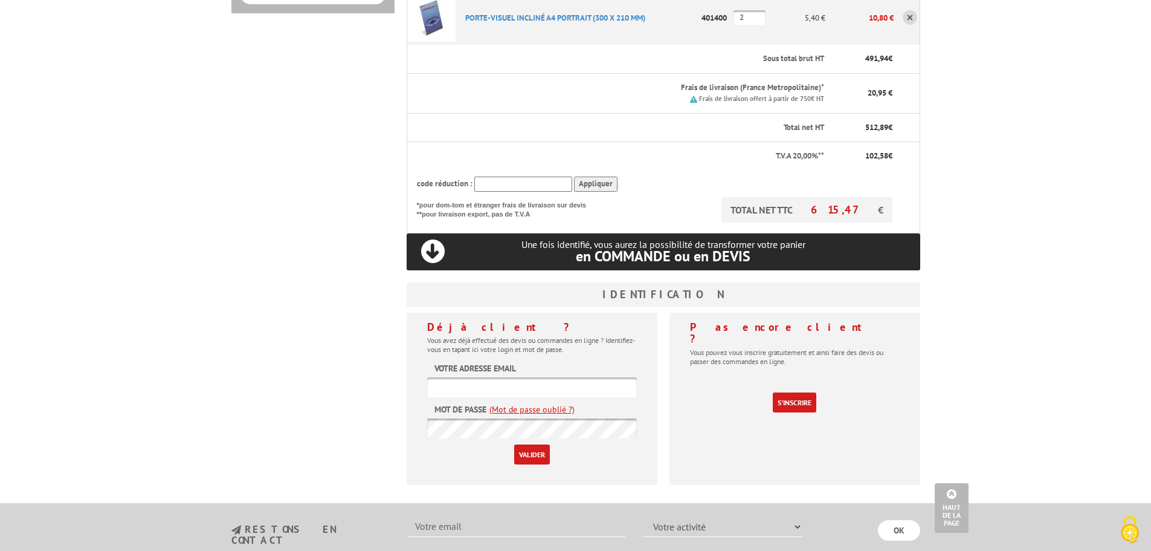
scroll to position [544, 0]
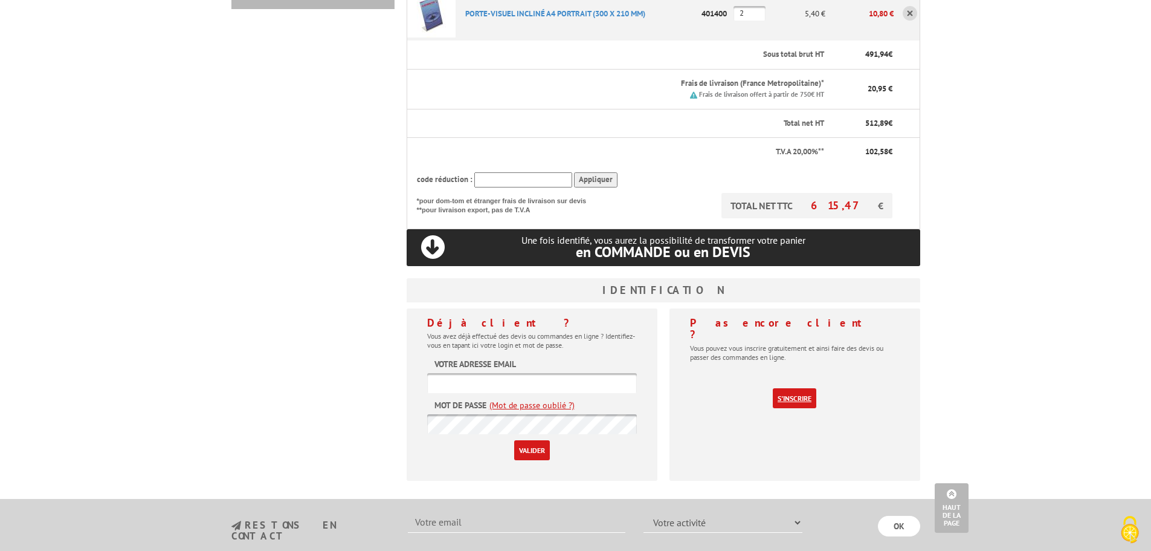
type input "[PERSON_NAME][EMAIL_ADDRESS][DOMAIN_NAME]"
click at [786, 388] on link "S'inscrire" at bounding box center [795, 398] width 44 height 20
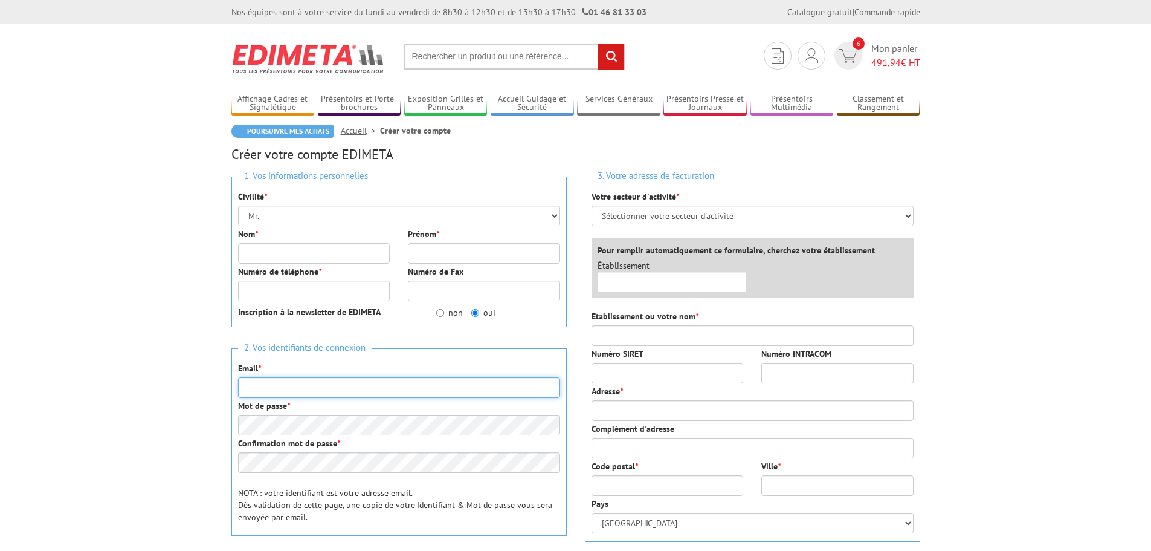
type input "[PERSON_NAME][EMAIL_ADDRESS][DOMAIN_NAME]"
click at [313, 212] on select "Mr. Mme. Mlle." at bounding box center [399, 215] width 322 height 21
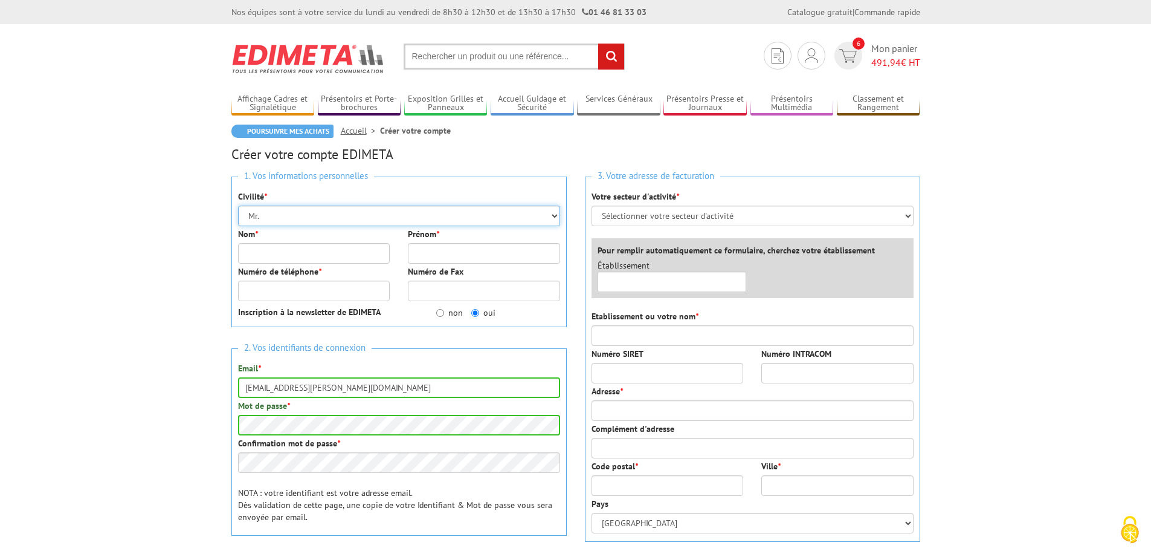
select select "Mme."
click at [238, 205] on select "Mr. Mme. Mlle." at bounding box center [399, 215] width 322 height 21
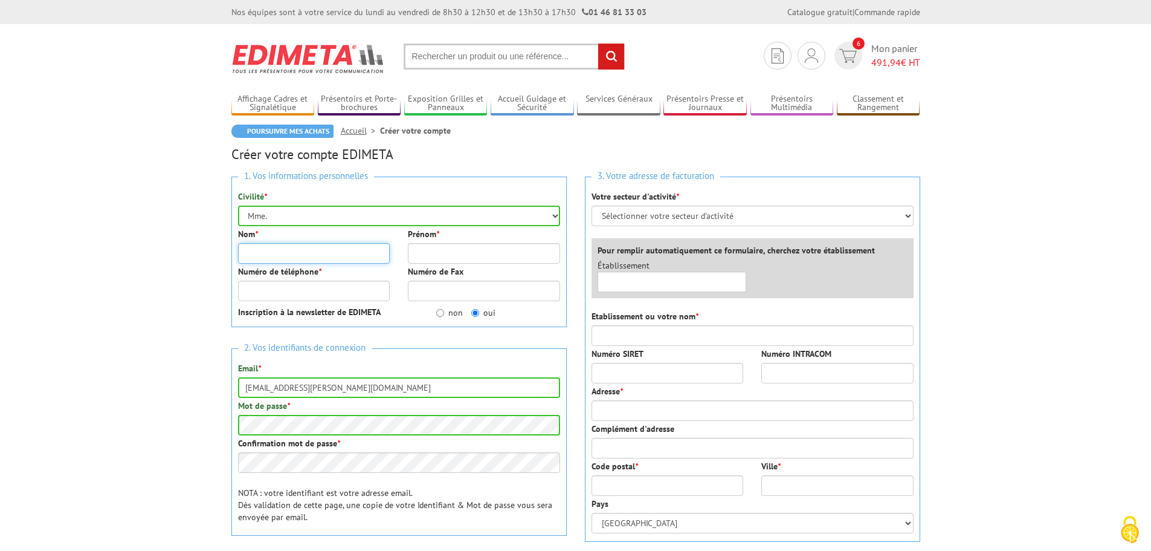
click at [259, 253] on input "Nom *" at bounding box center [314, 253] width 152 height 21
type input "MARIE"
type input "Christele"
type input "60 RUE DE LA CONCORDE"
type input "37400"
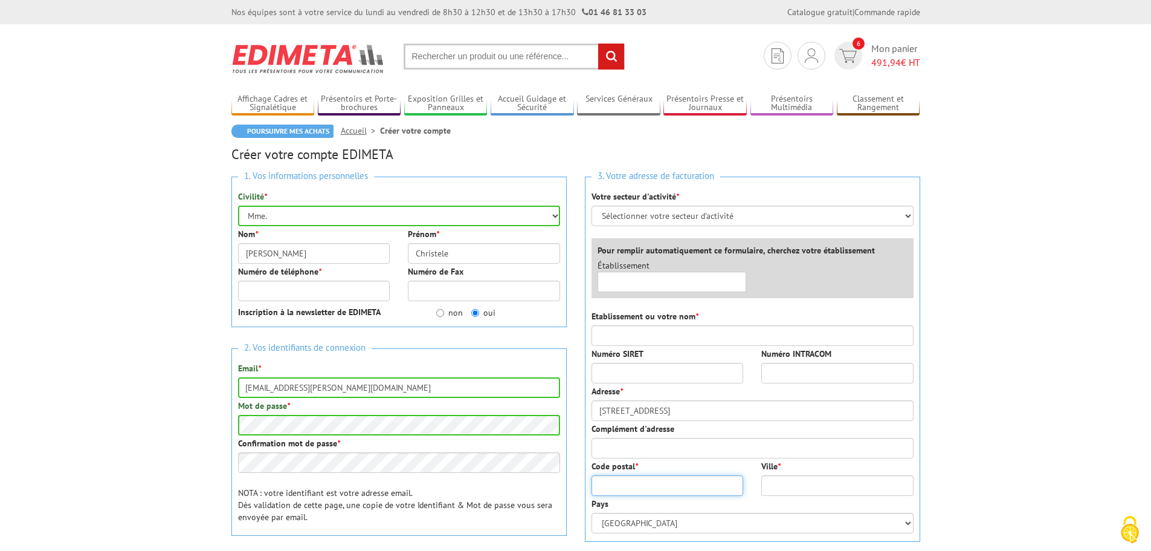
type input "AMBOISE"
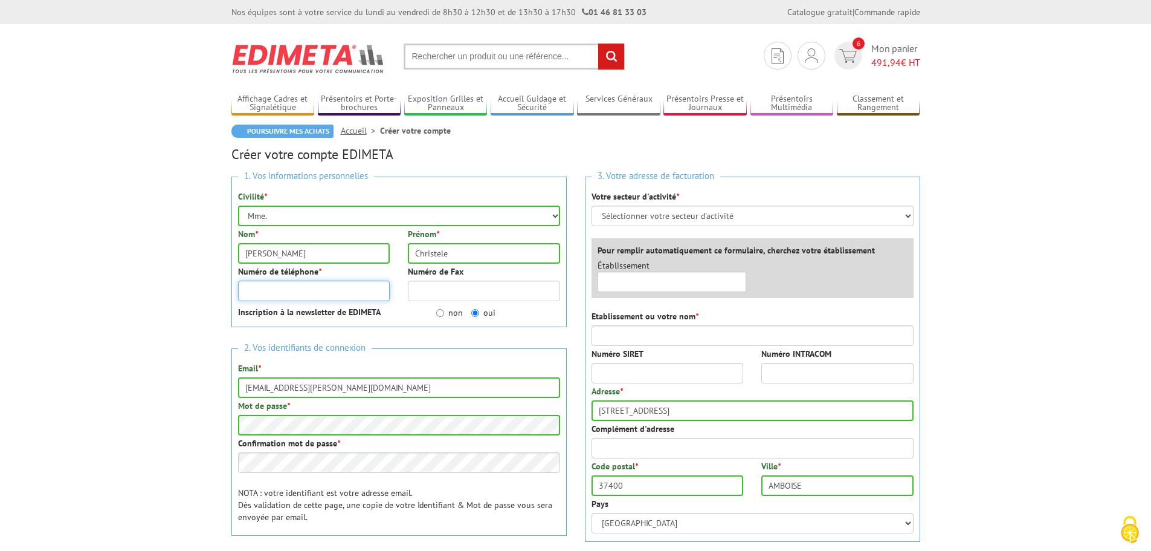
click at [289, 292] on input "Numéro de téléphone *" at bounding box center [314, 290] width 152 height 21
type input "0674899843"
type input "Archives Municipales Amboise"
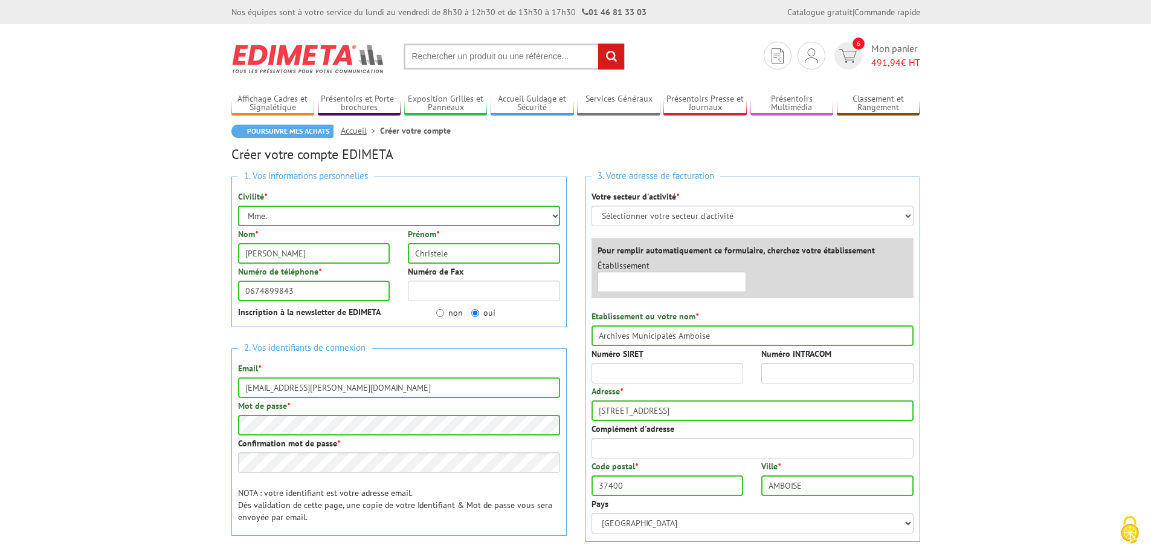
click at [477, 494] on p "NOTA : votre identifiant est votre adresse email. Dès validation de cette page,…" at bounding box center [399, 504] width 322 height 36
click at [225, 462] on div "1. Vos informations personnelles Civilité * Mr. Mme. Mlle. Nom * MARIE Prénom *…" at bounding box center [399, 386] width 354 height 438
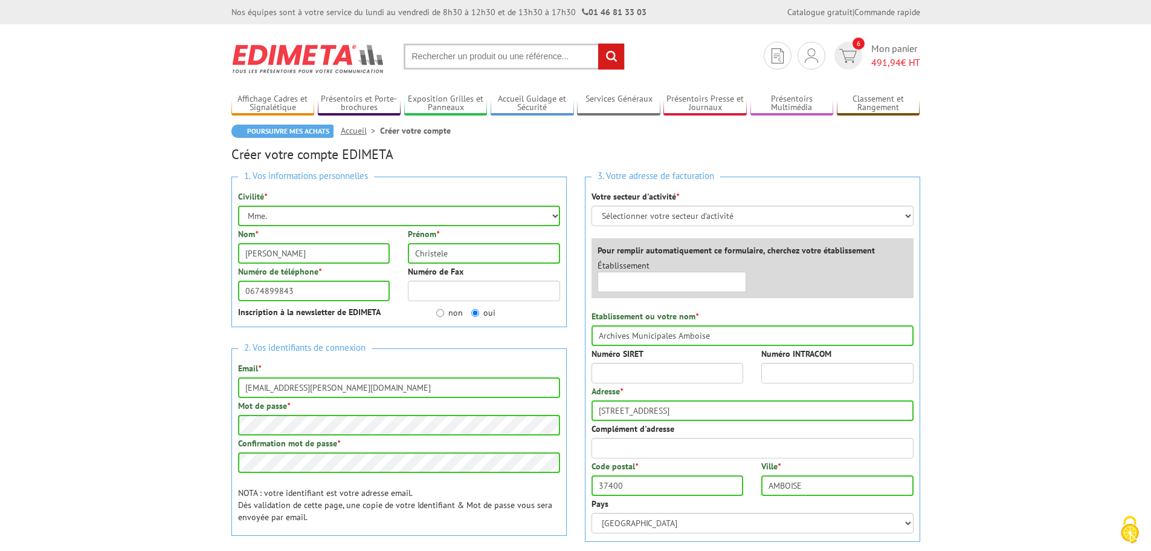
click at [343, 487] on p "NOTA : votre identifiant est votre adresse email. Dès validation de cette page,…" at bounding box center [399, 504] width 322 height 36
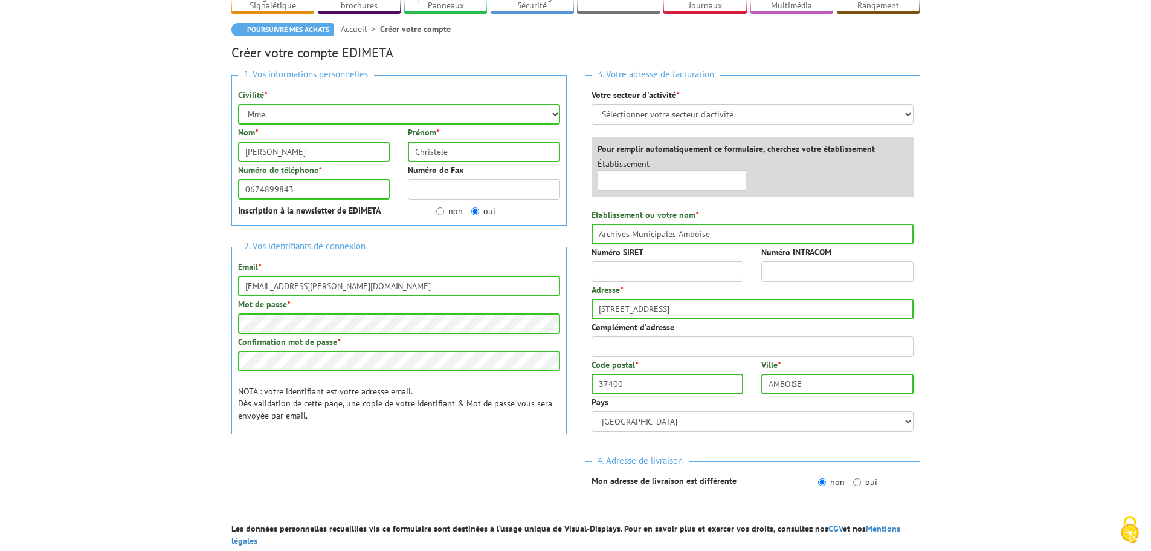
scroll to position [121, 0]
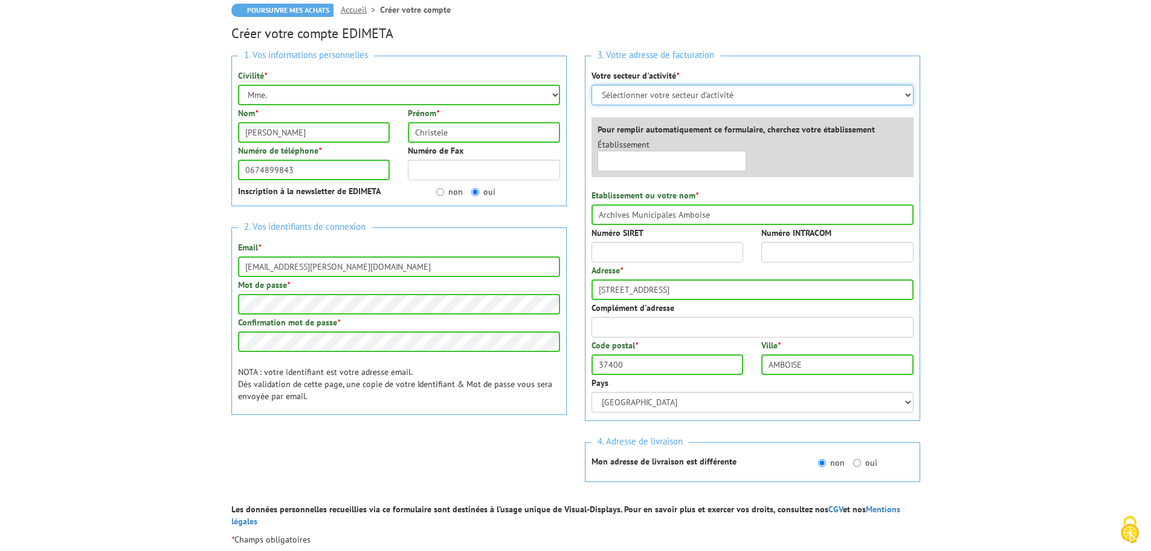
click at [631, 91] on select "Sélectionner votre secteur d'activité Administrations et collectivités Magasins…" at bounding box center [753, 95] width 322 height 21
select select "876"
click at [592, 85] on select "Sélectionner votre secteur d'activité Administrations et collectivités Magasins…" at bounding box center [753, 95] width 322 height 21
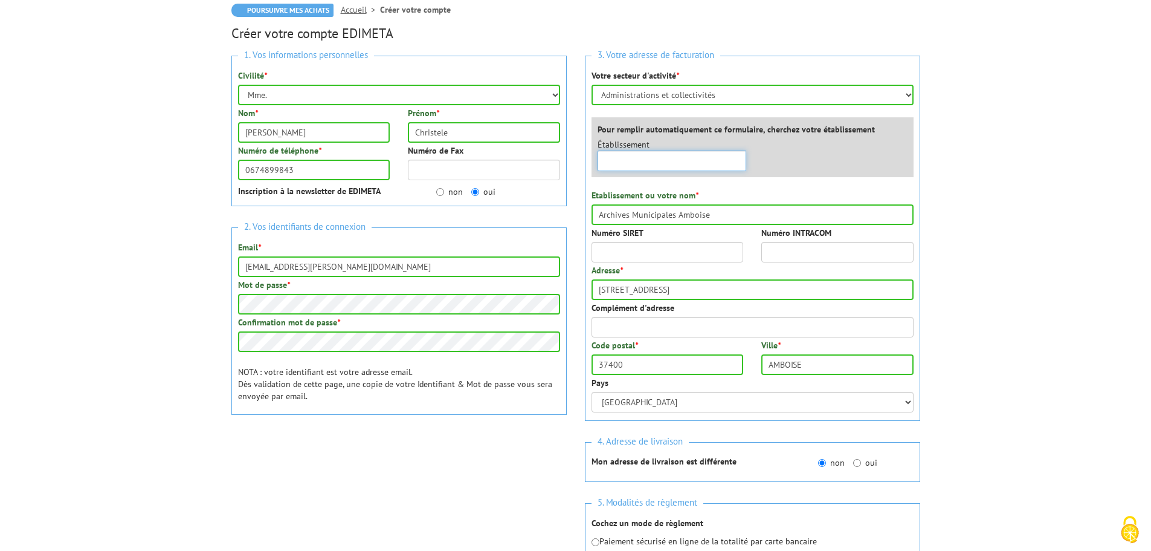
click at [634, 163] on input "text" at bounding box center [672, 160] width 149 height 21
type input "Mairie Amboise"
click at [780, 190] on div "Etablissement ou votre nom * Archives Municipales Amboise" at bounding box center [753, 207] width 322 height 36
click at [673, 250] on input "Numéro SIRET" at bounding box center [668, 252] width 152 height 21
type input "21370003200013"
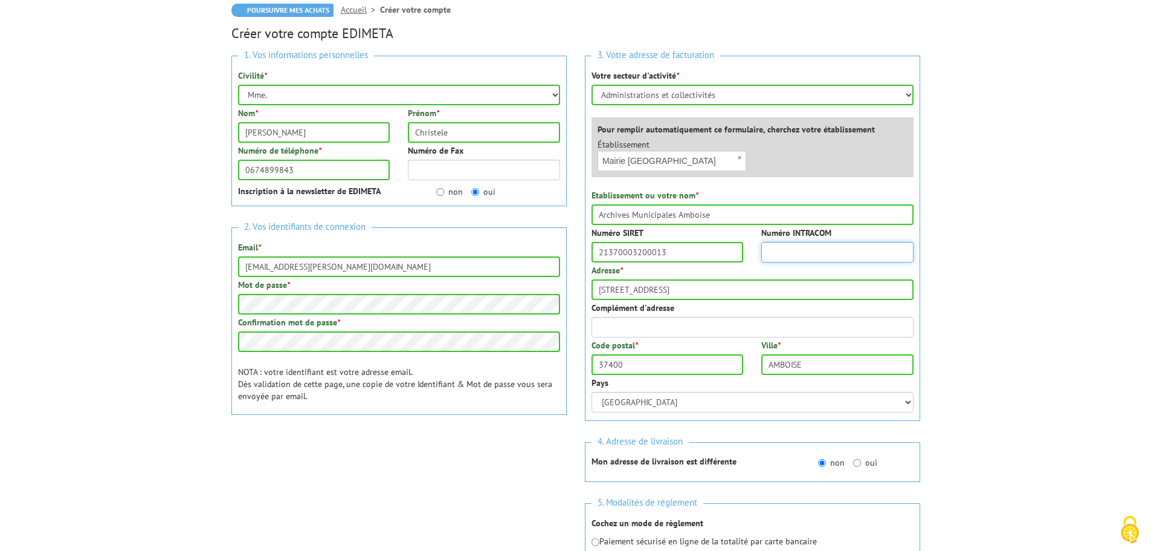
click at [786, 257] on input "Numéro INTRACOM" at bounding box center [837, 252] width 152 height 21
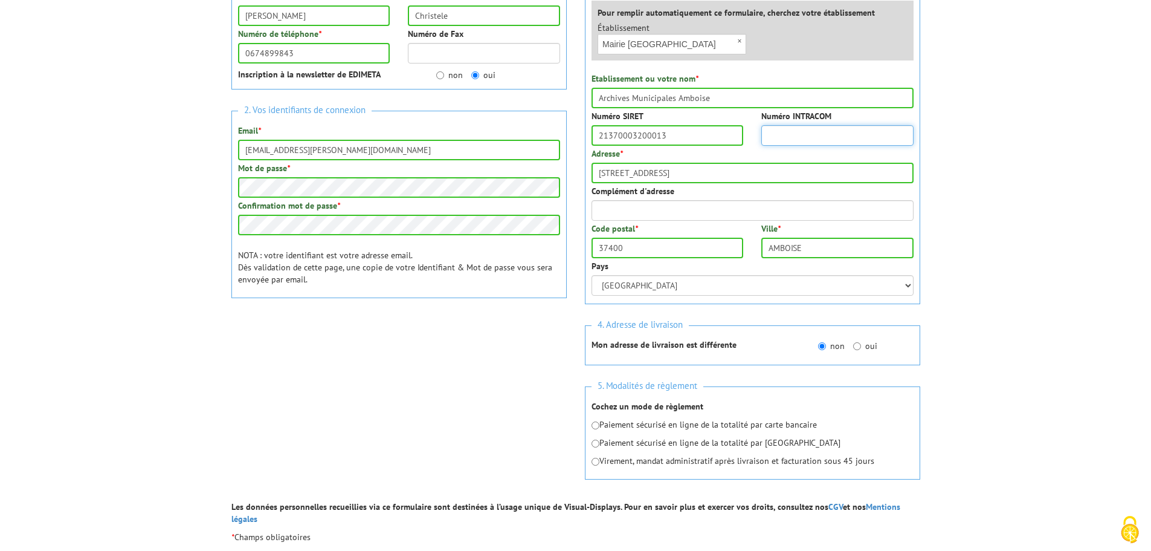
scroll to position [242, 0]
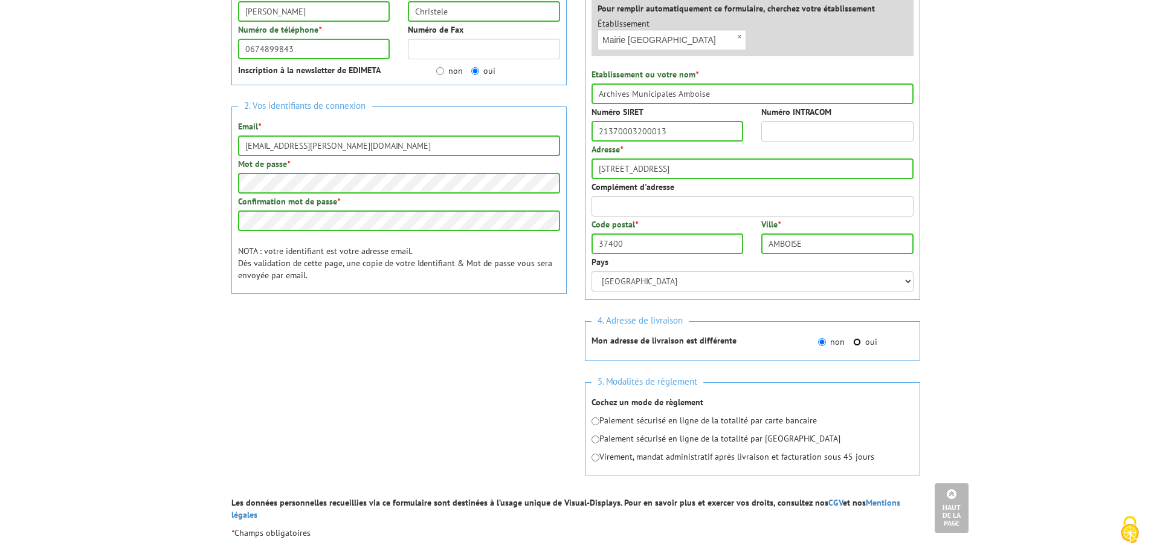
click at [856, 341] on input "oui" at bounding box center [857, 342] width 8 height 8
radio input "true"
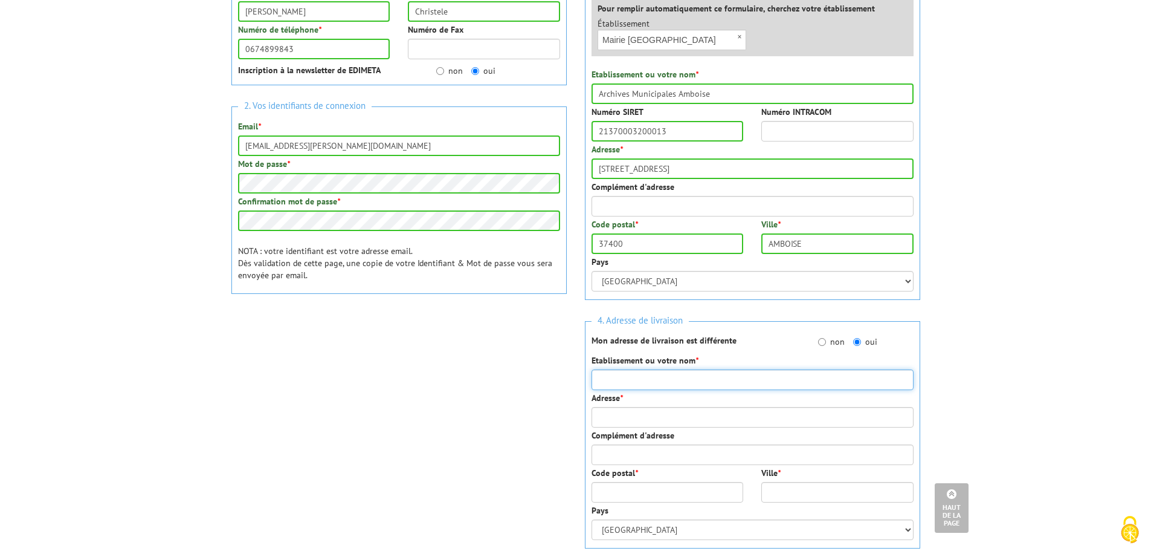
click at [661, 381] on input "Etablissement ou votre nom *" at bounding box center [753, 379] width 322 height 21
type input "Archives Municipales Amboise"
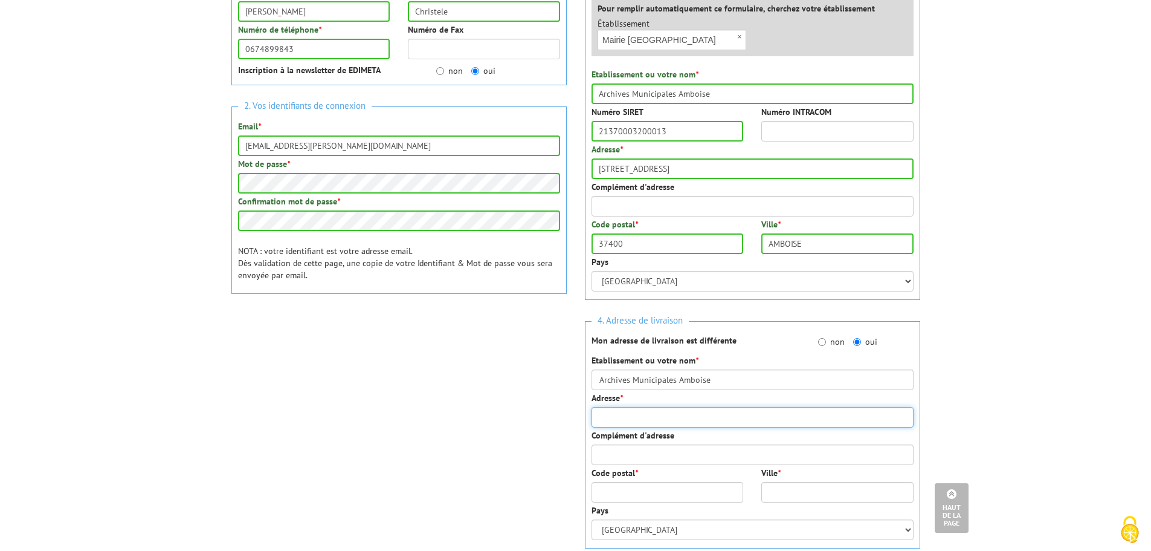
type input "[STREET_ADDRESS]"
type input "37530"
type input "CHARGE"
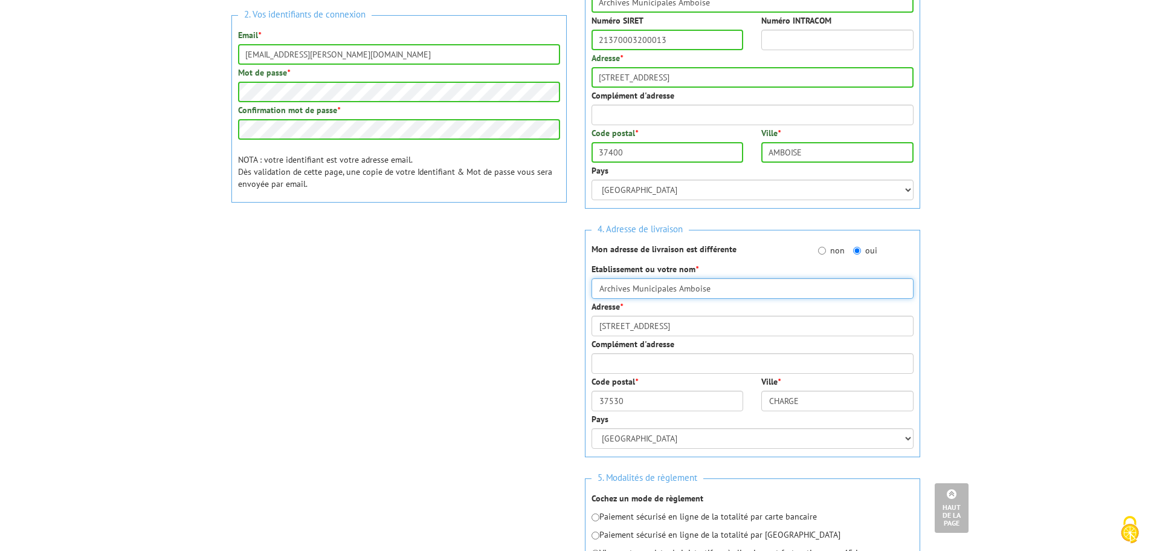
scroll to position [363, 0]
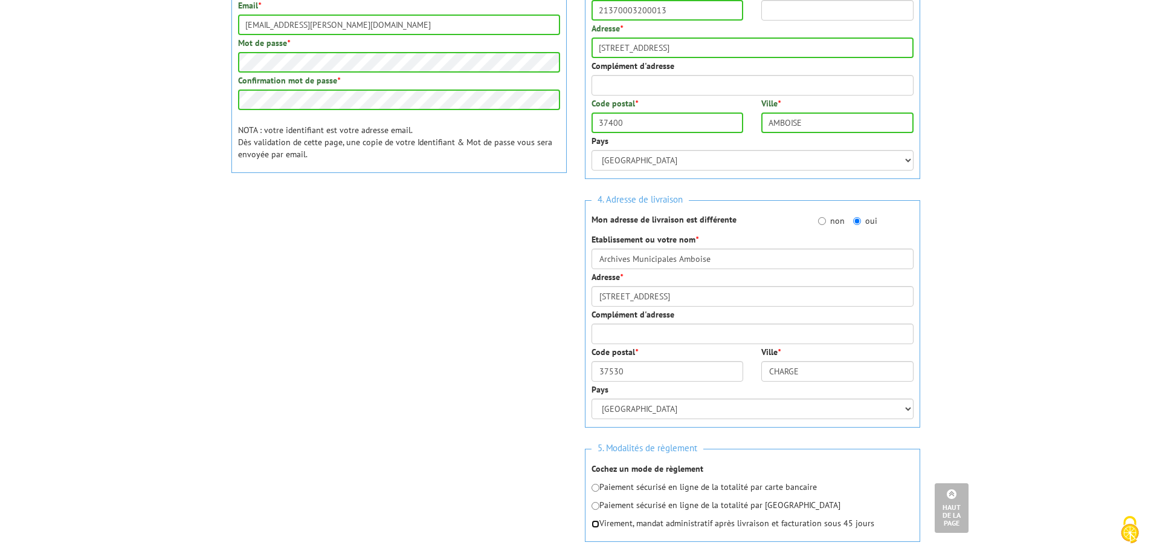
click at [597, 526] on input "radio" at bounding box center [596, 524] width 8 height 8
radio input "true"
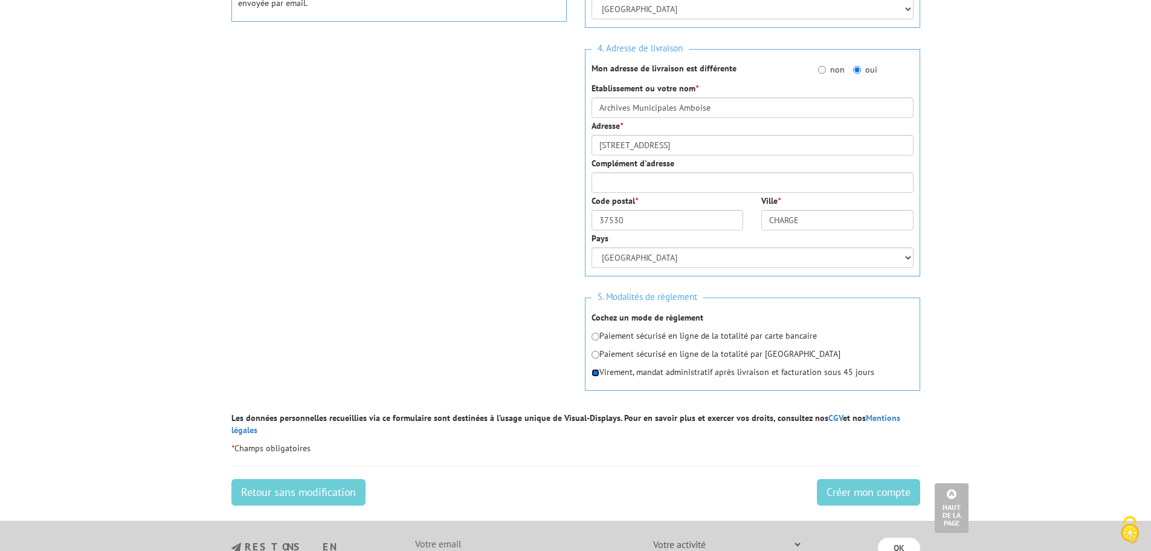
scroll to position [544, 0]
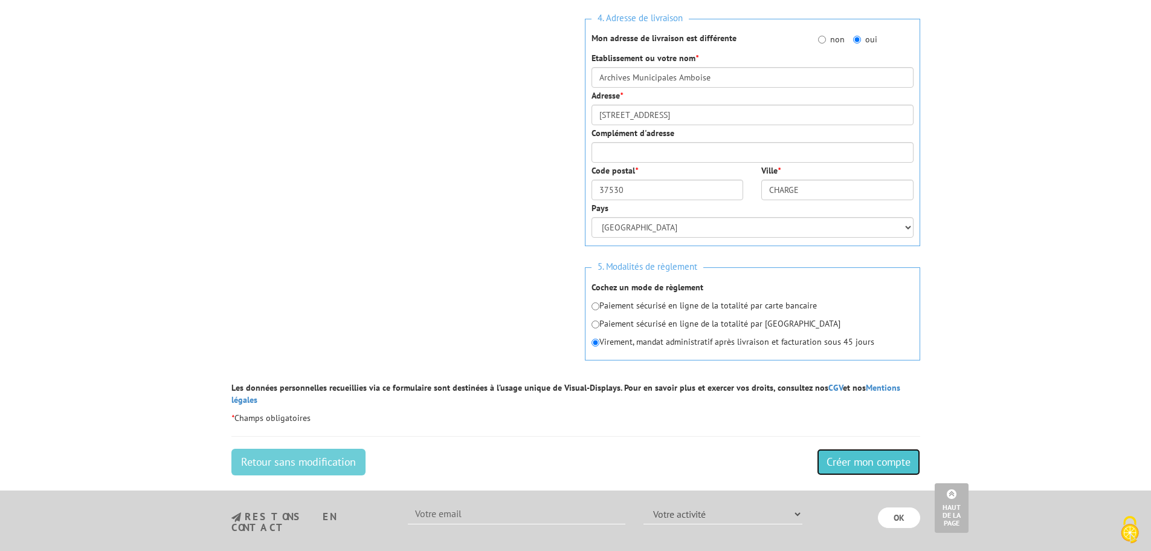
drag, startPoint x: 848, startPoint y: 444, endPoint x: 378, endPoint y: 283, distance: 497.6
click at [388, 295] on form "1. Vos informations personnelles Civilité * Mr. Mme. Mlle. Nom * MARIE Prénom *…" at bounding box center [575, 52] width 689 height 857
click at [857, 451] on input "Créer mon compte" at bounding box center [868, 461] width 103 height 27
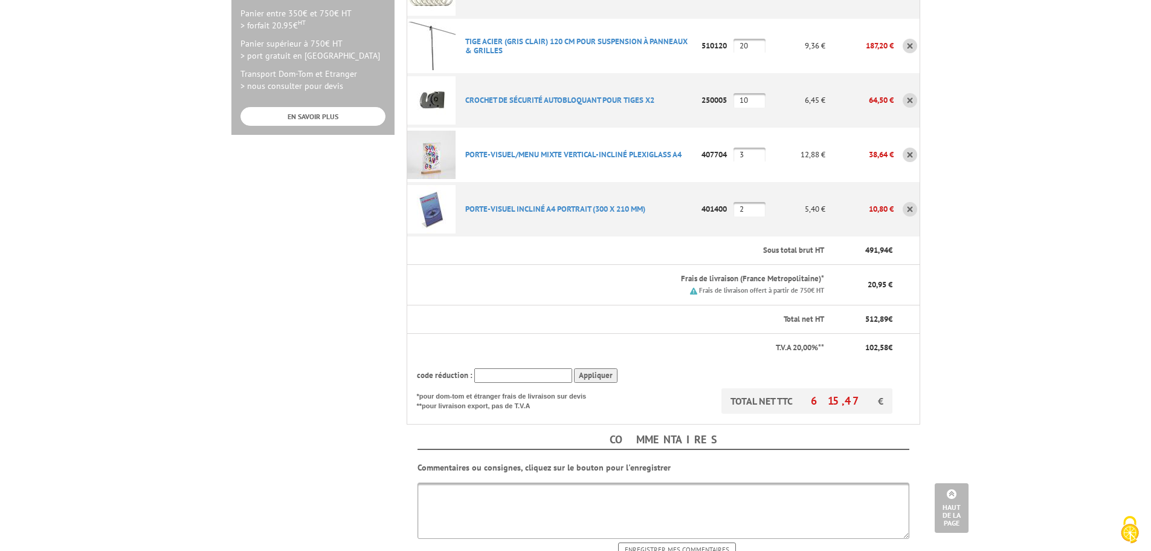
scroll to position [544, 0]
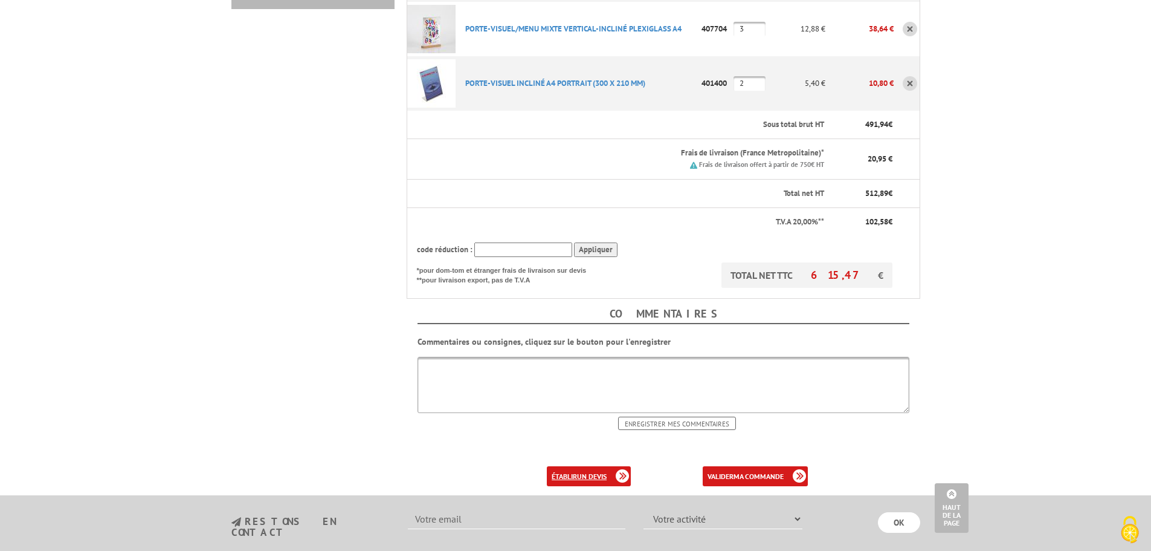
click at [581, 471] on b "un devis" at bounding box center [592, 475] width 30 height 9
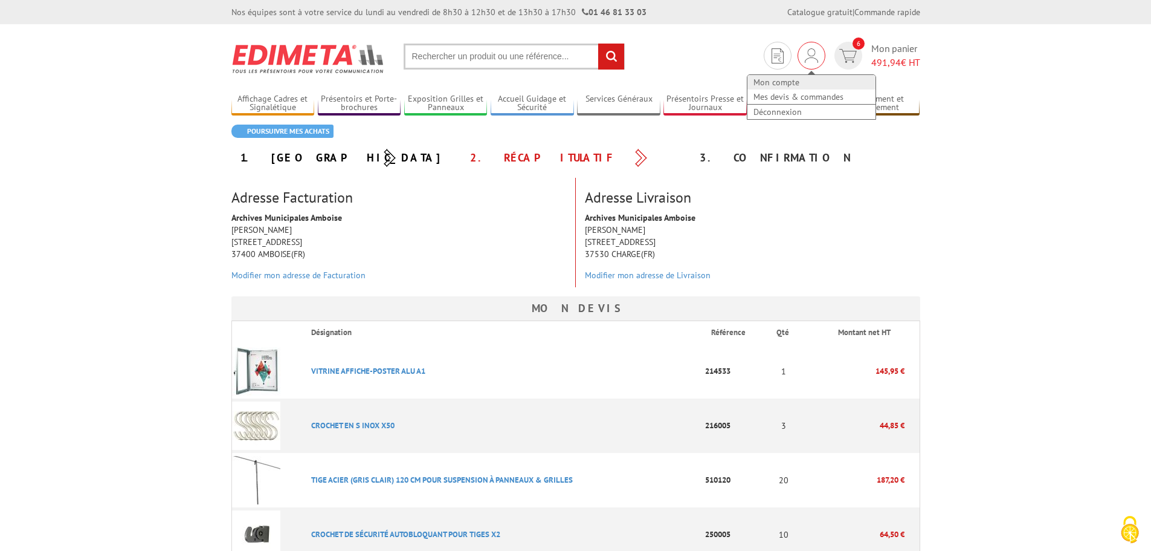
click at [794, 80] on link "Mon compte" at bounding box center [812, 82] width 128 height 15
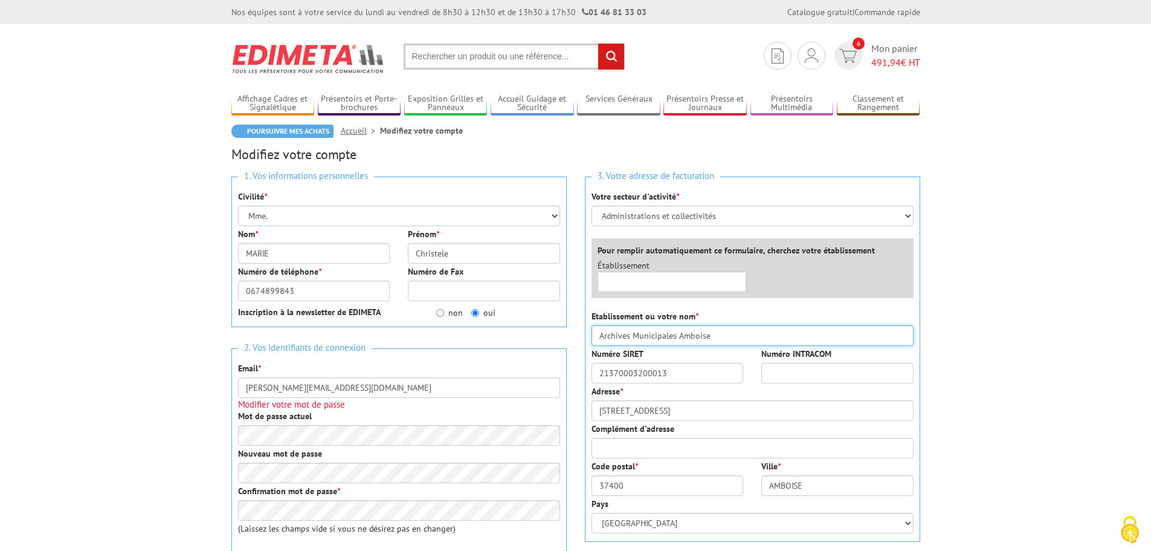
drag, startPoint x: 730, startPoint y: 328, endPoint x: 590, endPoint y: 332, distance: 140.2
click at [590, 332] on div "3. Votre adresse de facturation Votre secteur d'activité * Sélectionner votre s…" at bounding box center [752, 358] width 335 height 365
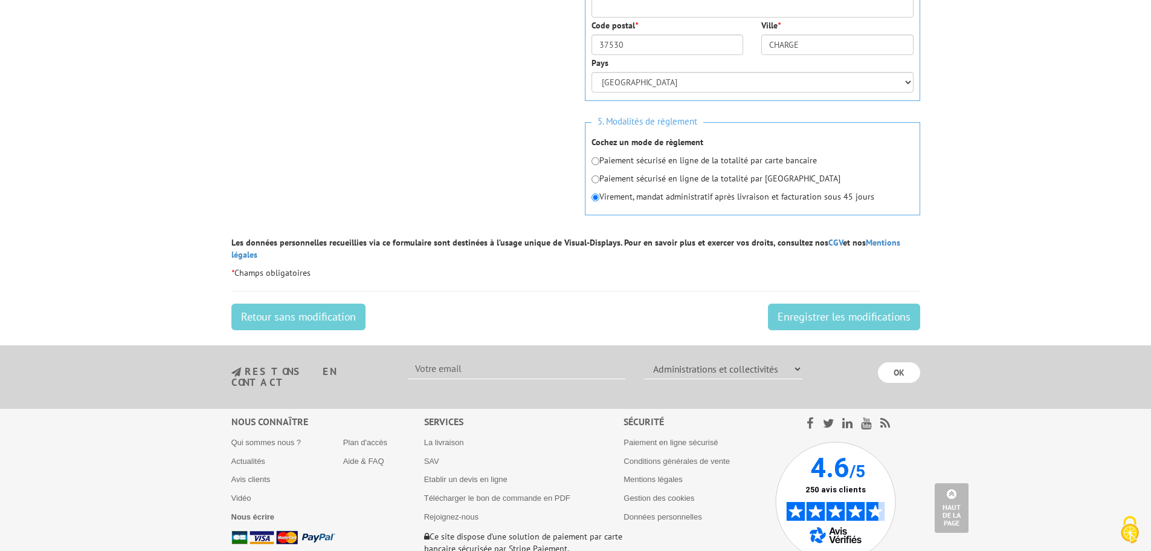
scroll to position [741, 0]
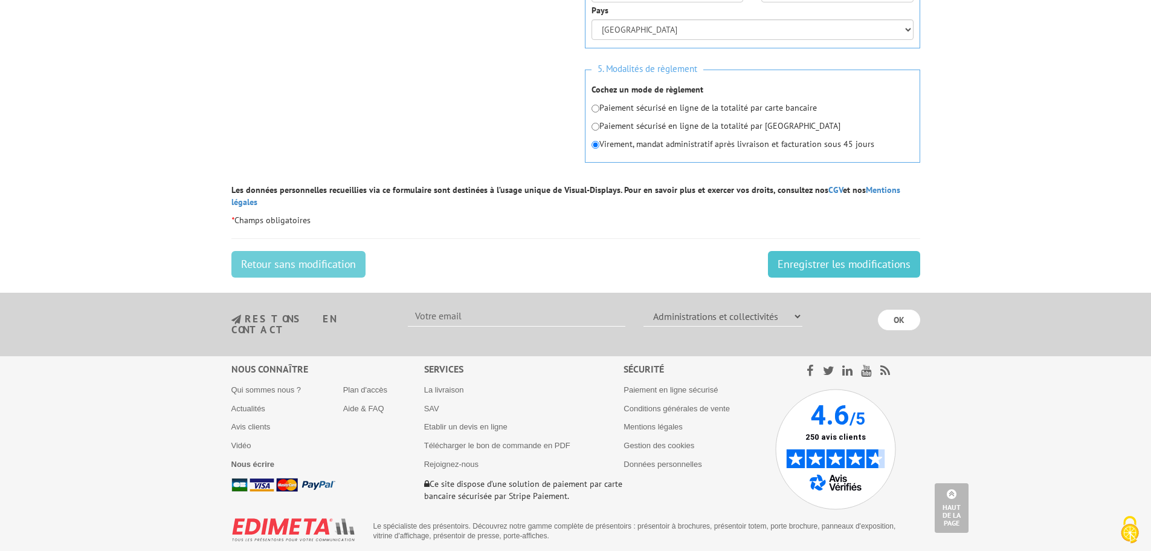
type input "MAIRIE AMBOISE"
click at [850, 255] on input "Enregistrer les modifications" at bounding box center [844, 264] width 152 height 27
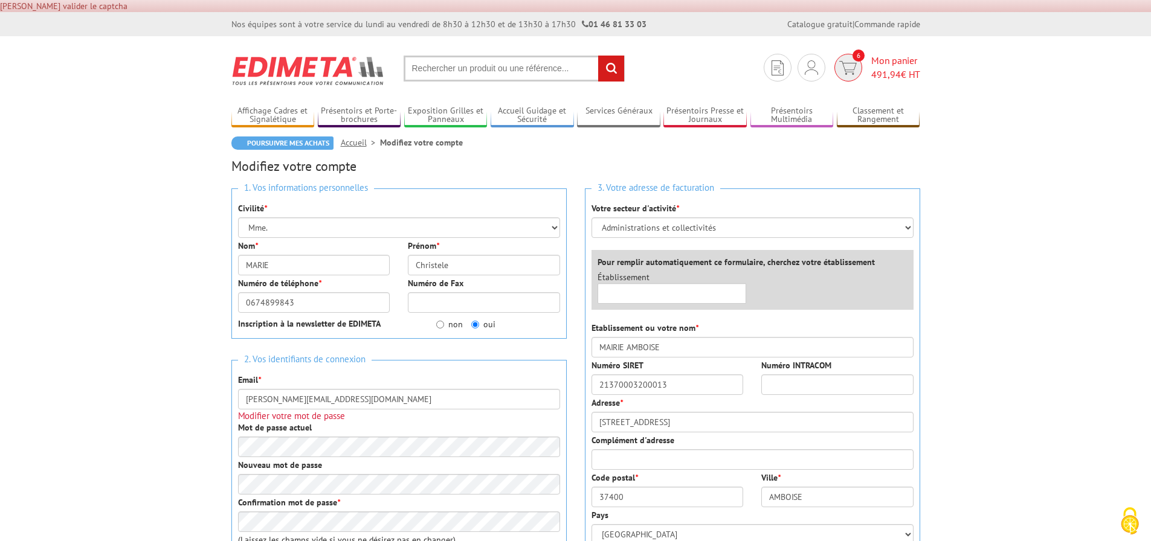
click at [879, 66] on span "Mon panier 491,94 € HT" at bounding box center [895, 68] width 49 height 28
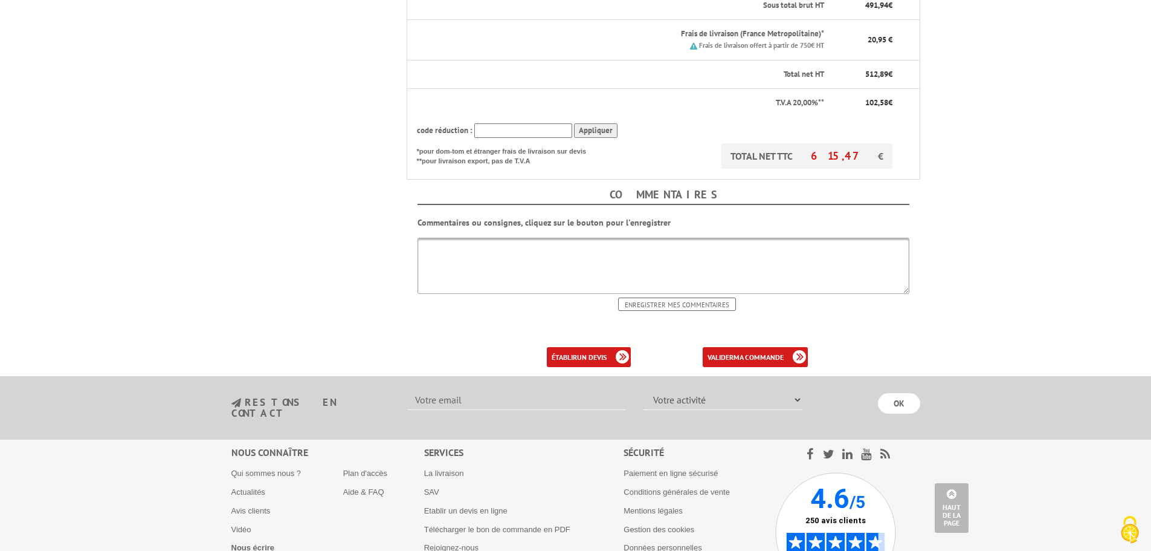
scroll to position [665, 0]
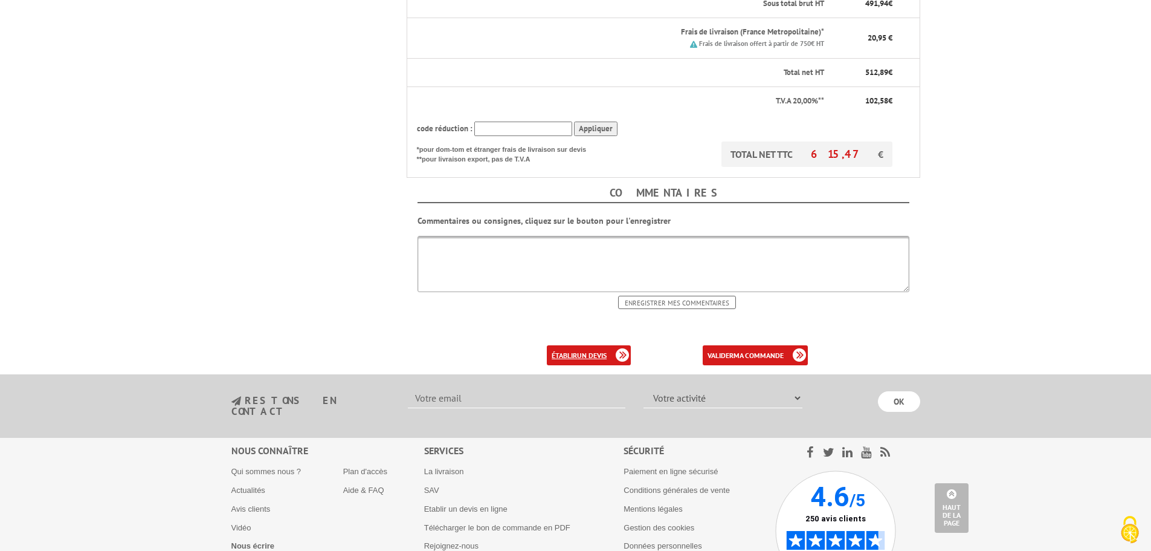
click at [582, 350] on b "un devis" at bounding box center [592, 354] width 30 height 9
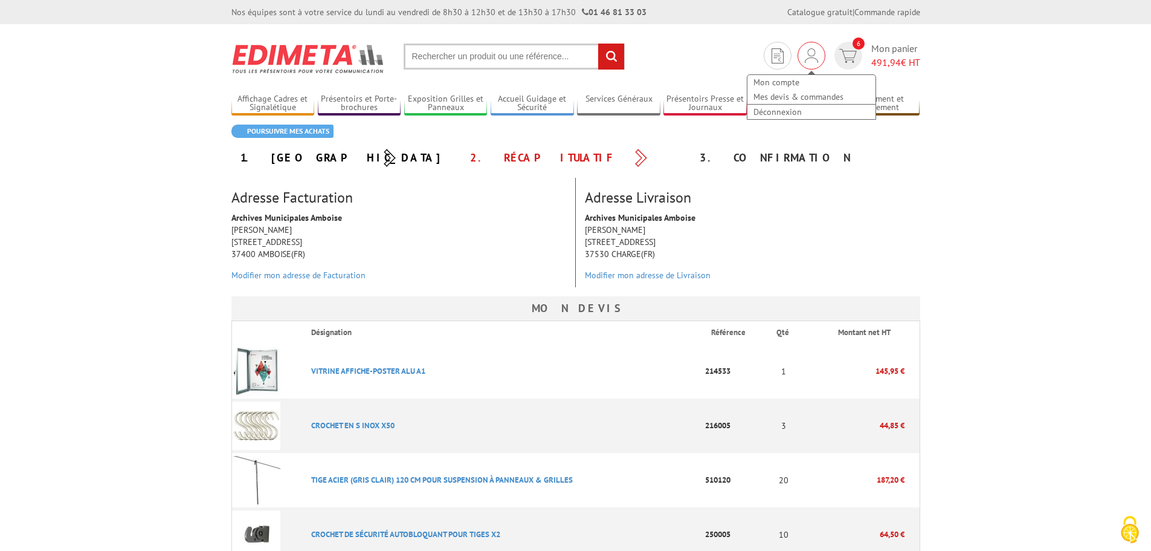
click at [805, 56] on img at bounding box center [811, 55] width 13 height 15
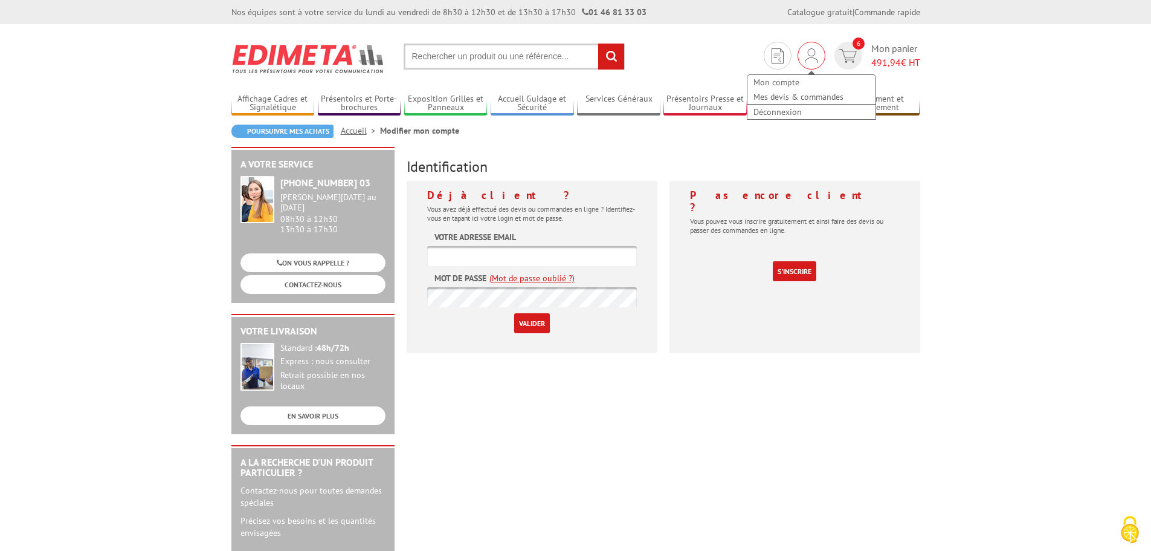
type input "[PERSON_NAME][EMAIL_ADDRESS][DOMAIN_NAME]"
click at [808, 57] on img at bounding box center [811, 55] width 13 height 15
type input "[PERSON_NAME][EMAIL_ADDRESS][DOMAIN_NAME]"
click at [790, 79] on link "Mon compte" at bounding box center [812, 82] width 128 height 15
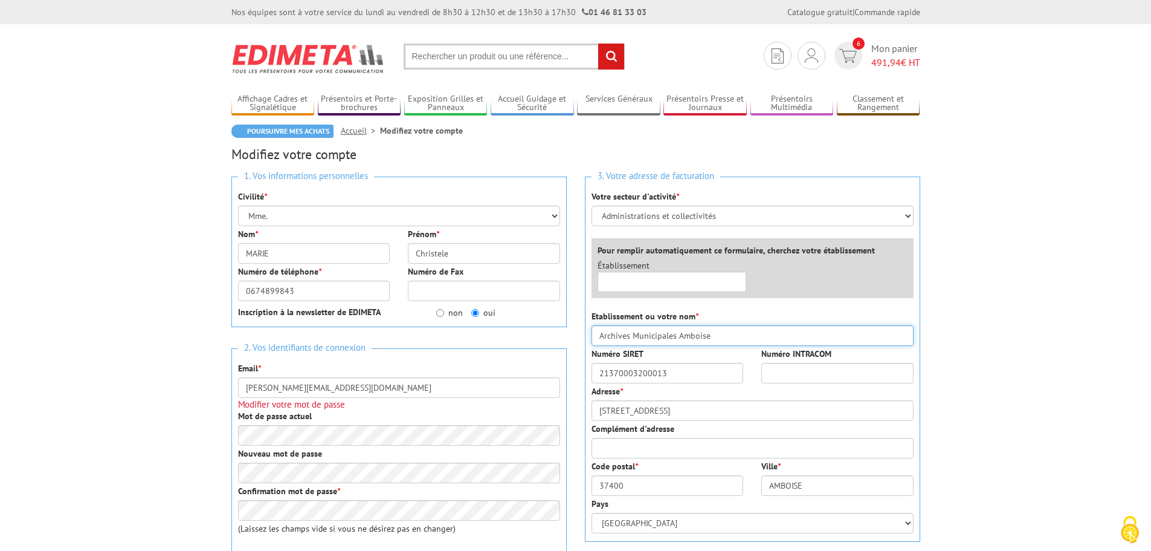
drag, startPoint x: 739, startPoint y: 334, endPoint x: 598, endPoint y: 349, distance: 142.1
click at [538, 332] on div "1. Vos informations personnelles Civilité * Mr. Mme. Mlle. Nom * MARIE Prénom *…" at bounding box center [575, 546] width 707 height 758
click at [685, 338] on input "MAIRIE AMBOISE" at bounding box center [753, 335] width 322 height 21
type input "MAIRIE AMBOISE"
click at [678, 360] on div "Numéro SIRET 21370003200013" at bounding box center [668, 365] width 170 height 36
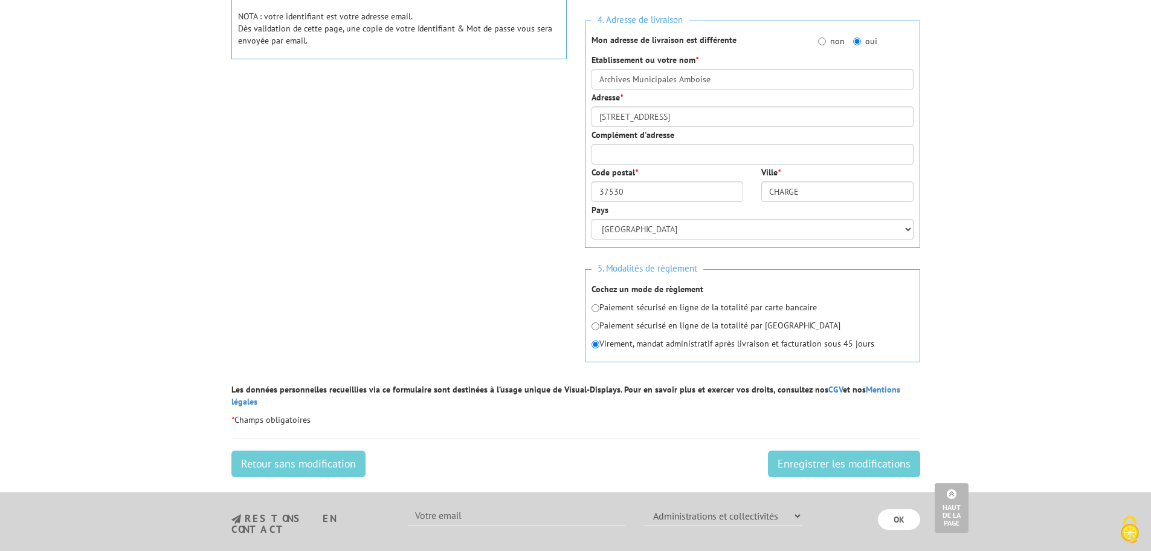
scroll to position [544, 0]
click at [812, 448] on input "Enregistrer les modifications" at bounding box center [844, 461] width 152 height 27
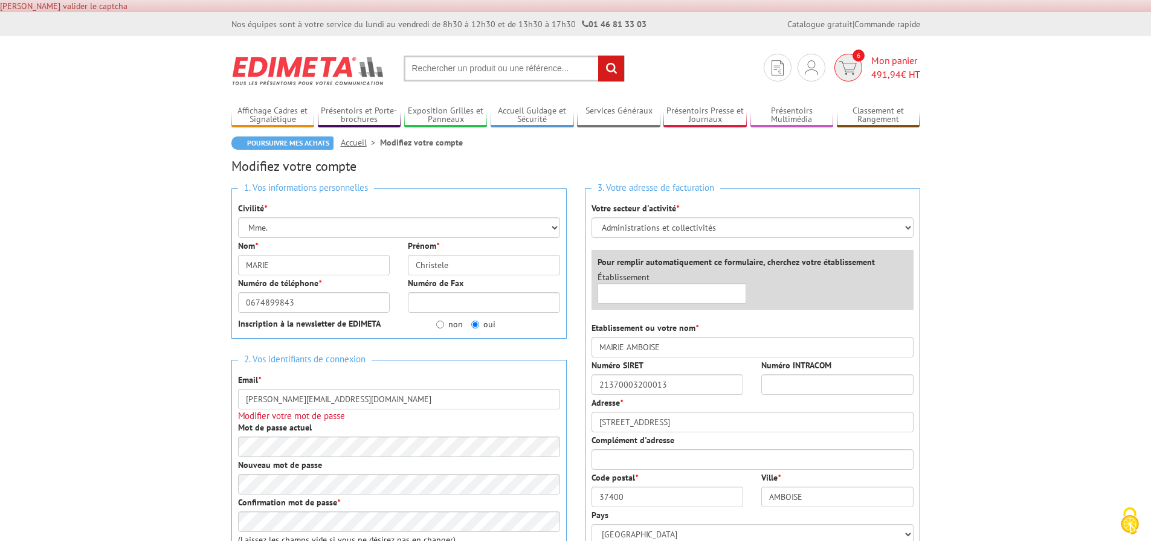
click at [851, 66] on img at bounding box center [848, 68] width 18 height 14
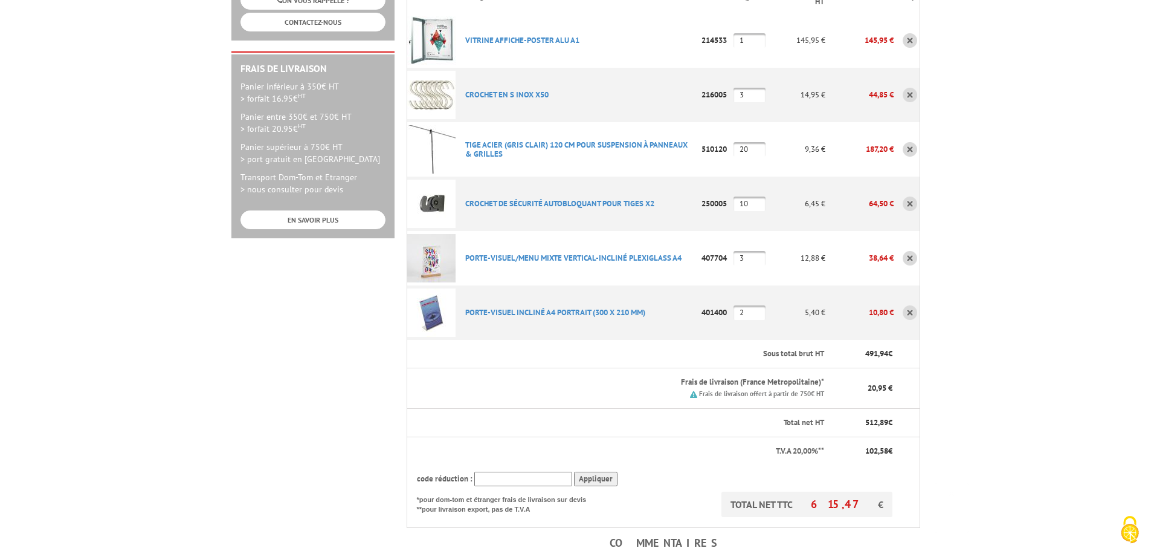
scroll to position [483, 0]
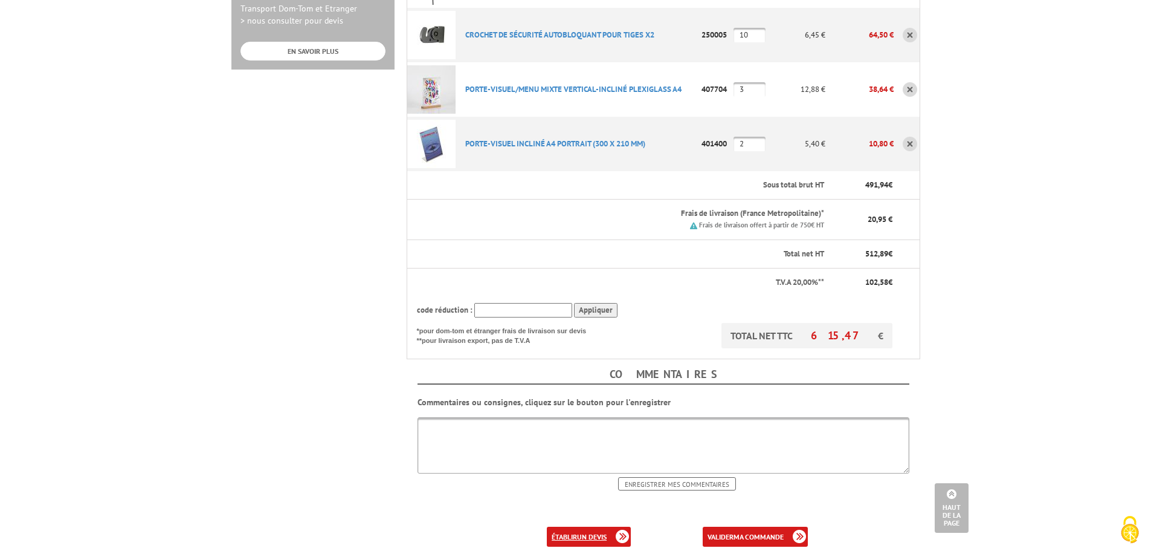
click at [578, 532] on b "un devis" at bounding box center [592, 536] width 30 height 9
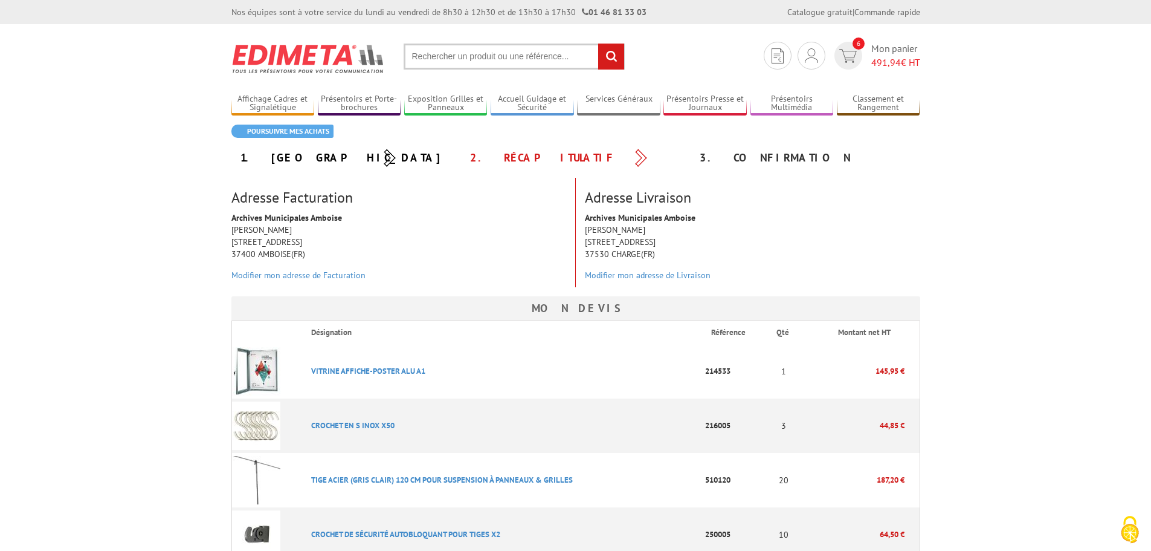
click at [328, 200] on h3 "Adresse Facturation" at bounding box center [398, 198] width 335 height 16
click at [818, 56] on div "Mon compte Mes devis & commandes Déconnexion" at bounding box center [812, 56] width 28 height 28
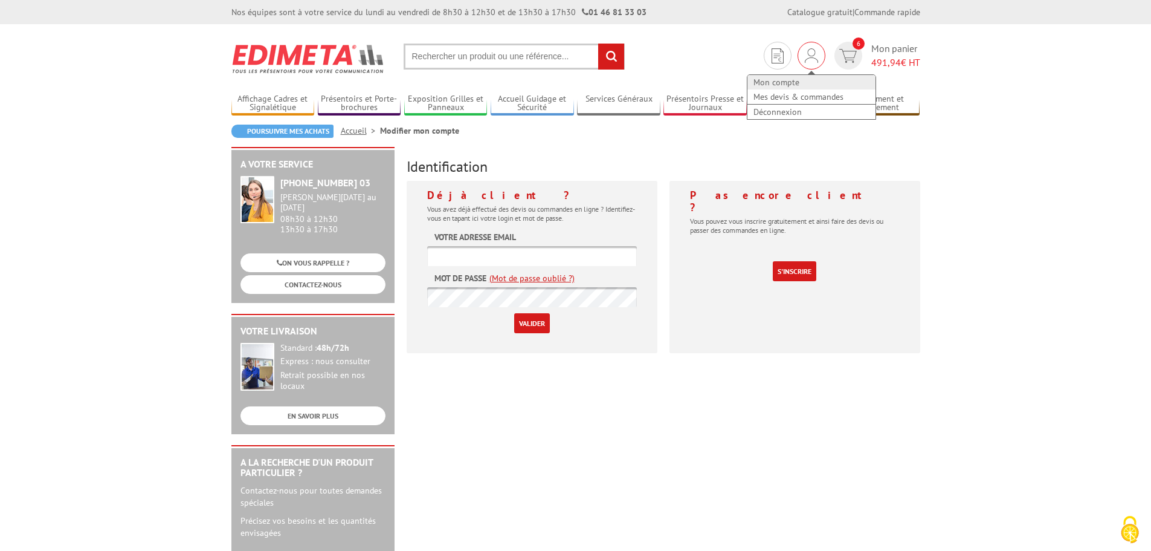
type input "c.marie-benoist@ville-amboise.fr"
click at [791, 78] on link "Mon compte" at bounding box center [812, 82] width 128 height 15
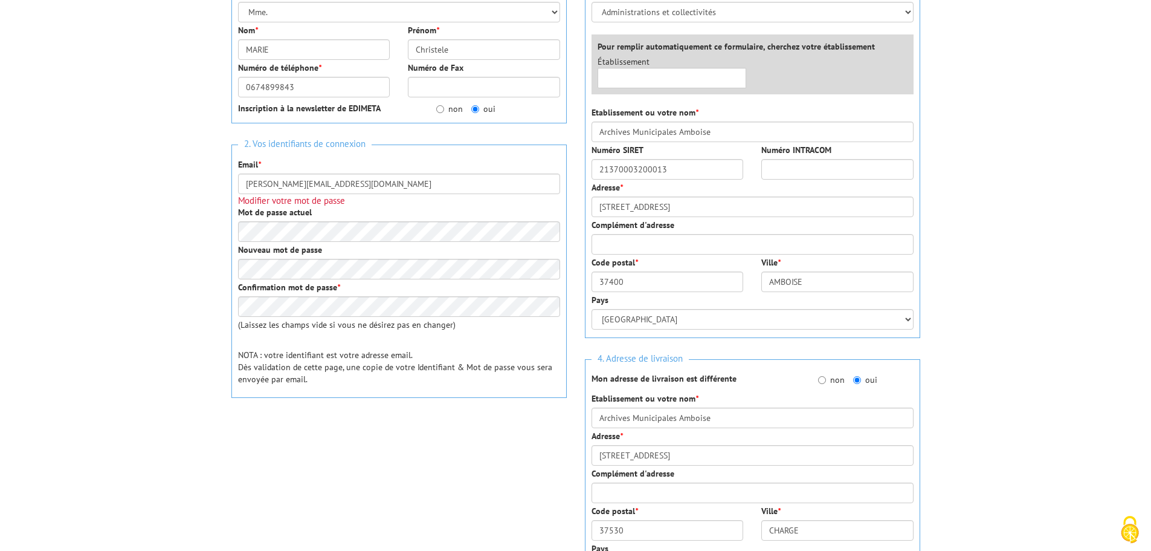
scroll to position [242, 0]
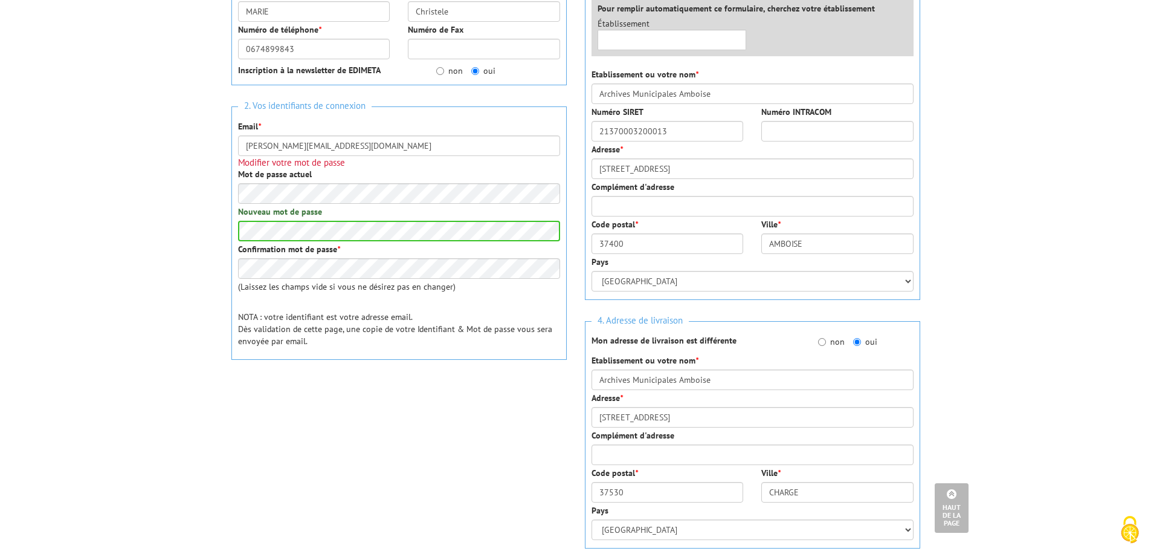
click at [302, 289] on p "(Laissez les champs vide si vous ne désirez pas en changer)" at bounding box center [399, 286] width 322 height 12
drag, startPoint x: 719, startPoint y: 93, endPoint x: 549, endPoint y: 82, distance: 169.6
click at [549, 82] on div "1. Vos informations personnelles Civilité * Mr. Mme. Mlle. Nom * MARIE Prénom *…" at bounding box center [575, 305] width 707 height 758
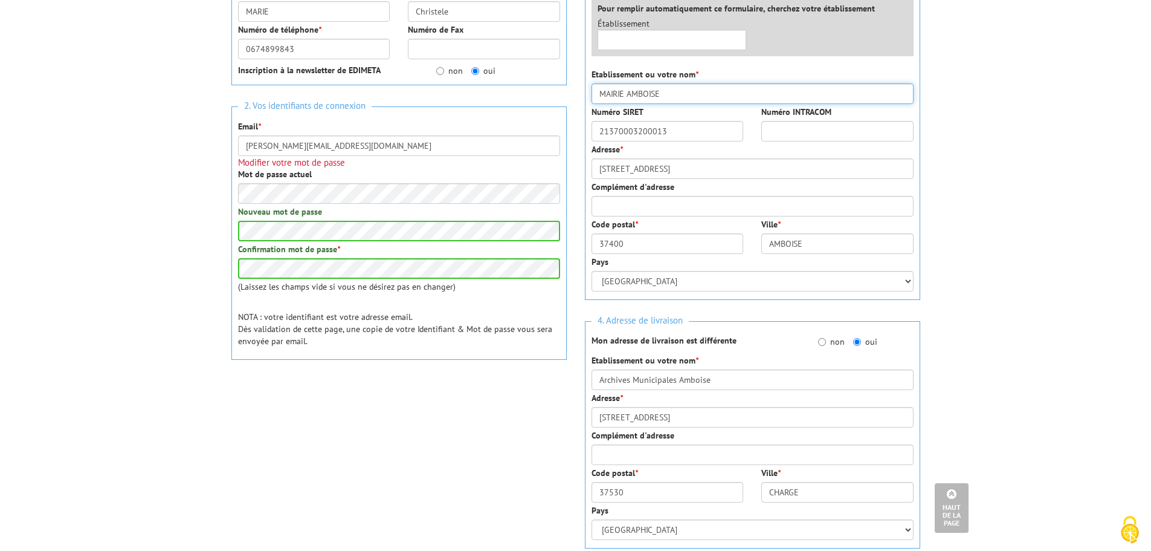
type input "MAIRIE AMBOISE"
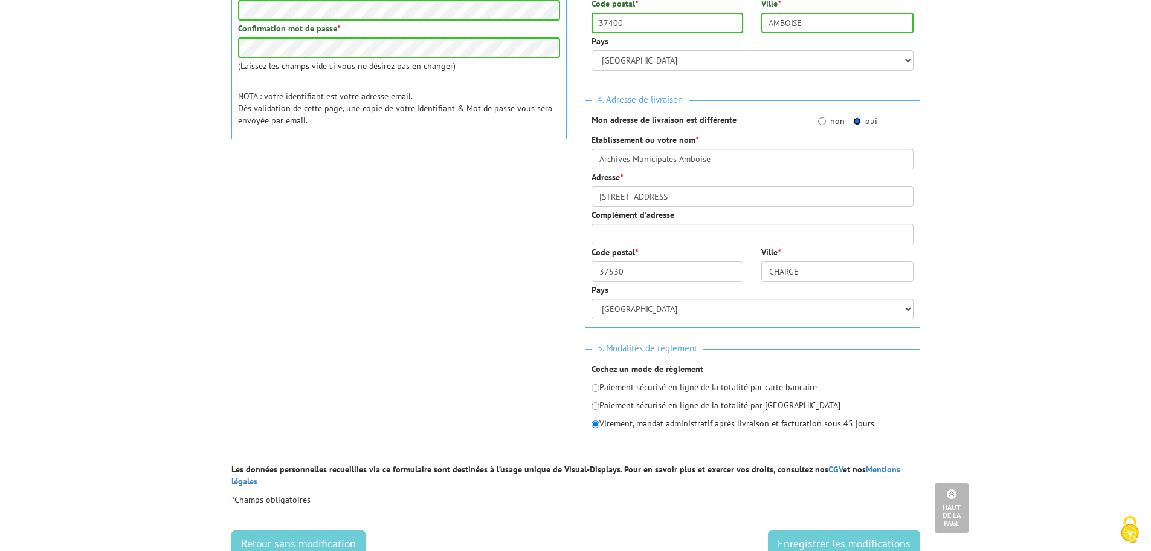
scroll to position [483, 0]
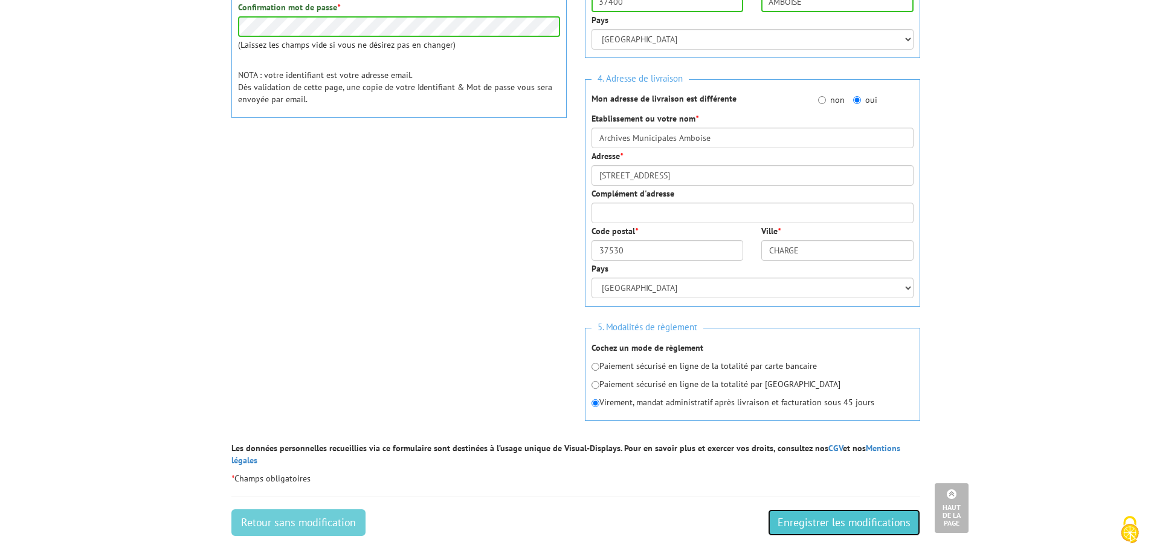
click at [804, 512] on input "Enregistrer les modifications" at bounding box center [844, 522] width 152 height 27
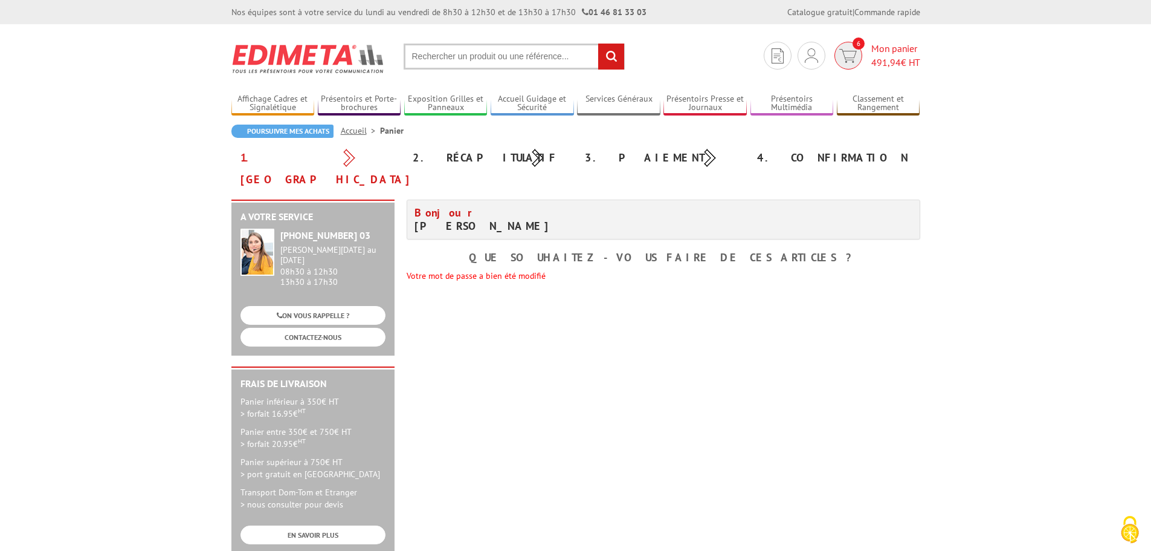
click at [854, 60] on img at bounding box center [848, 56] width 18 height 14
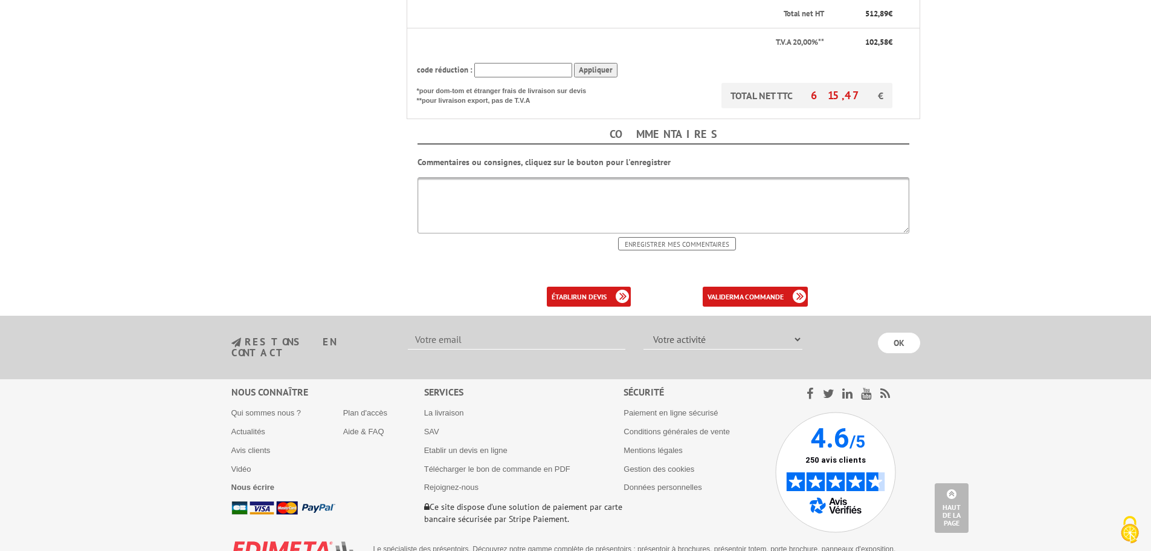
scroll to position [737, 0]
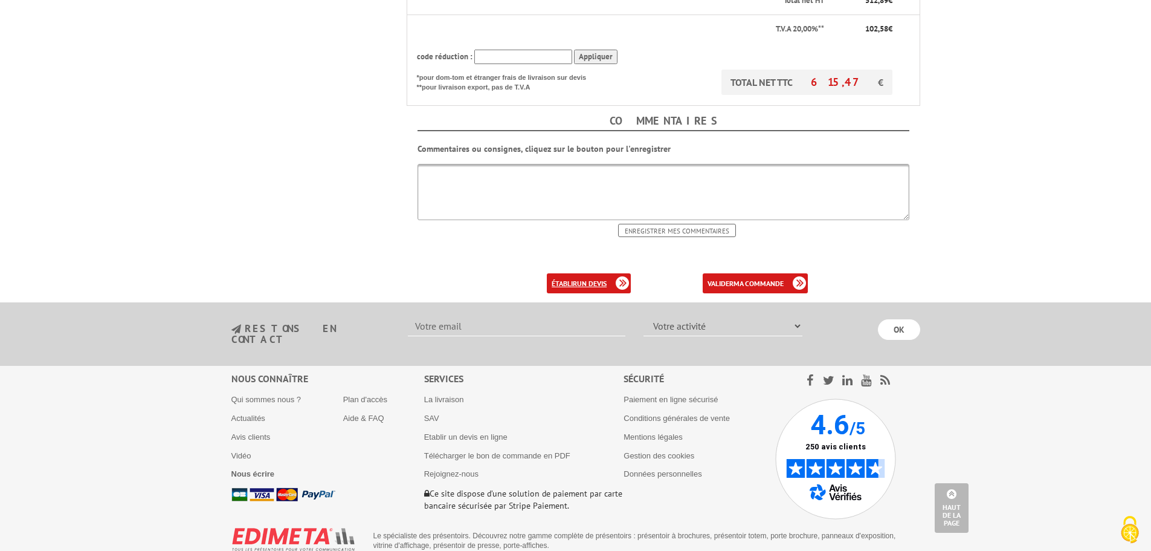
click at [584, 279] on b "un devis" at bounding box center [592, 283] width 30 height 9
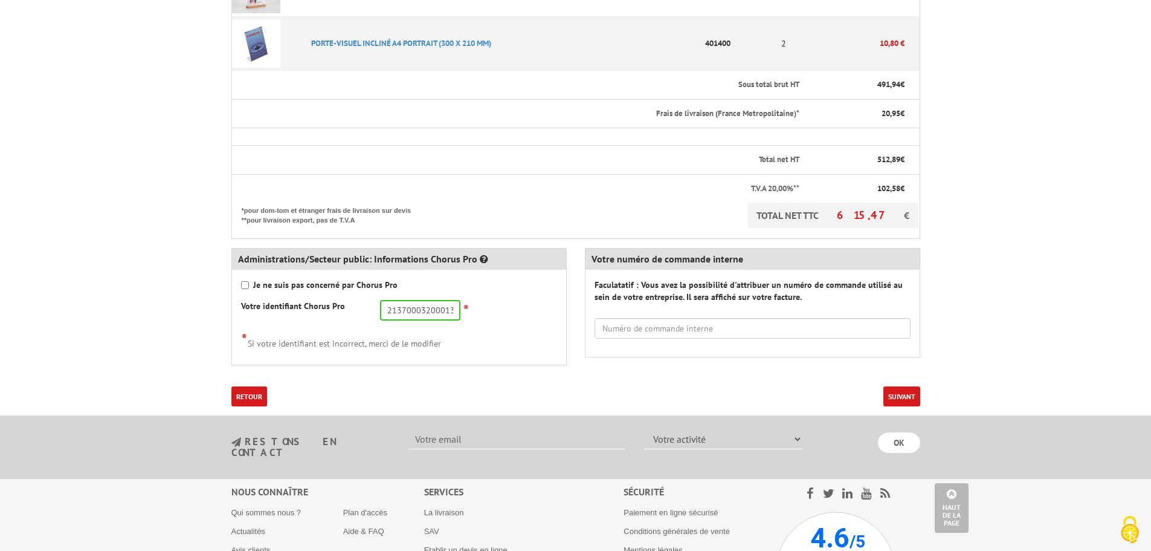
scroll to position [604, 0]
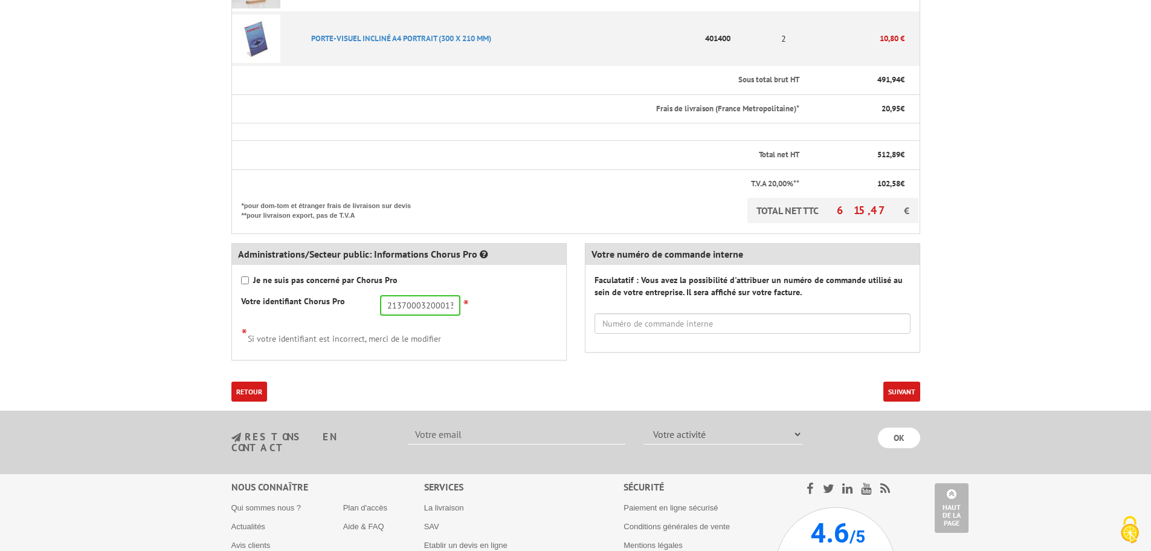
click at [891, 389] on button "Suivant" at bounding box center [901, 391] width 37 height 20
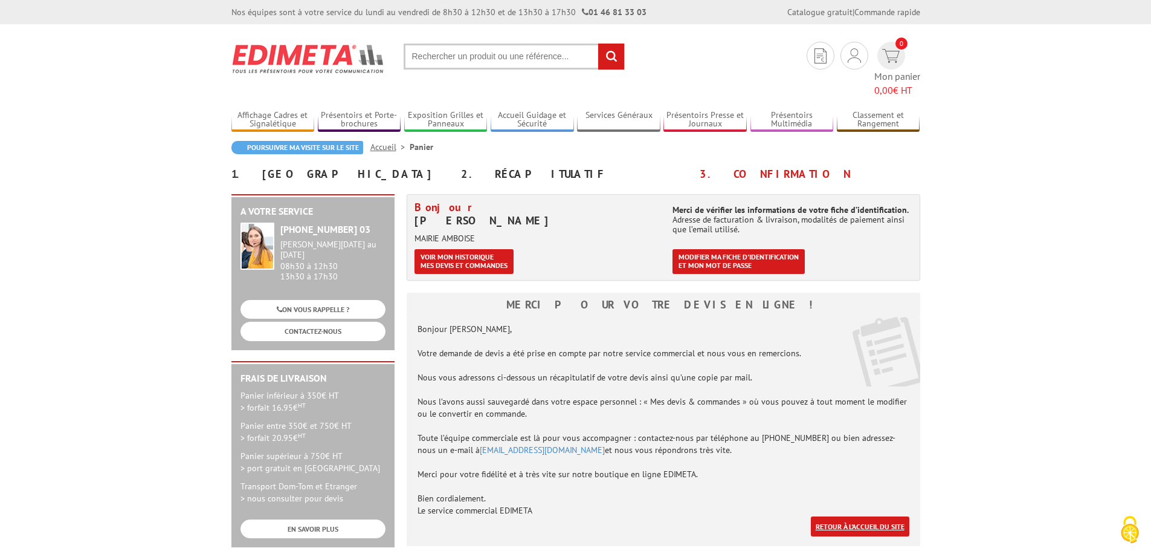
click at [846, 516] on link "Retour à l'accueil du site" at bounding box center [860, 526] width 99 height 20
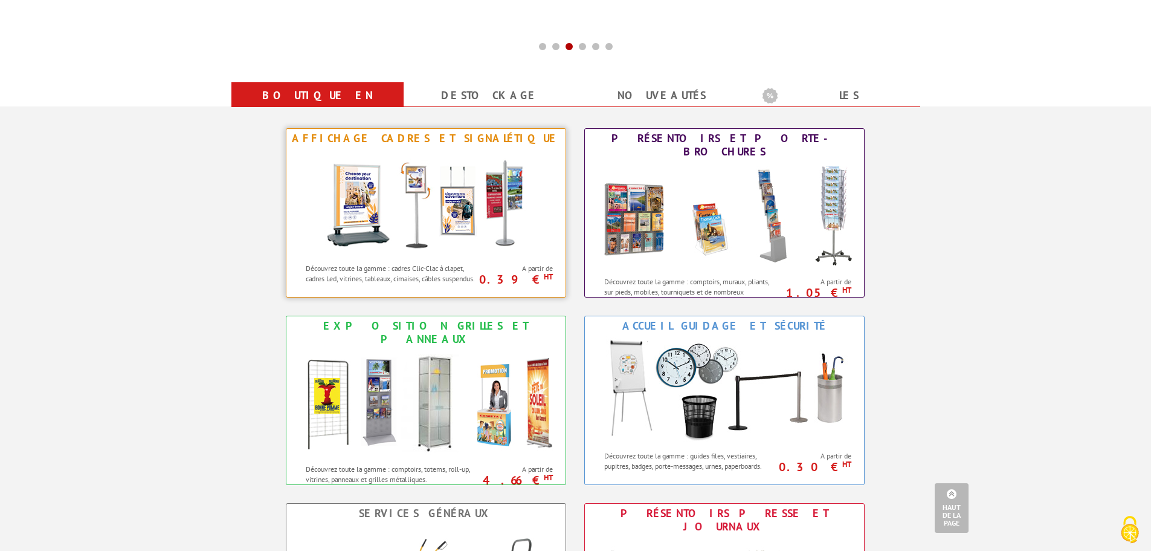
click at [416, 193] on img at bounding box center [426, 202] width 224 height 109
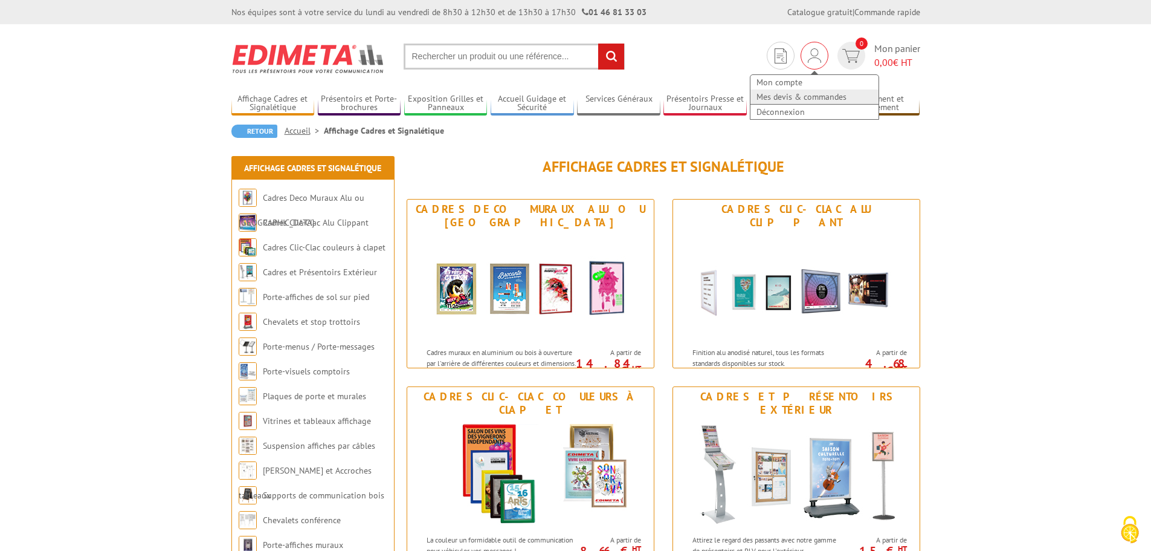
click at [809, 97] on link "Mes devis & commandes" at bounding box center [815, 96] width 128 height 15
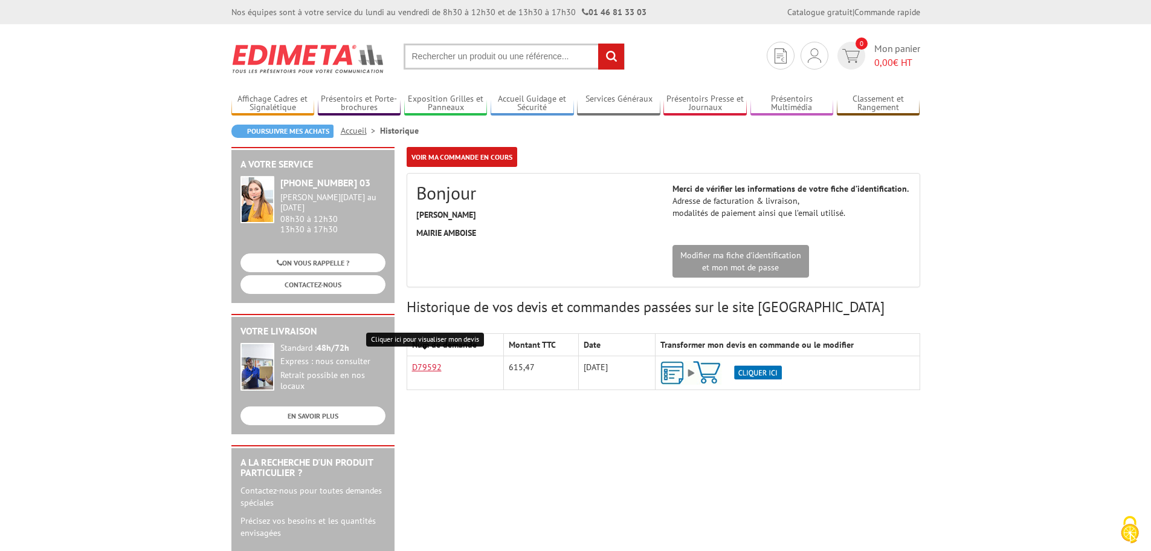
click at [422, 364] on link "D79592" at bounding box center [427, 366] width 30 height 11
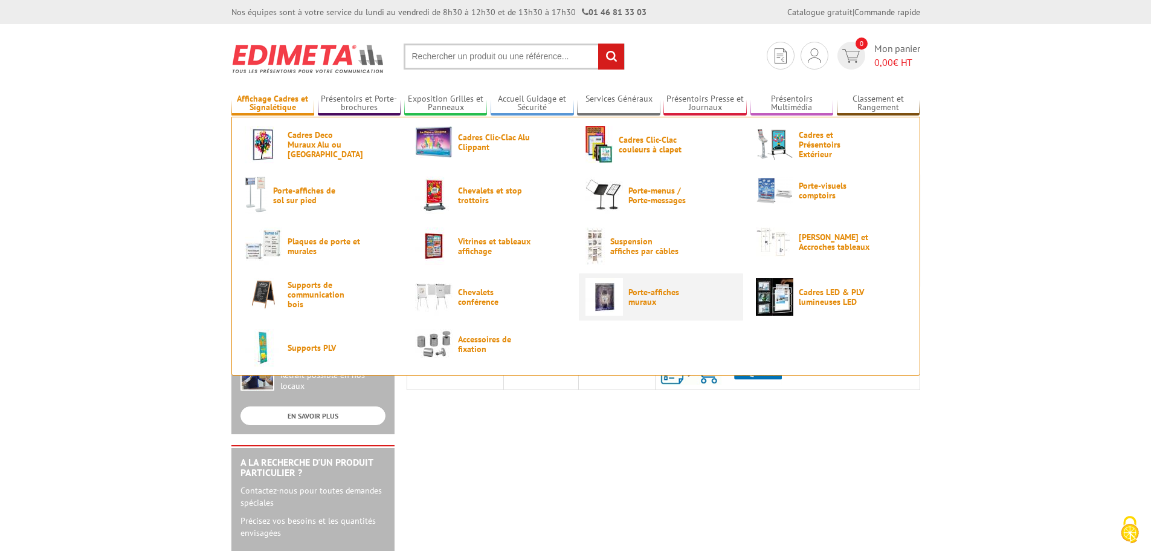
click at [647, 309] on link "Porte-affiches muraux" at bounding box center [661, 296] width 151 height 37
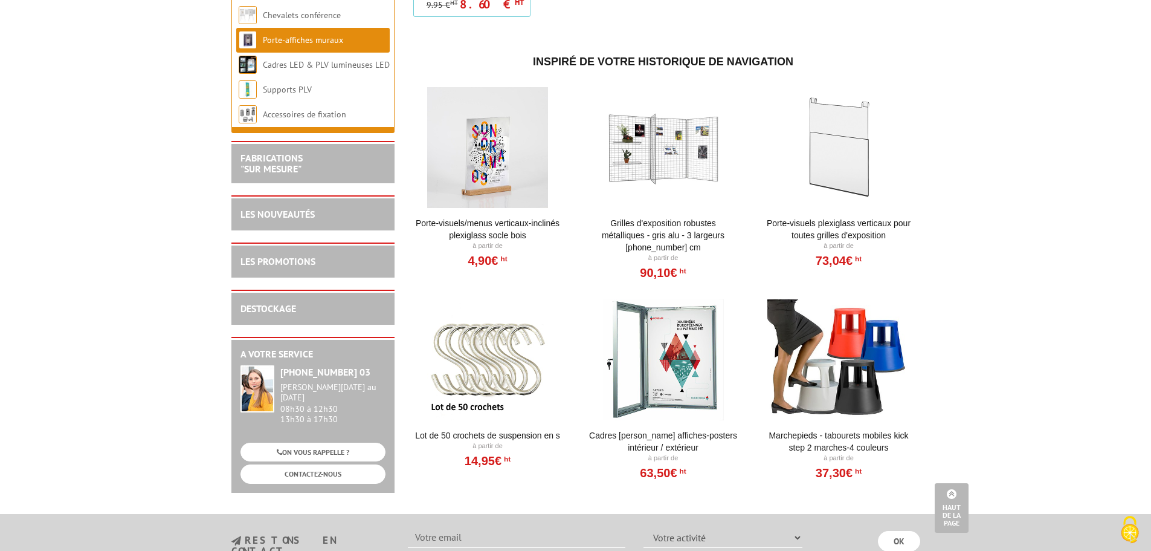
scroll to position [1450, 0]
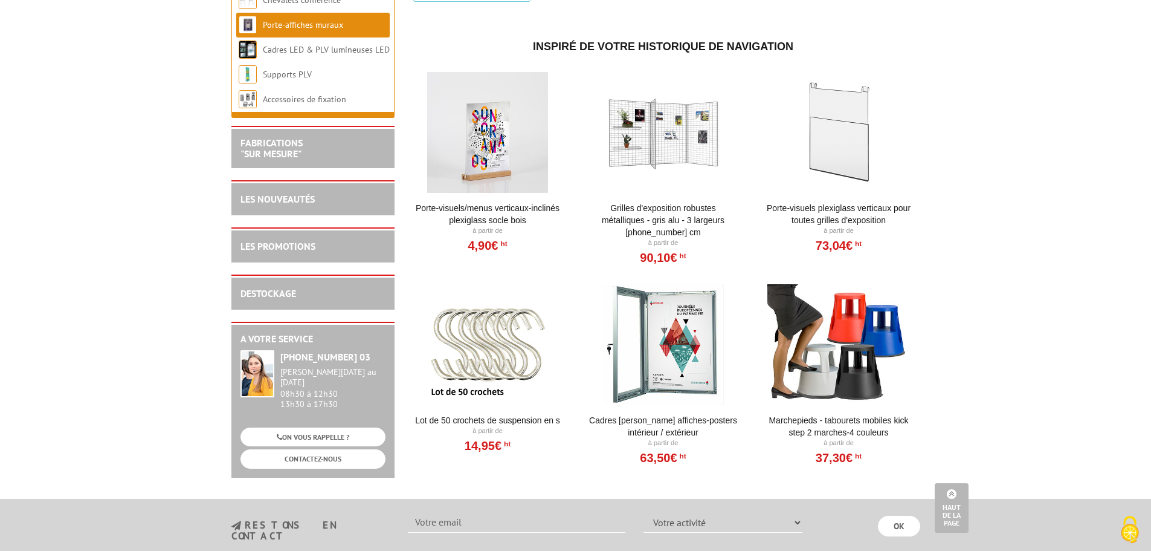
click at [670, 332] on div at bounding box center [663, 344] width 149 height 121
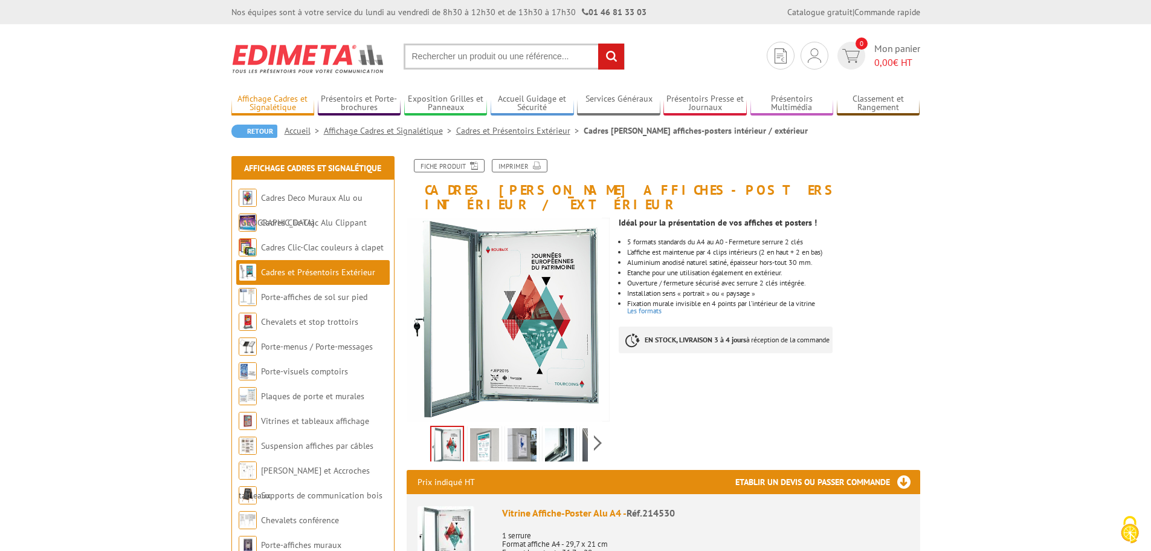
click at [291, 100] on link "Affichage Cadres et Signalétique" at bounding box center [272, 104] width 83 height 20
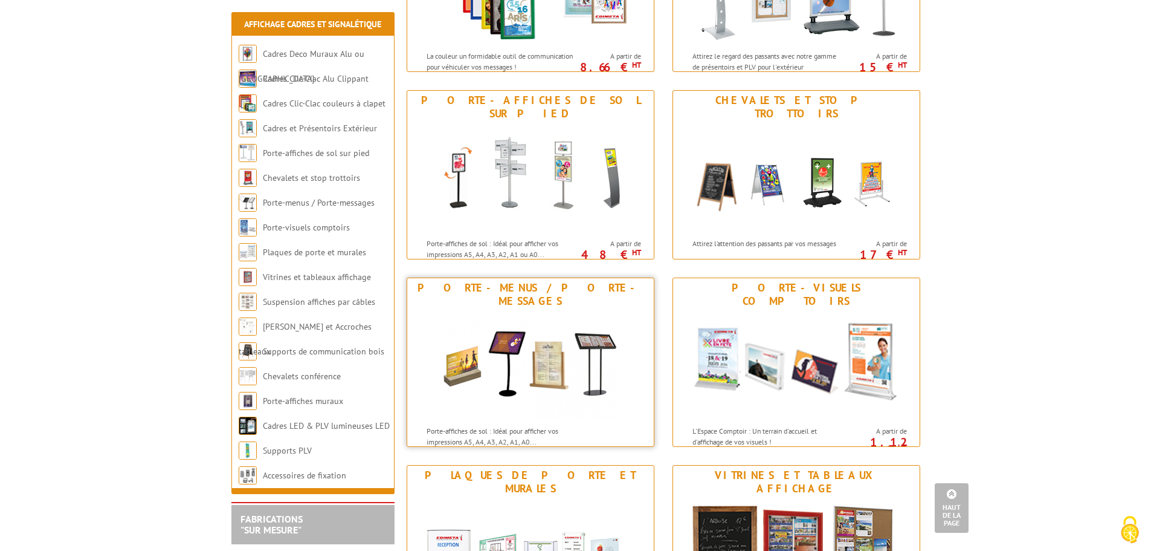
scroll to position [604, 0]
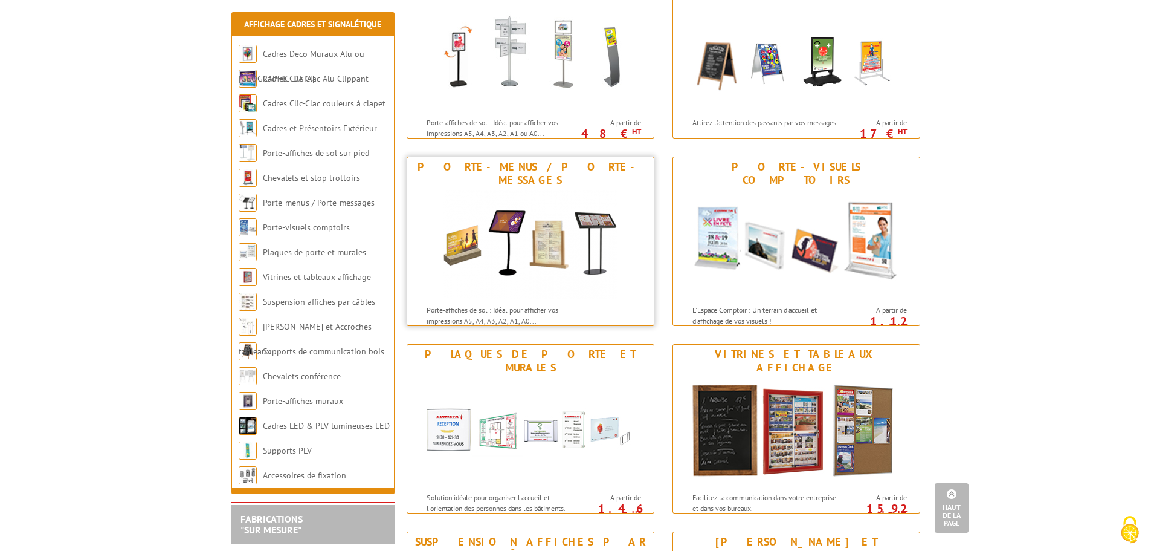
click at [546, 264] on img at bounding box center [530, 244] width 175 height 109
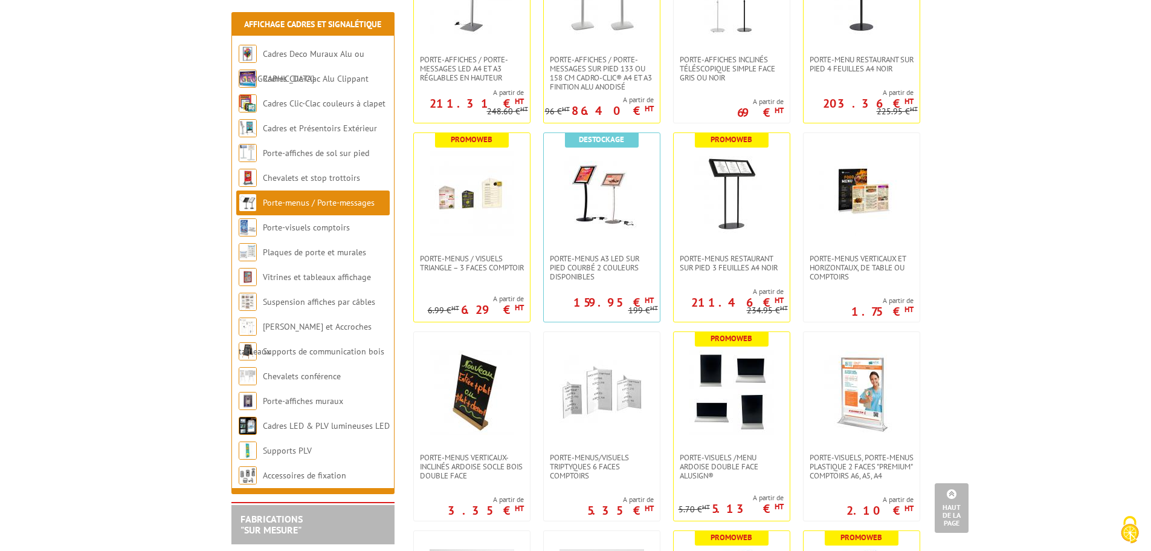
scroll to position [1329, 0]
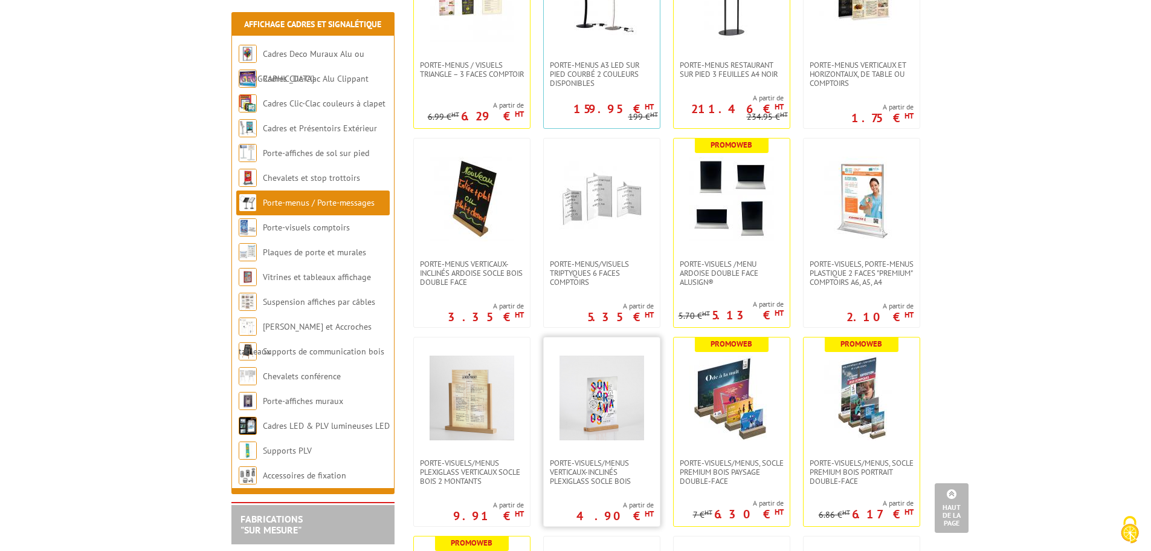
click at [601, 425] on img at bounding box center [602, 397] width 85 height 85
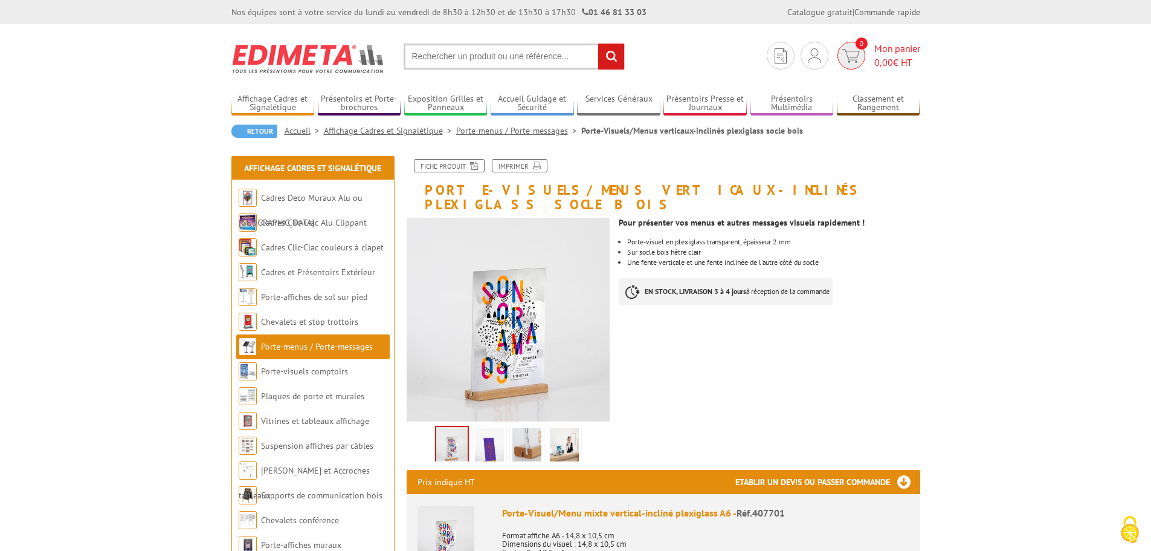
click at [853, 60] on img at bounding box center [851, 56] width 18 height 14
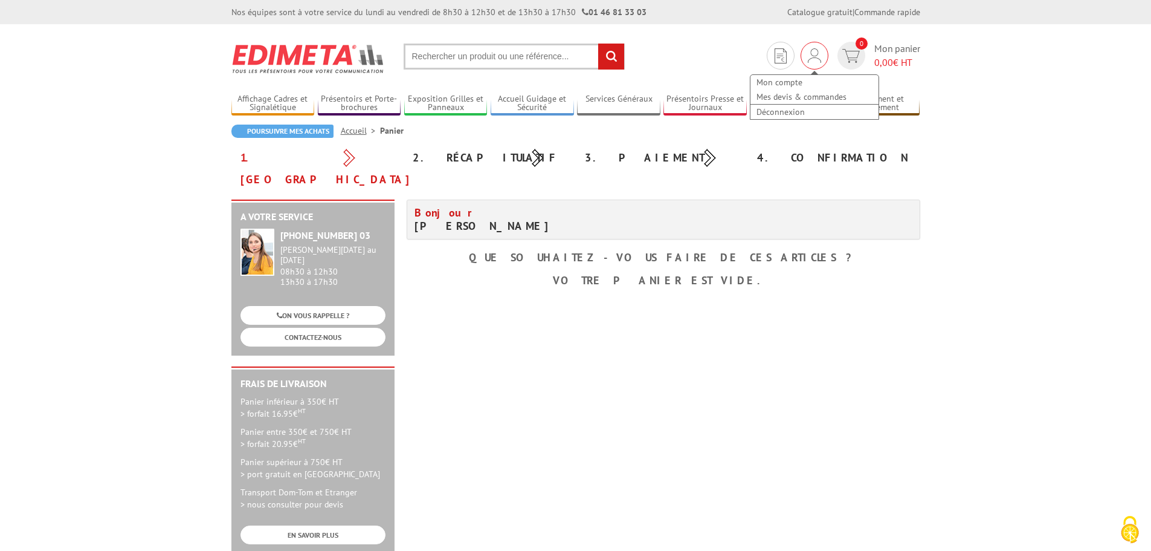
click at [812, 61] on img at bounding box center [814, 55] width 13 height 15
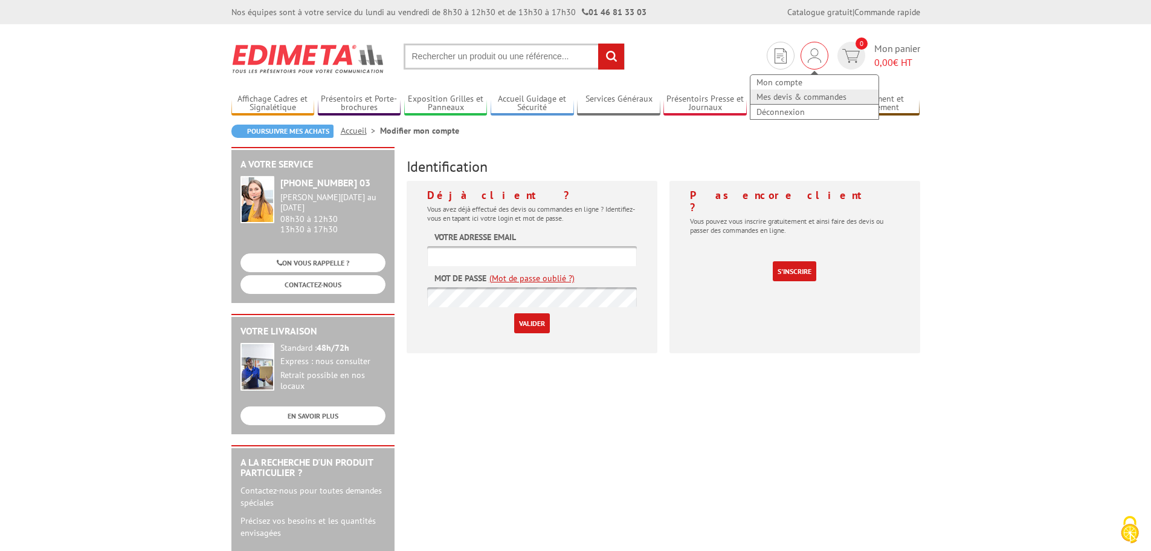
type input "c.marie-benoist@ville-amboise.fr"
click at [808, 97] on link "Mes devis & commandes" at bounding box center [815, 96] width 128 height 15
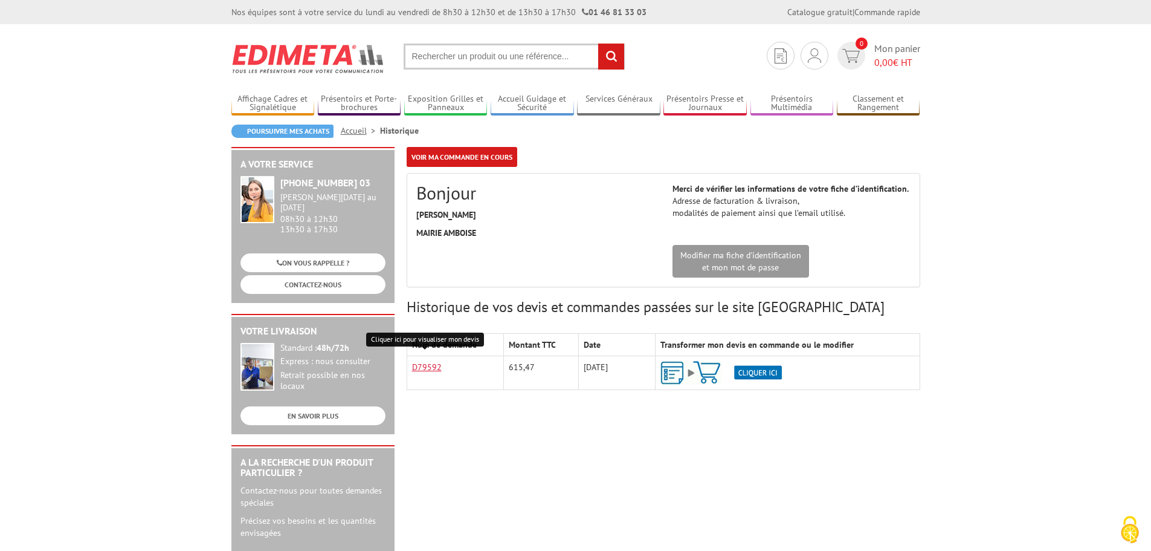
click at [432, 367] on link "D79592" at bounding box center [427, 366] width 30 height 11
